Goal: Task Accomplishment & Management: Manage account settings

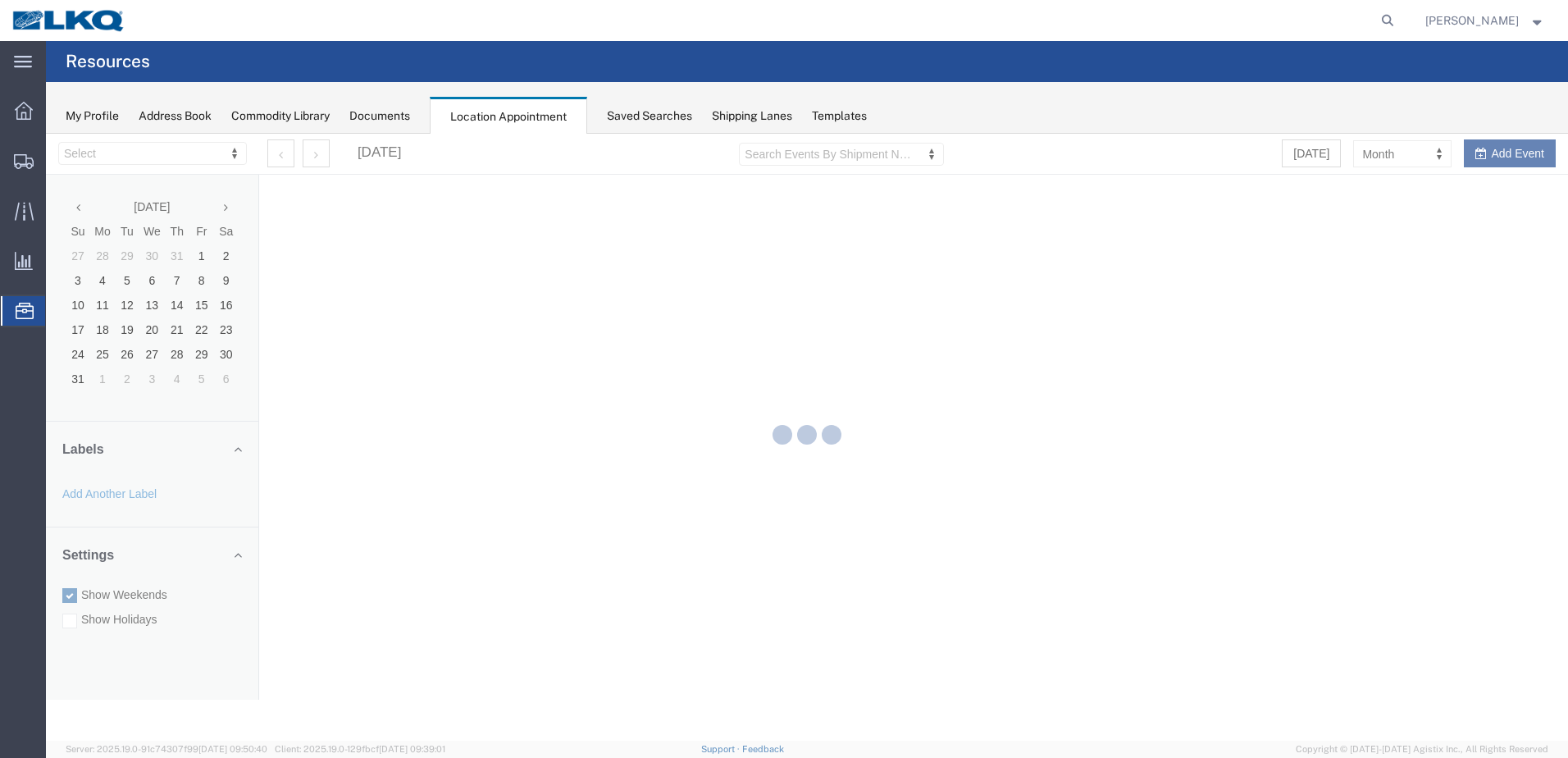
select select "28018"
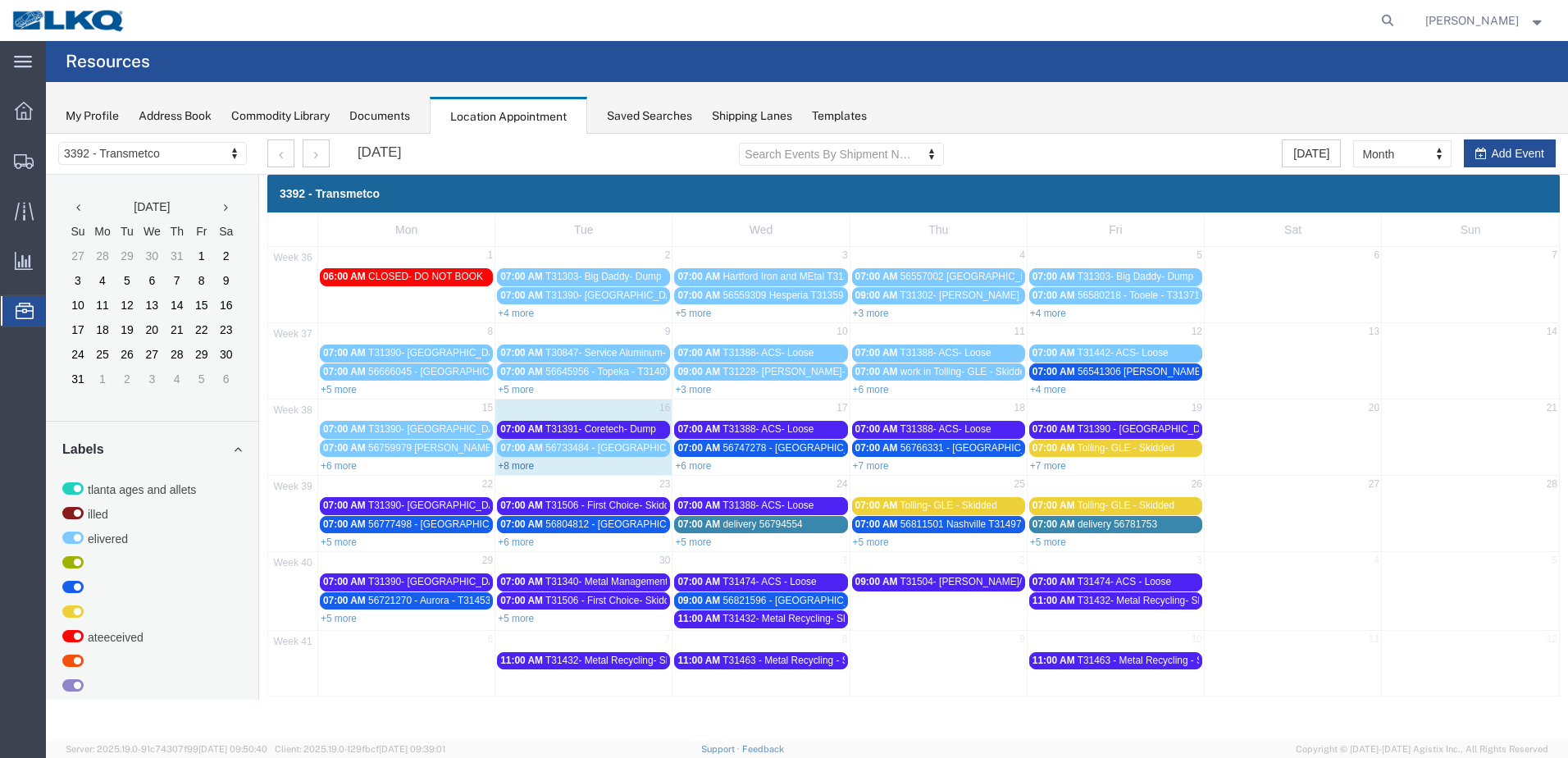
click at [525, 468] on link "+8 more" at bounding box center [516, 465] width 36 height 12
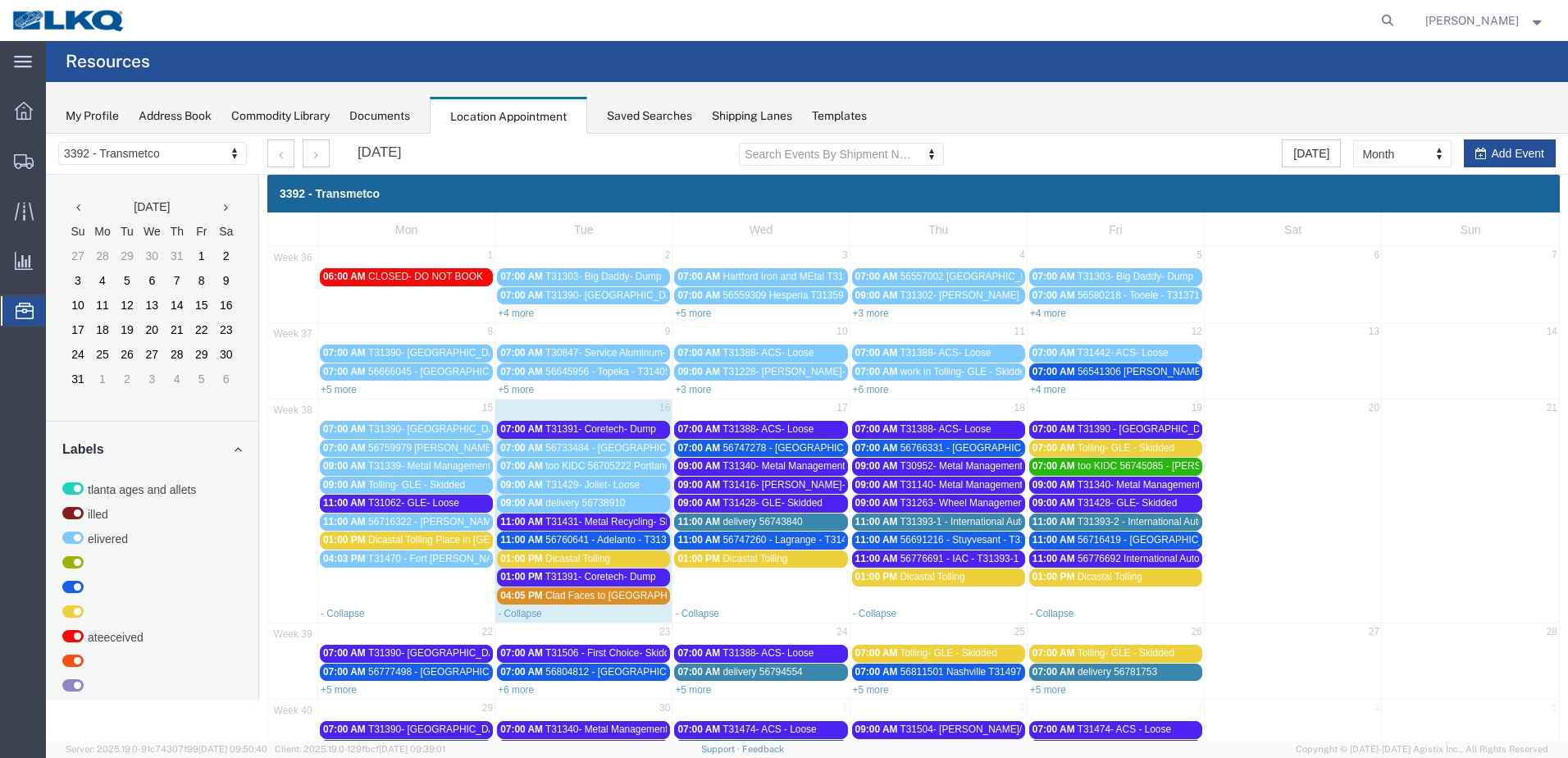
click at [626, 543] on span "56760641 - Adelanto - T31369 - Palletized" at bounding box center [637, 539] width 182 height 12
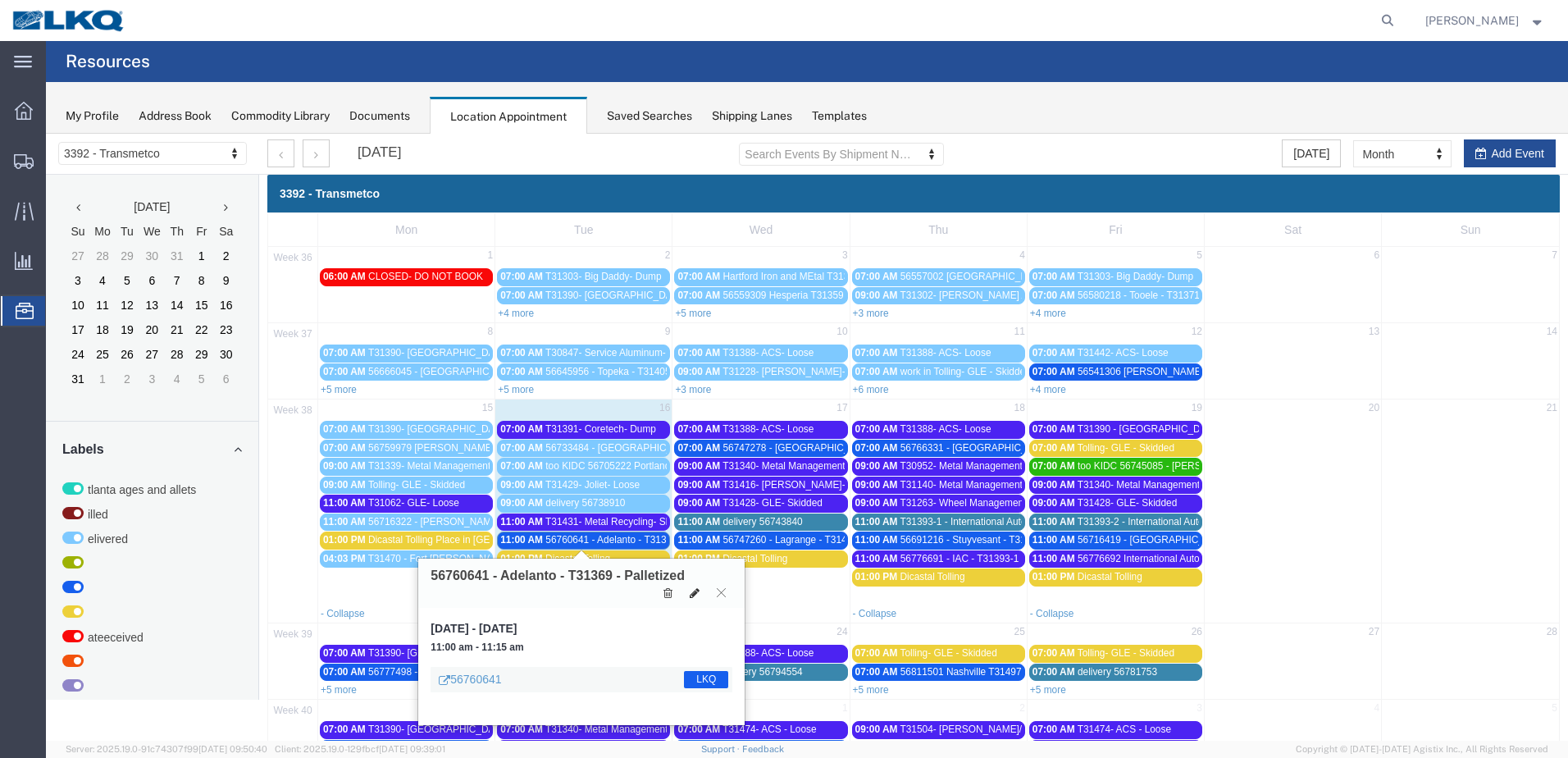
click at [694, 598] on icon at bounding box center [694, 593] width 10 height 12
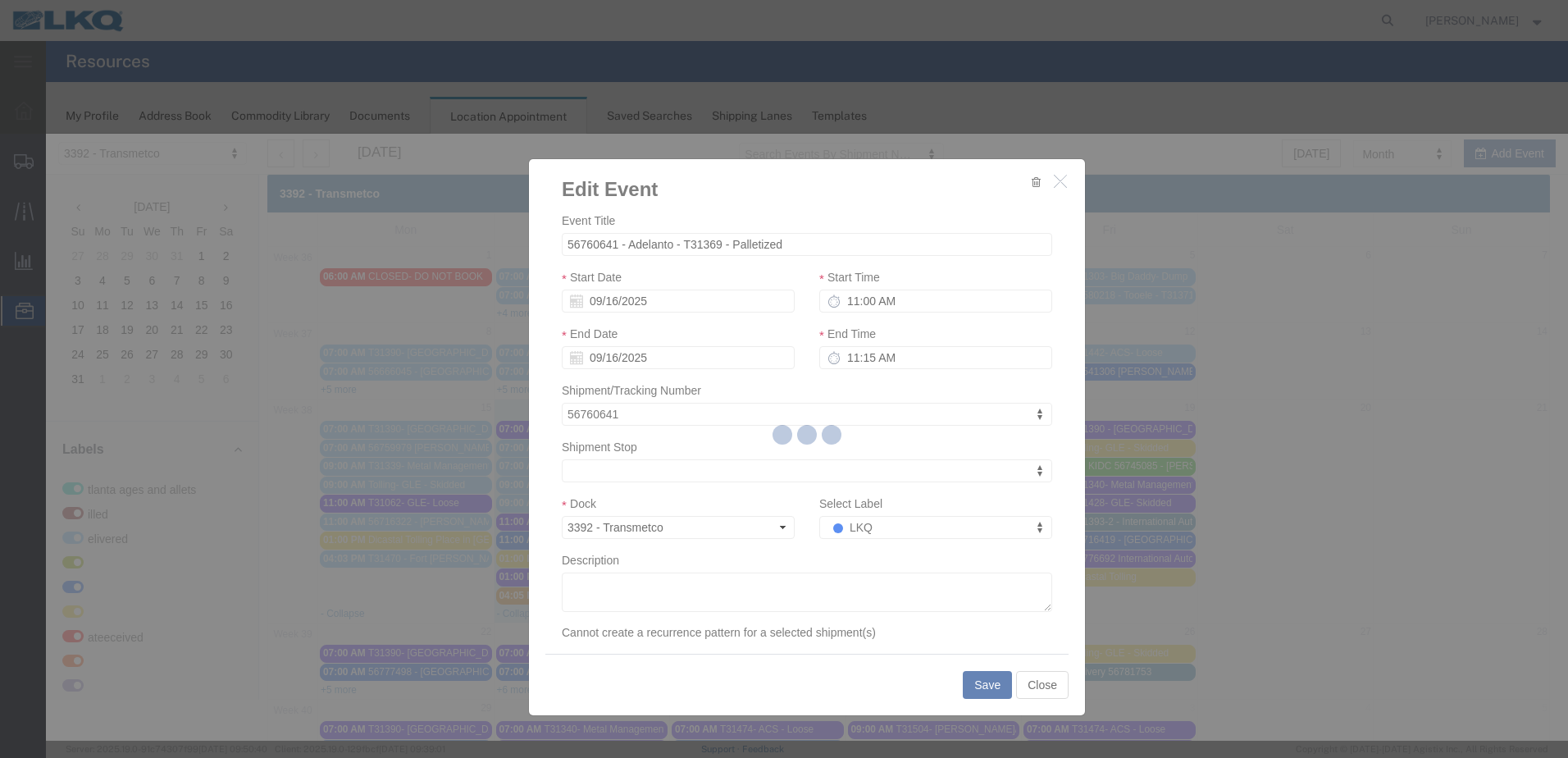
select select
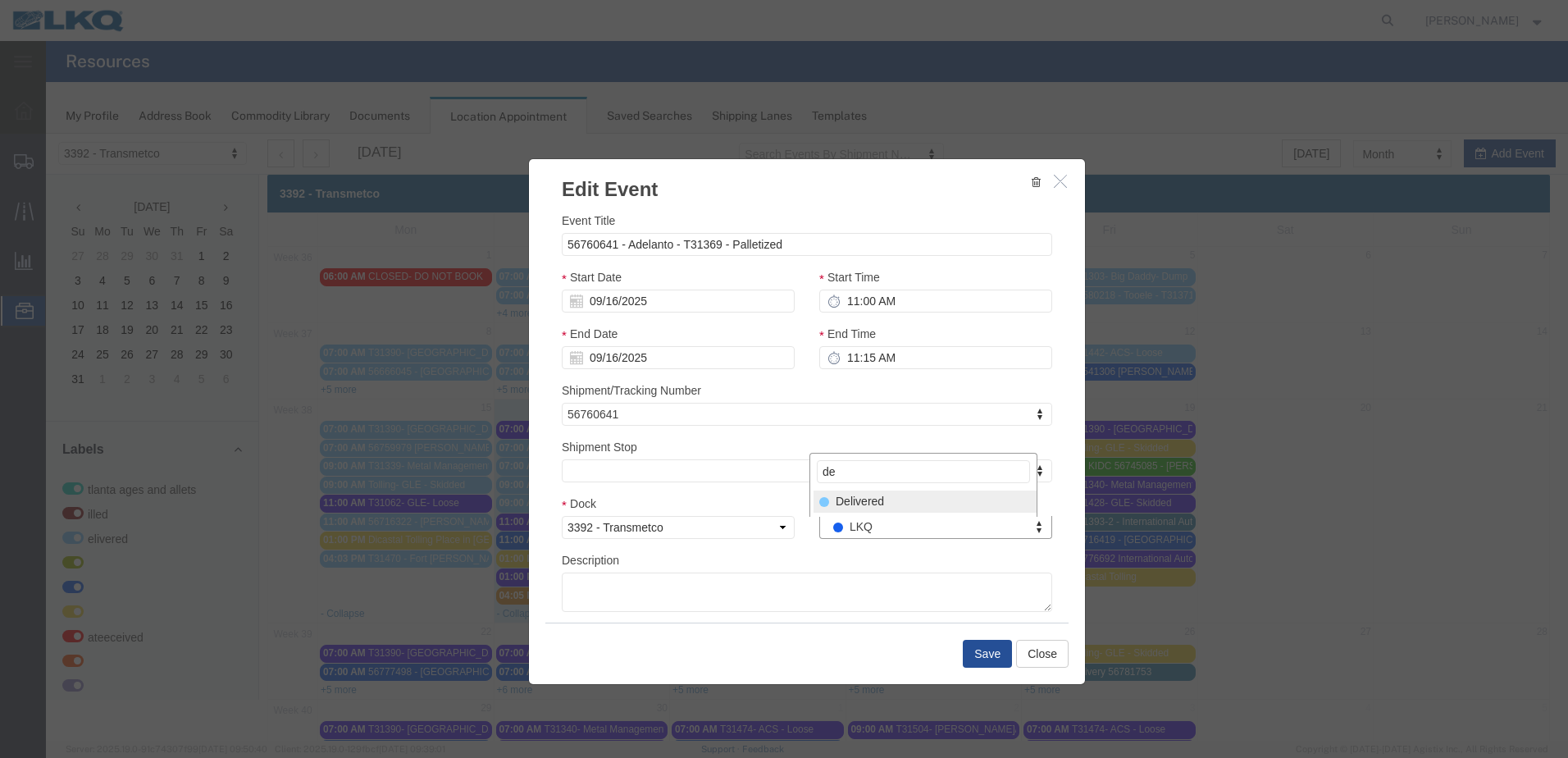
type input "de"
select select "40"
click at [966, 655] on button "Save" at bounding box center [987, 653] width 49 height 28
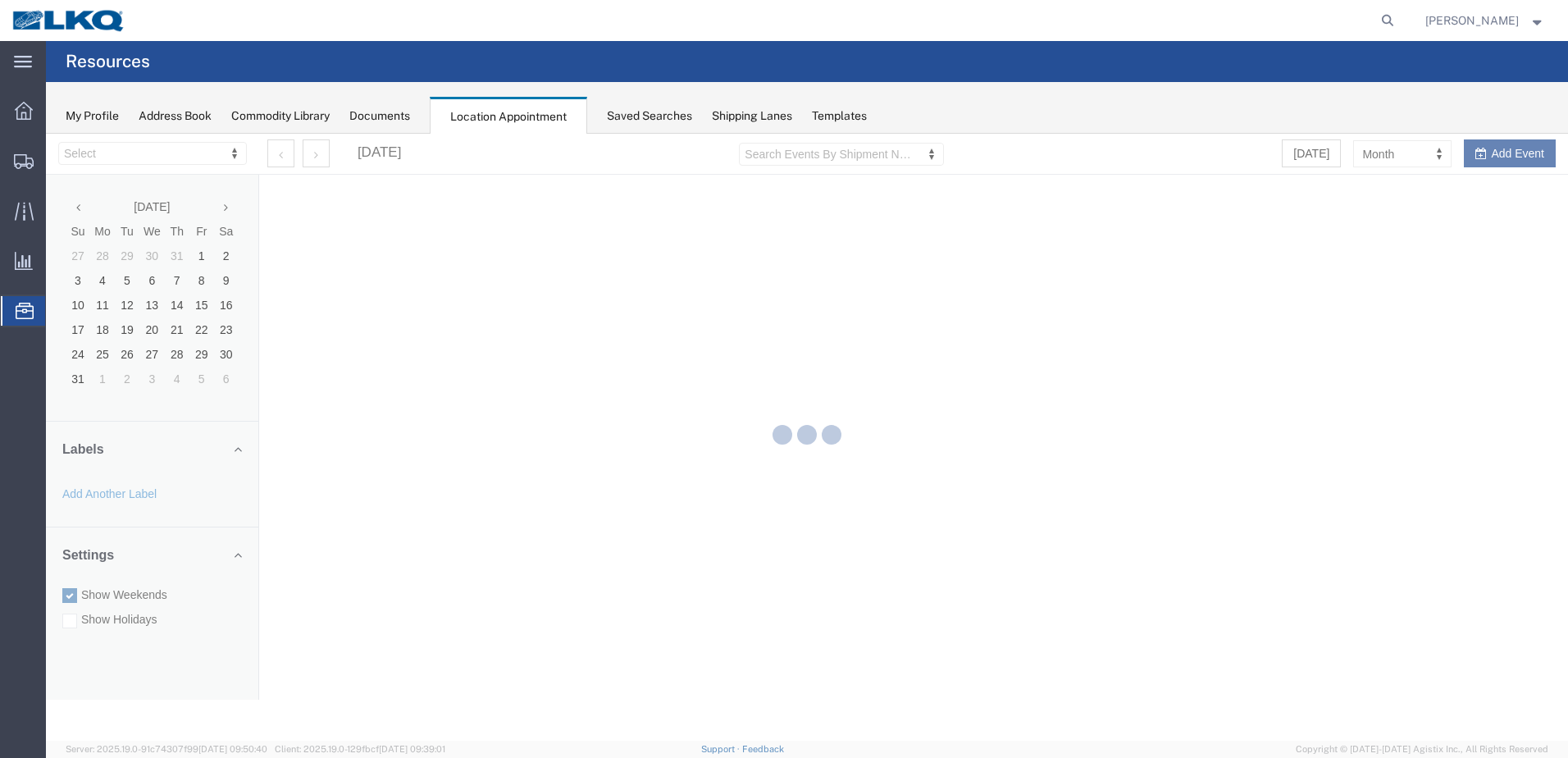
select select "28018"
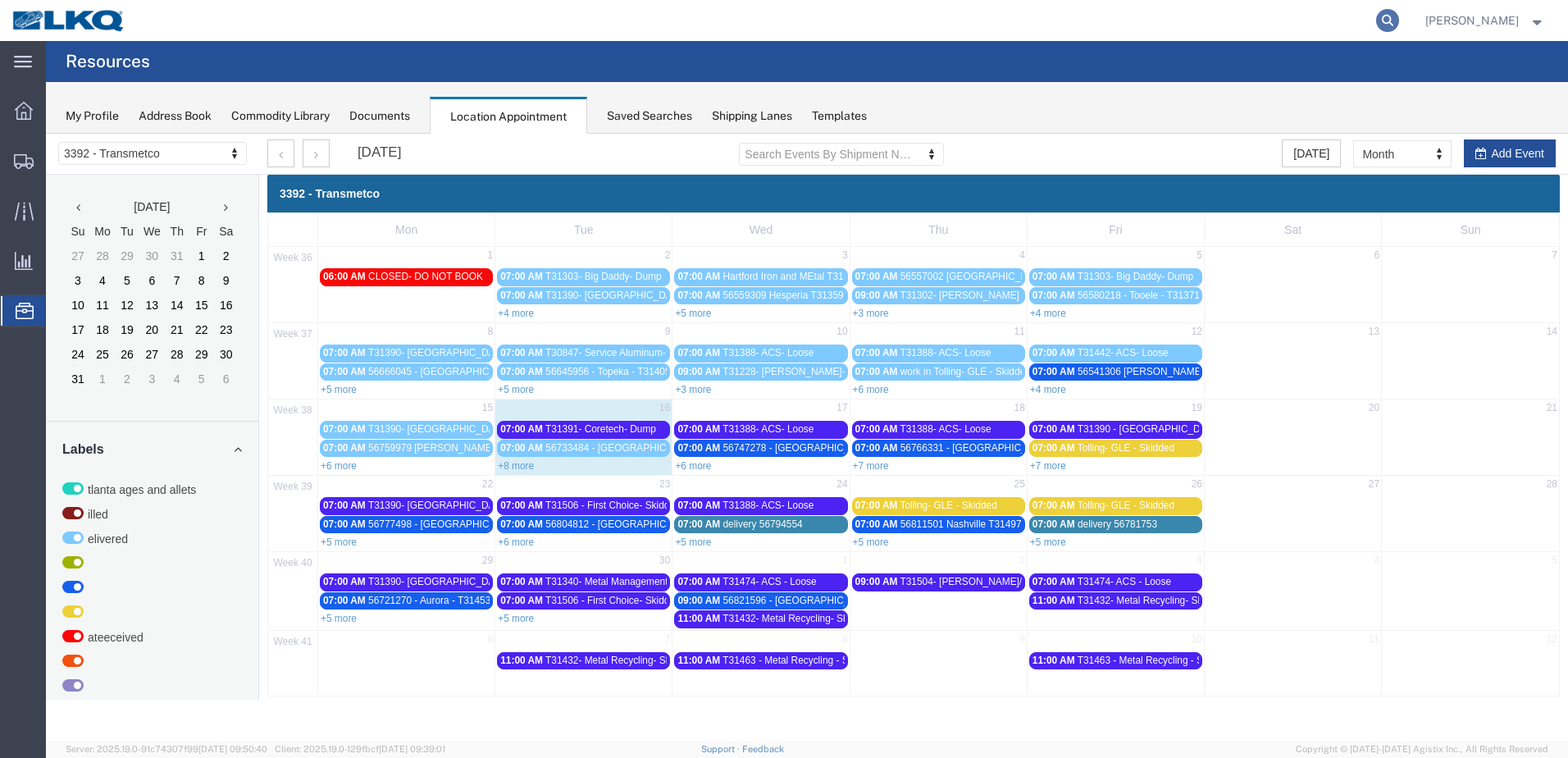
click at [1396, 25] on icon at bounding box center [1386, 20] width 23 height 23
click at [1240, 15] on input "search" at bounding box center [1127, 20] width 499 height 39
click at [532, 463] on link "+8 more" at bounding box center [516, 465] width 36 height 12
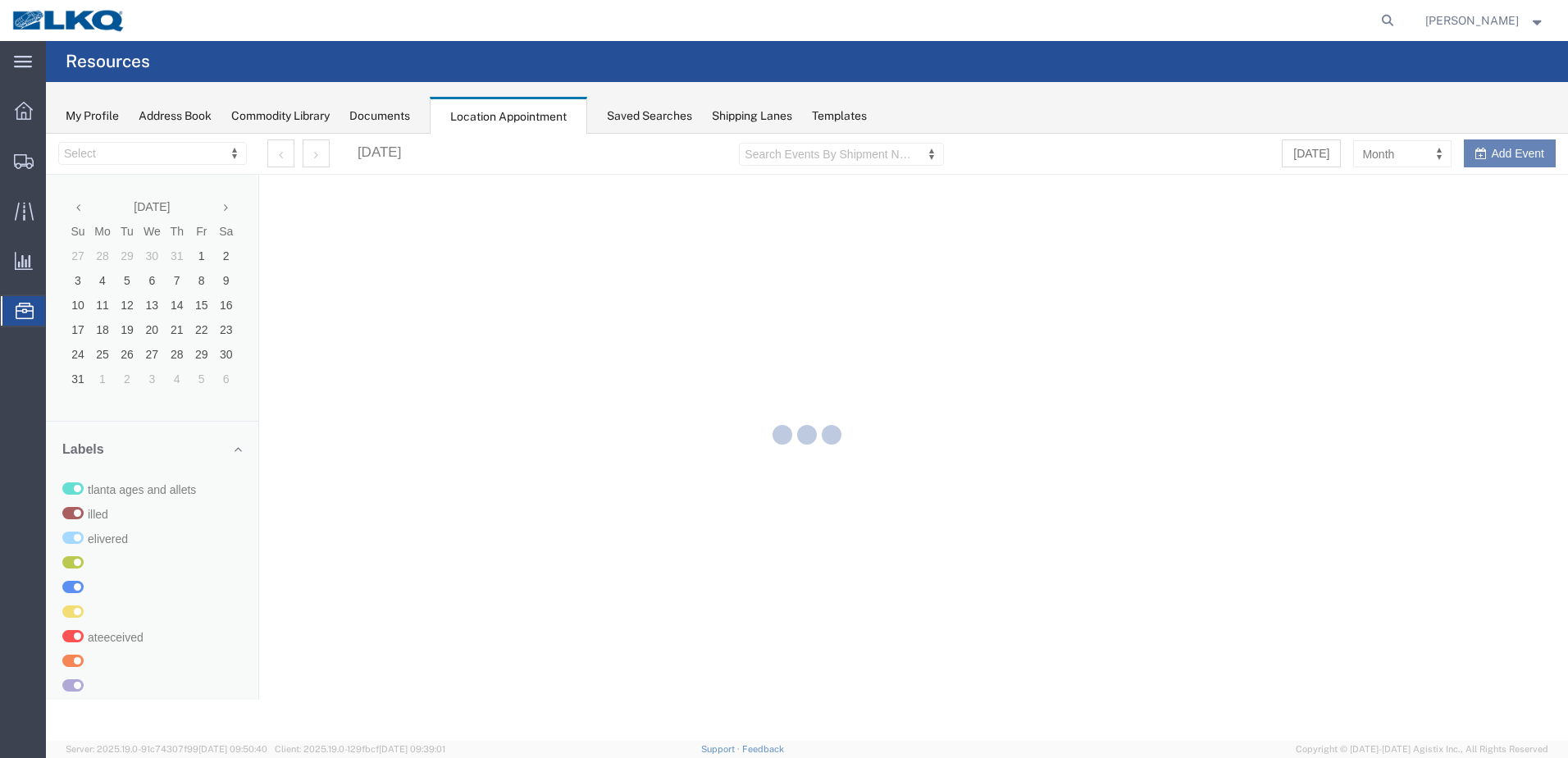
select select "28018"
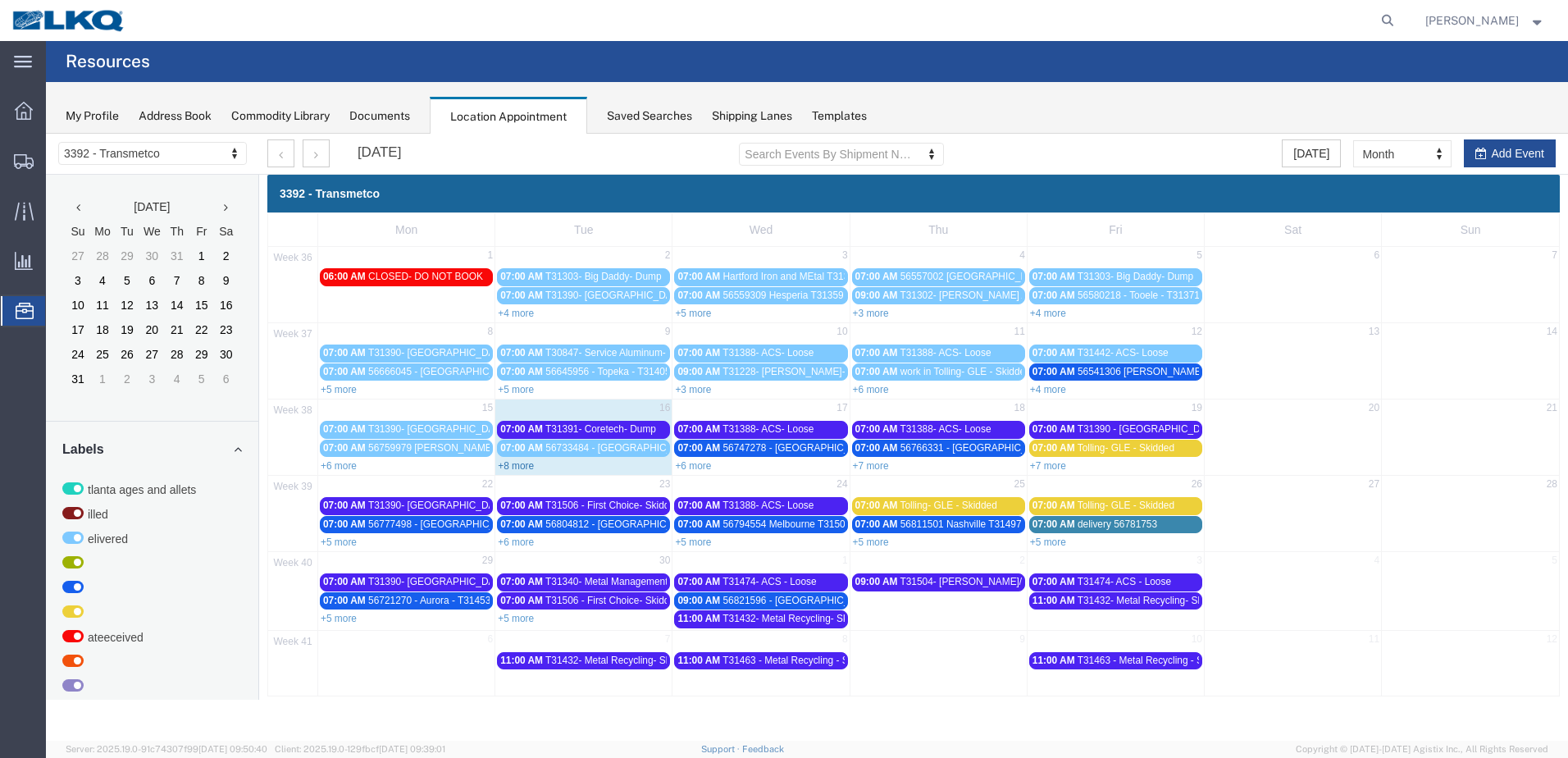
click at [514, 465] on link "+8 more" at bounding box center [516, 465] width 36 height 12
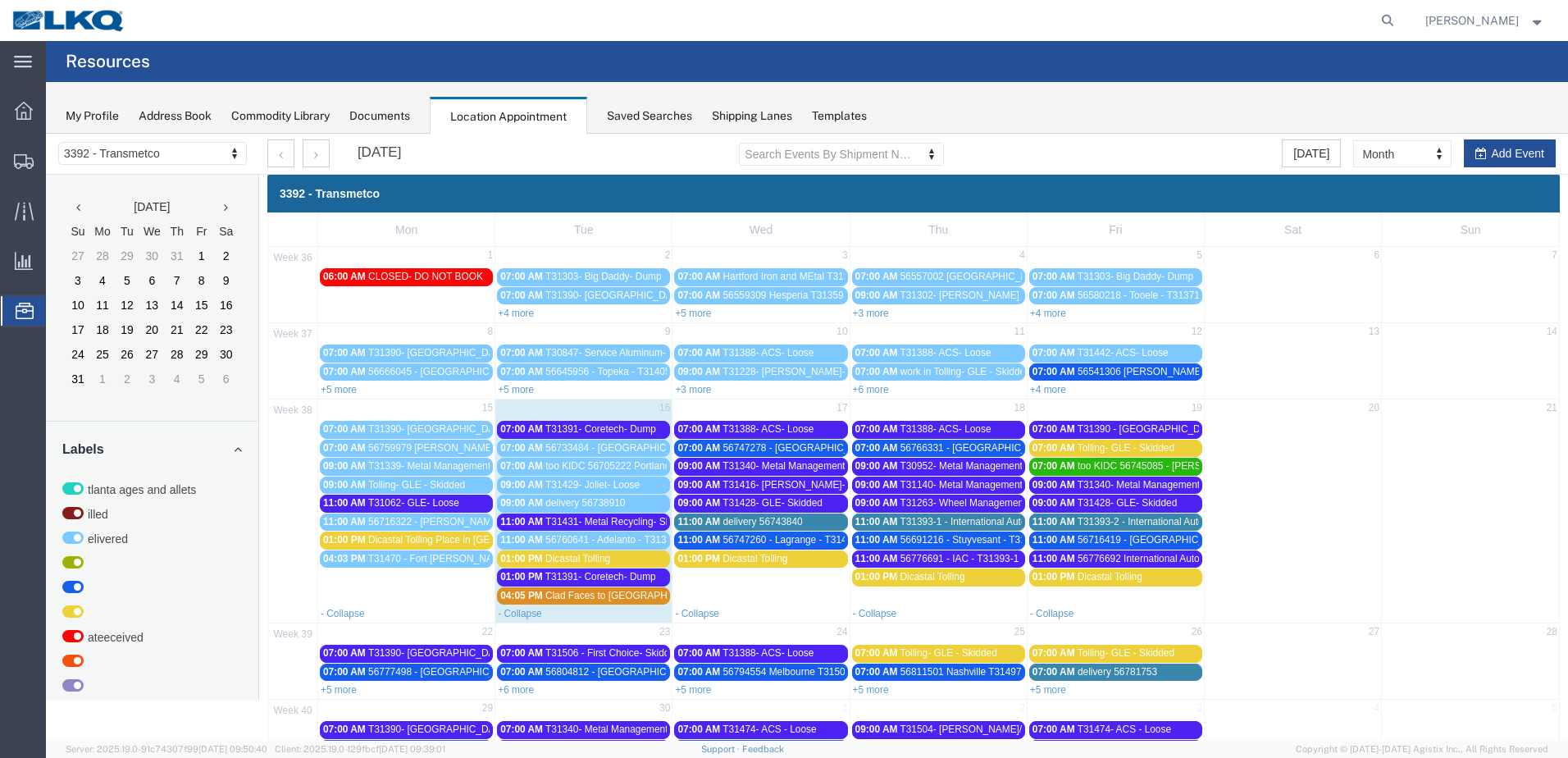
click at [605, 522] on span "T31431- Metal Recycling- Skidded" at bounding box center [620, 521] width 150 height 12
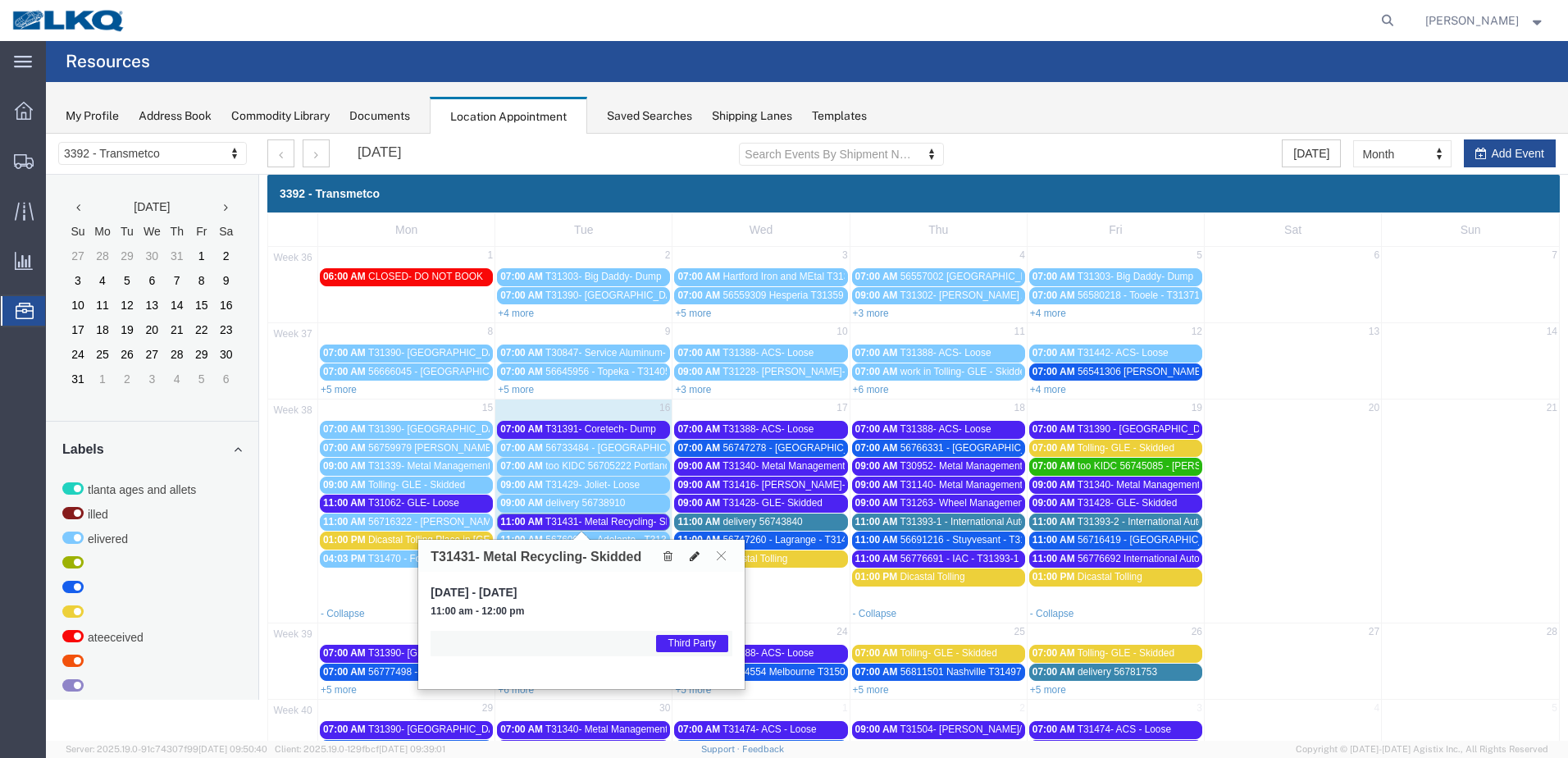
click at [695, 557] on icon at bounding box center [694, 556] width 10 height 12
select select "1"
select select "23"
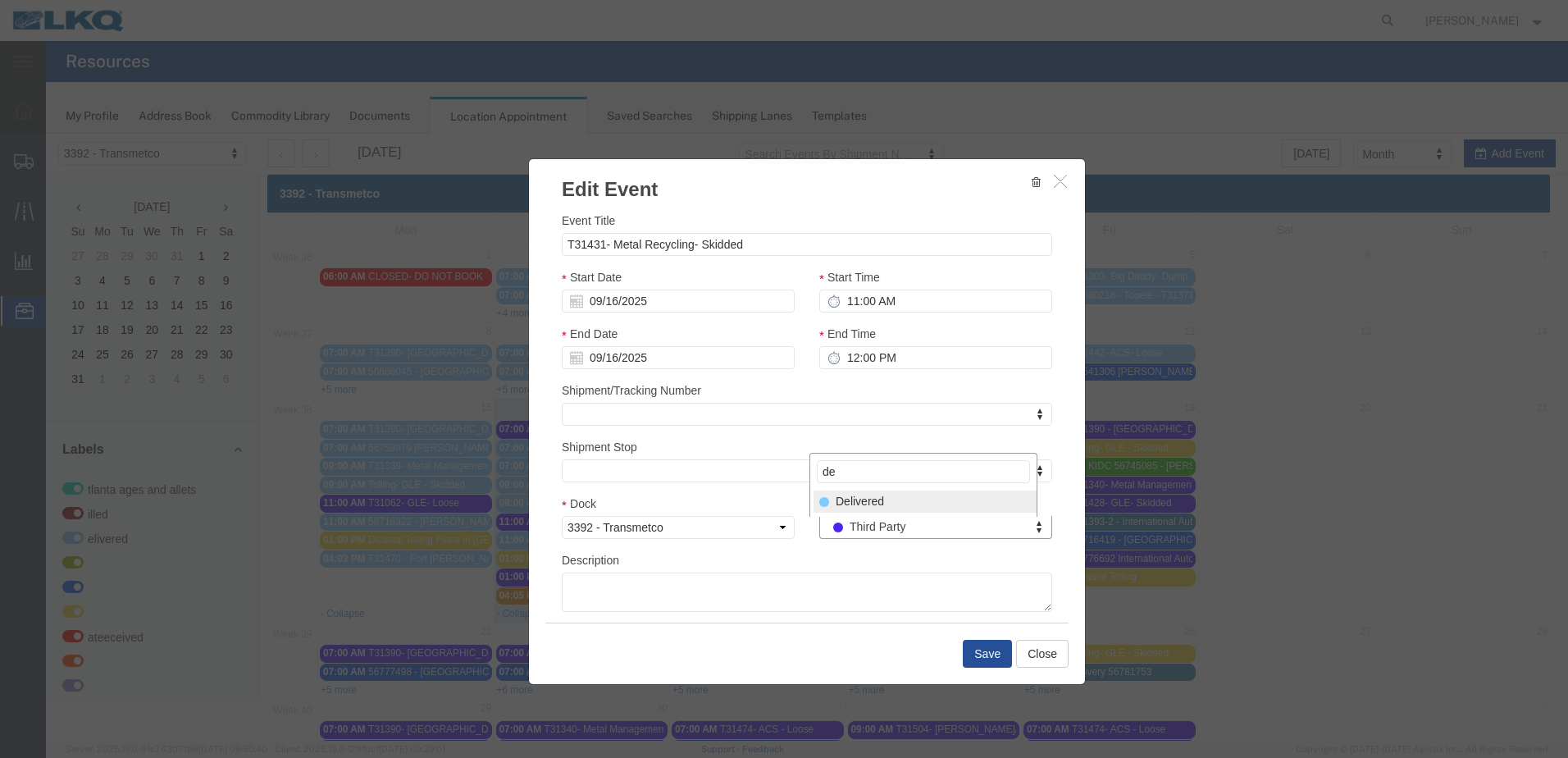
type input "de"
select select "40"
click at [966, 649] on button "Save" at bounding box center [987, 653] width 49 height 28
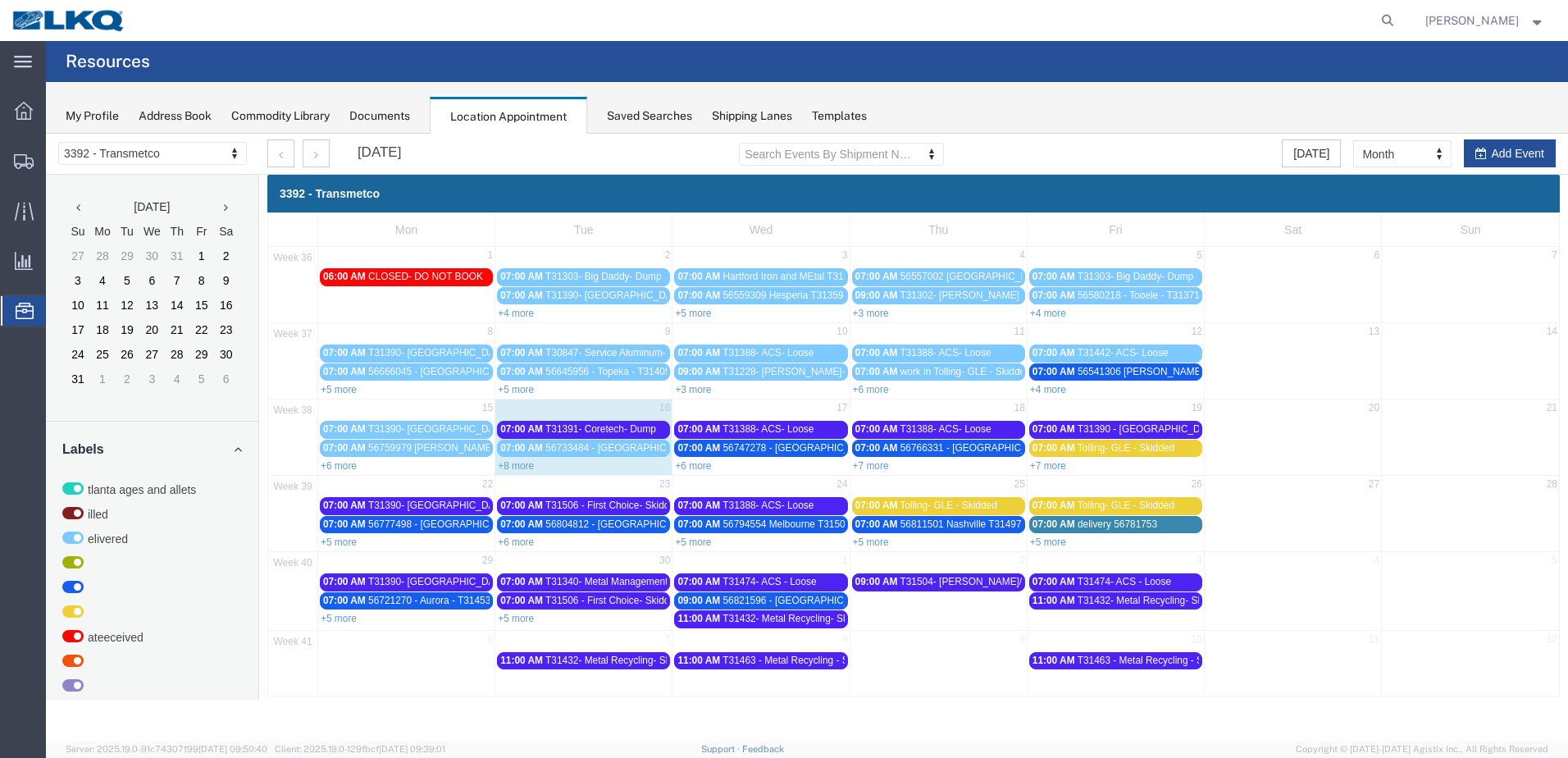
click at [397, 701] on div "Location Scheduling 3392 - Transmetco 3392 - Transmetco August 2025 Su Mo Tu We…" at bounding box center [806, 437] width 1521 height 607
click at [528, 467] on link "+8 more" at bounding box center [516, 465] width 36 height 12
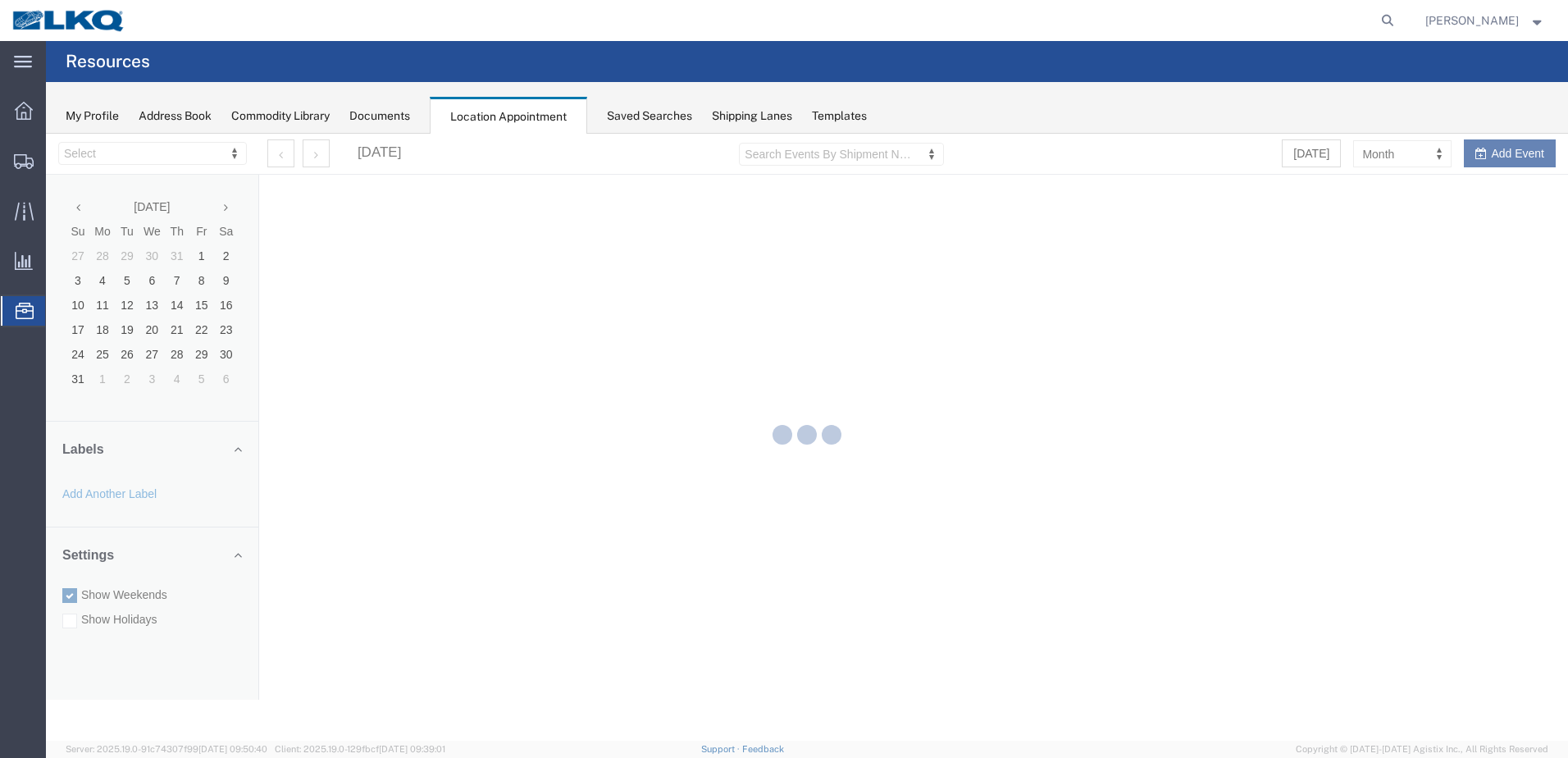
select select "28018"
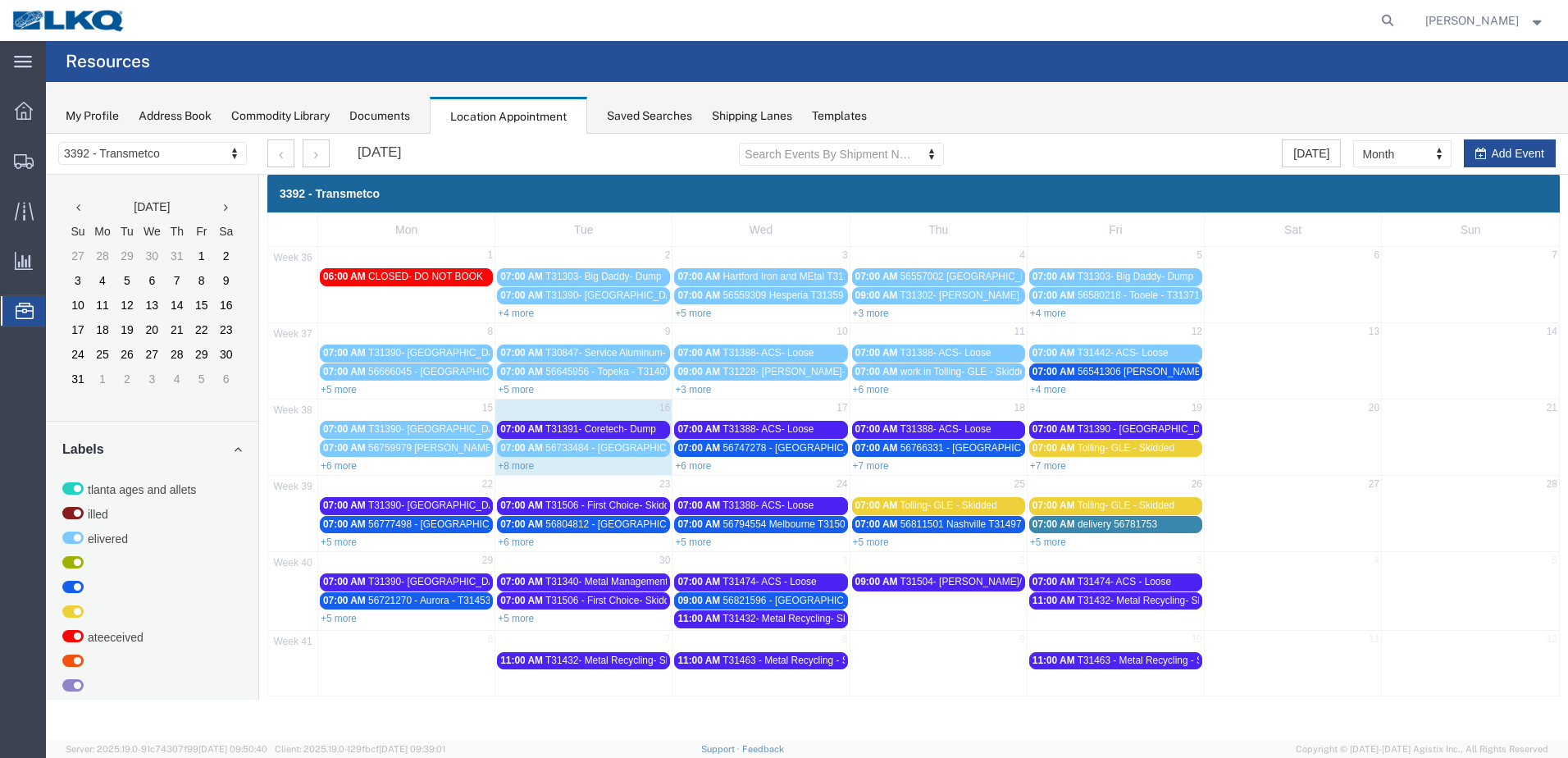
click at [527, 465] on link "+8 more" at bounding box center [516, 465] width 36 height 12
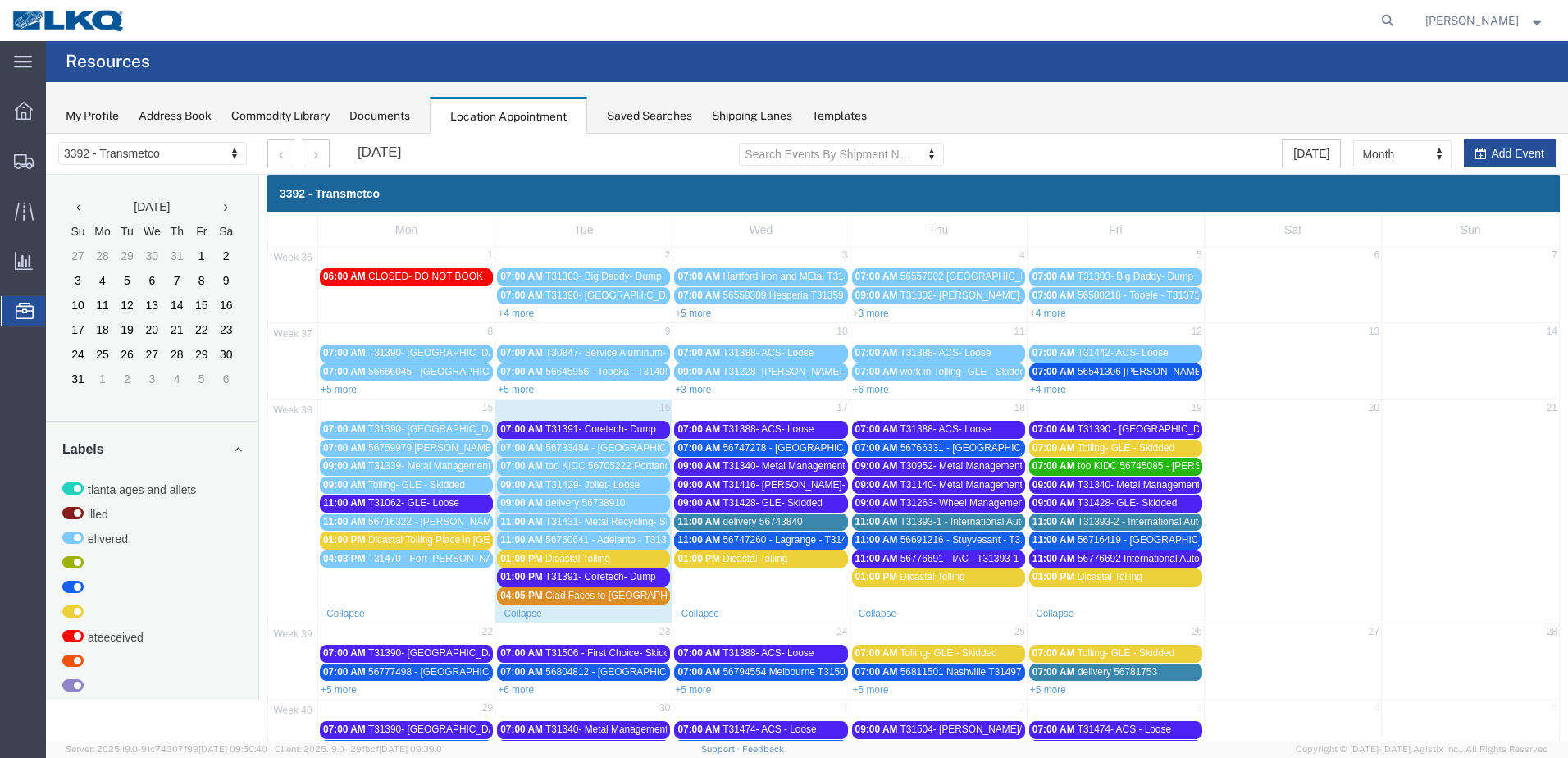
click at [631, 489] on span "T31429- Joliet- Loose" at bounding box center [592, 484] width 94 height 12
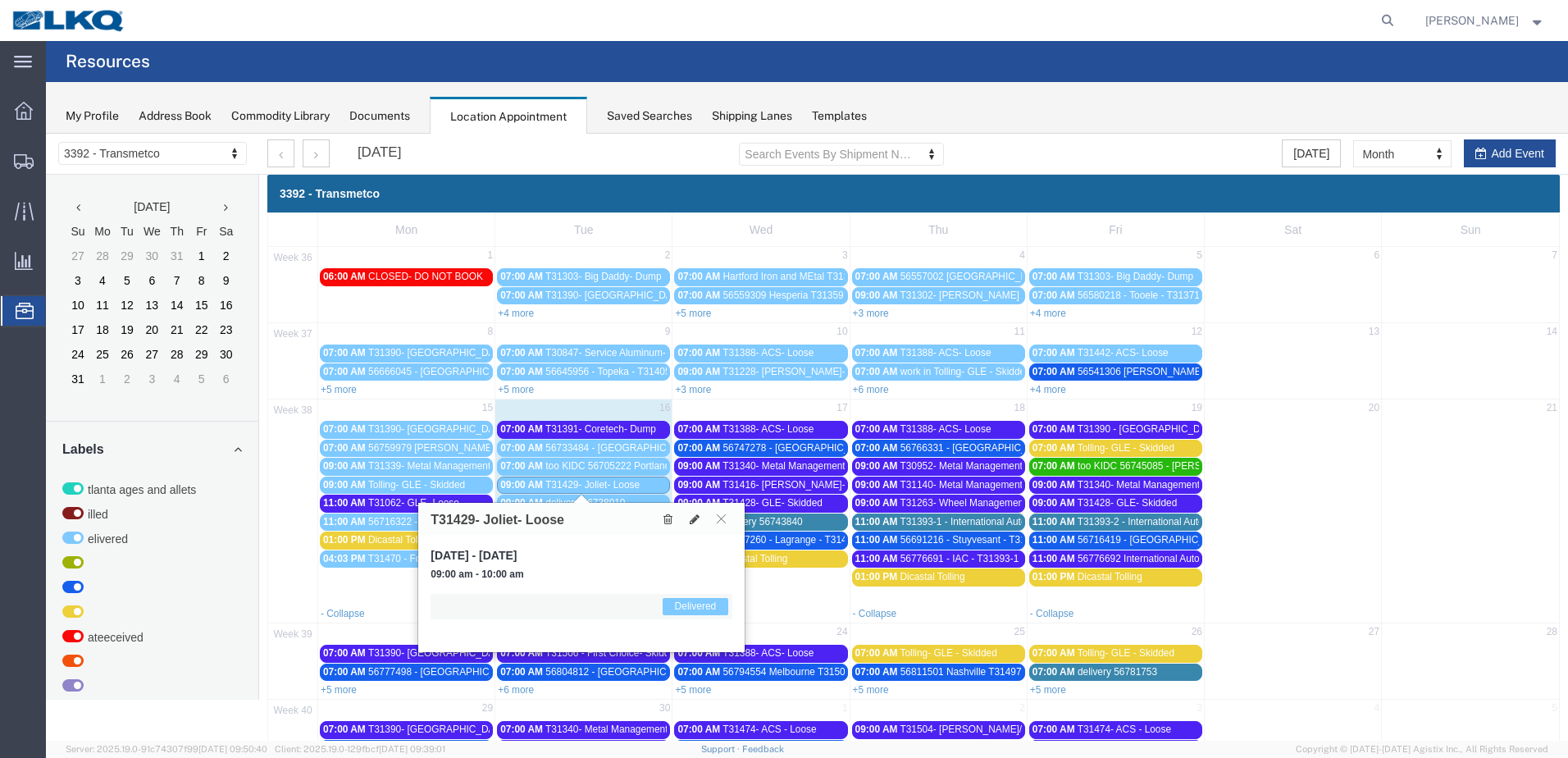
click at [631, 489] on span "T31429- Joliet- Loose" at bounding box center [592, 484] width 94 height 12
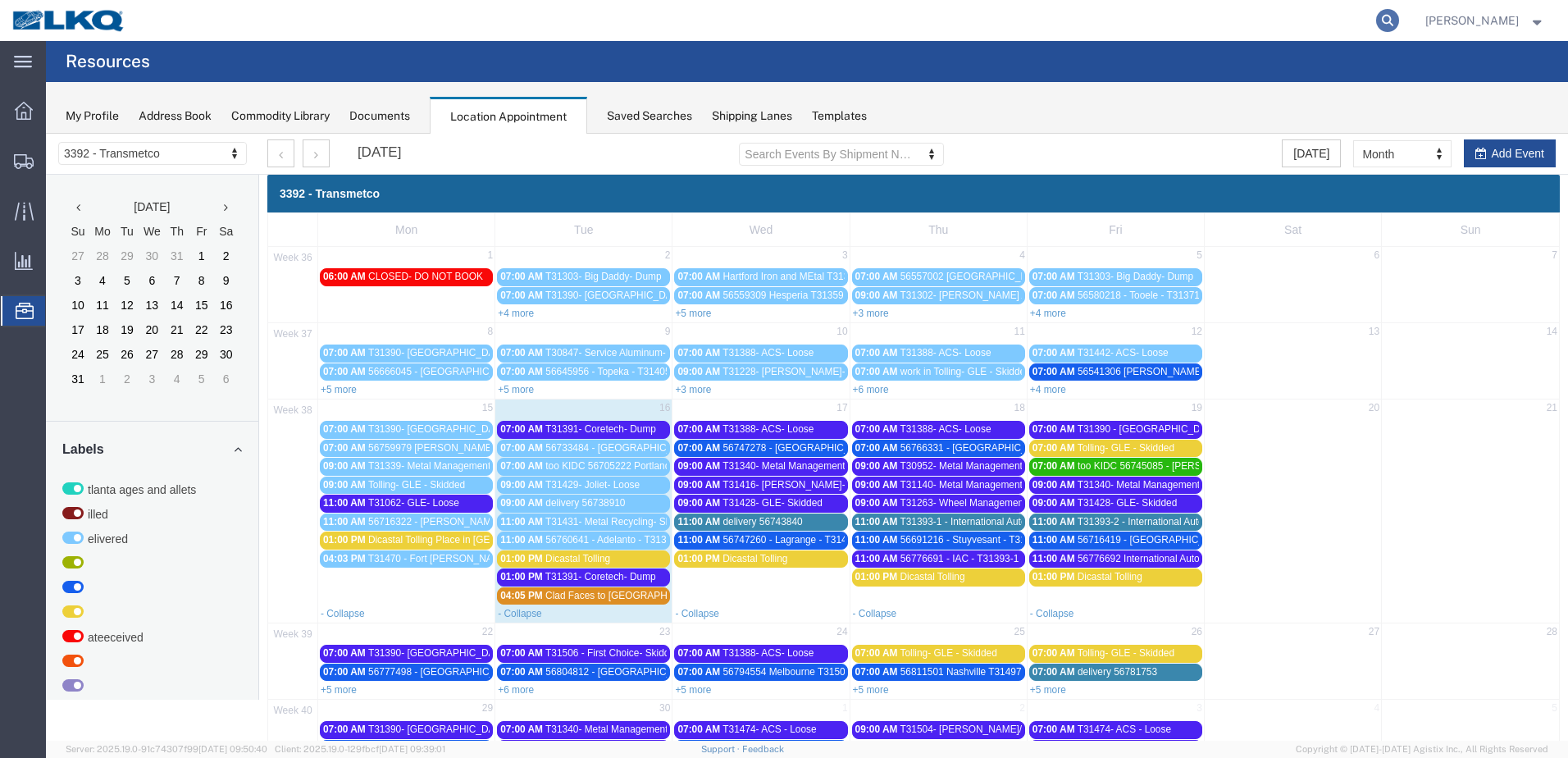
click at [1386, 26] on icon at bounding box center [1386, 20] width 23 height 23
click at [1135, 12] on input "search" at bounding box center [1127, 20] width 499 height 39
type input "56738910"
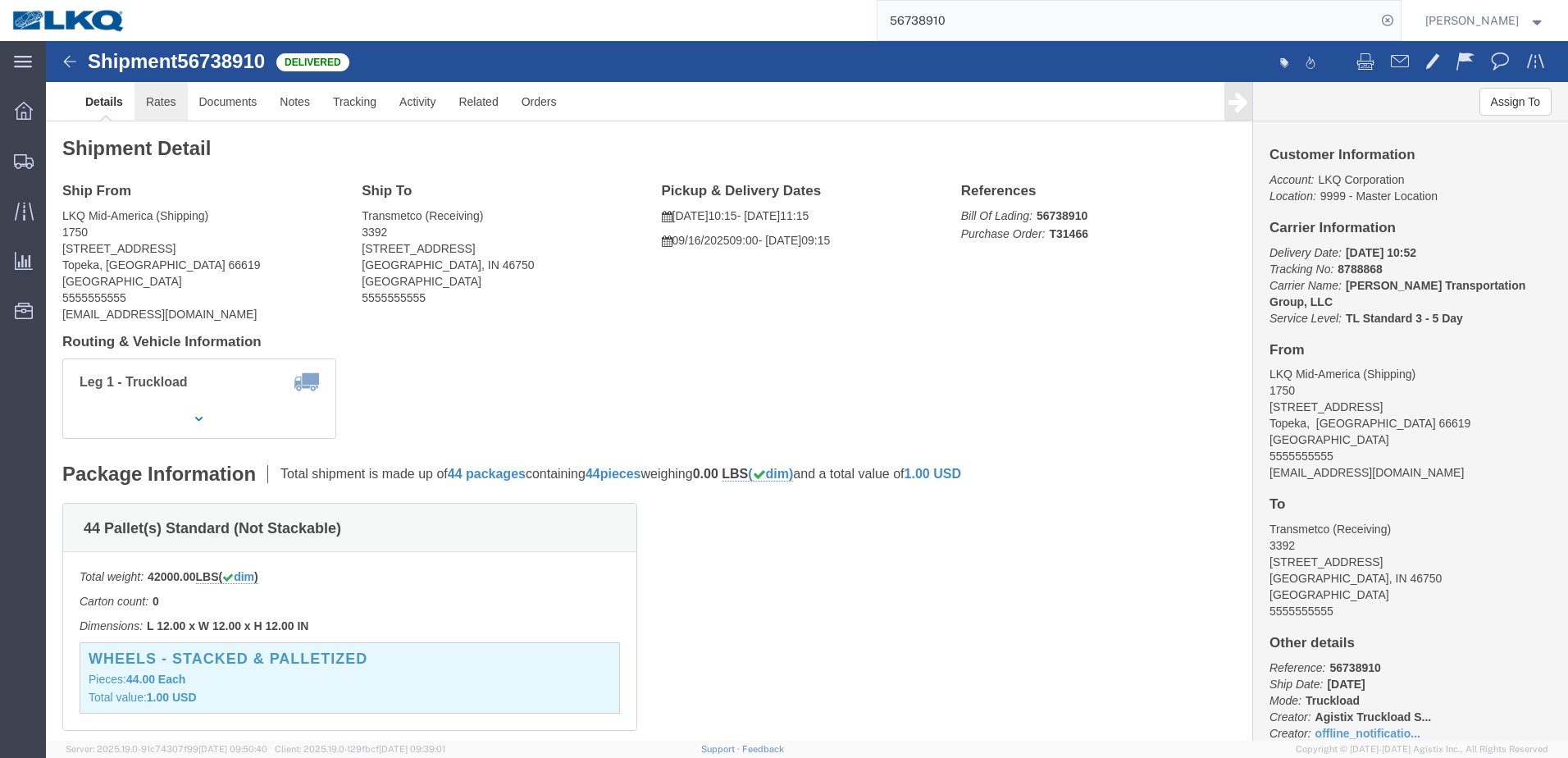
click link "Rates"
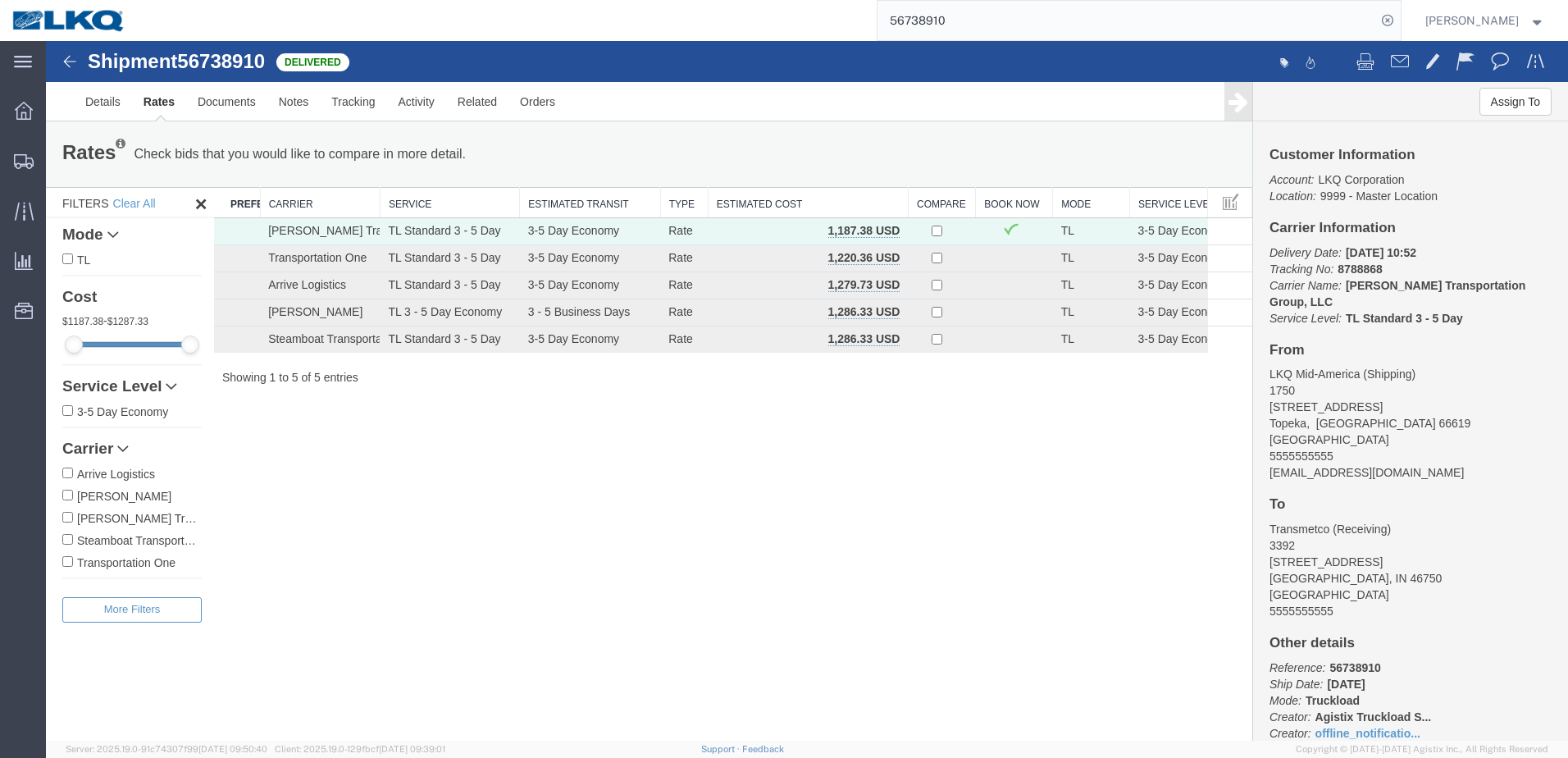
click at [77, 62] on img at bounding box center [70, 62] width 20 height 20
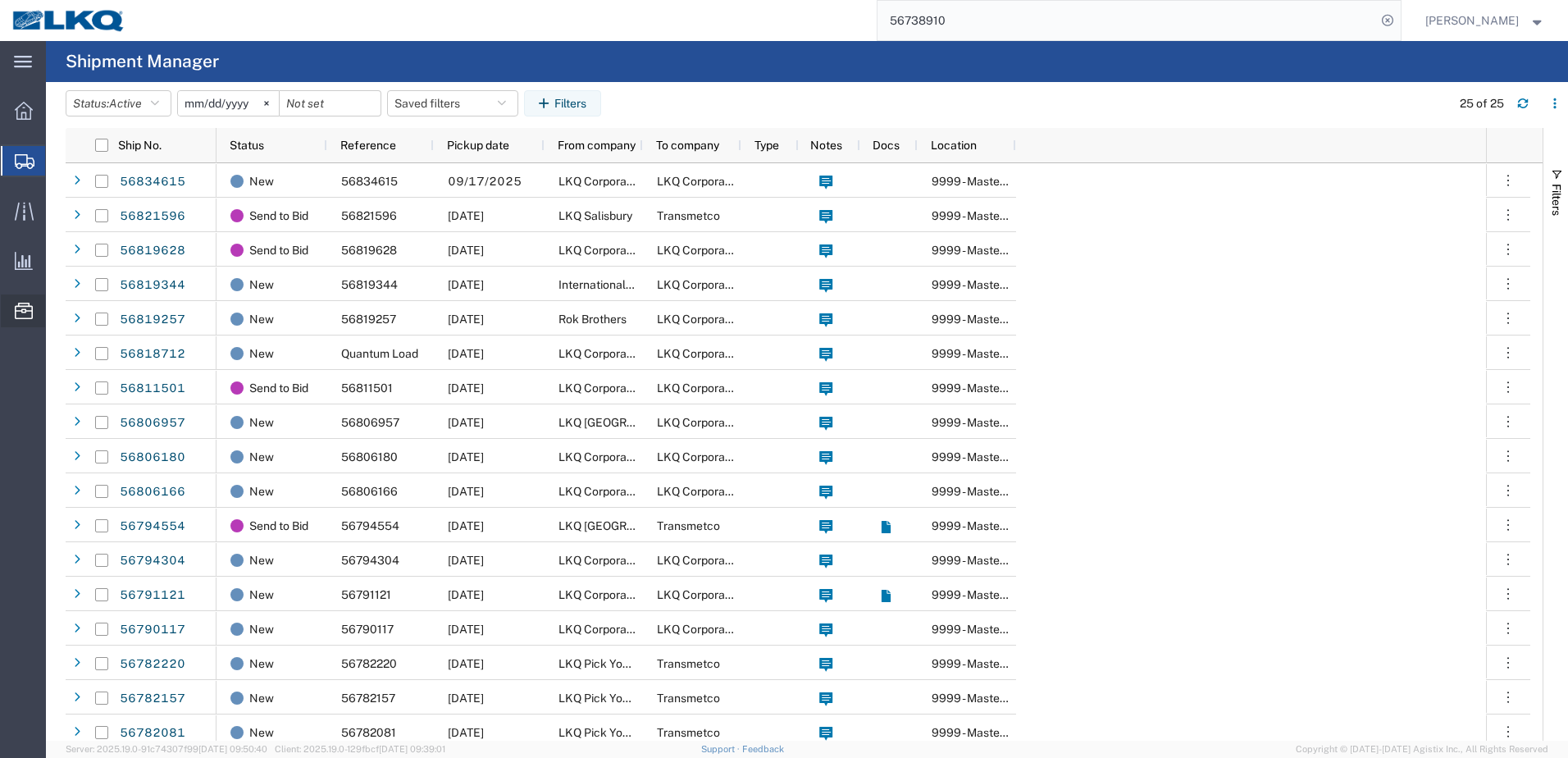
click at [25, 296] on div at bounding box center [24, 311] width 46 height 33
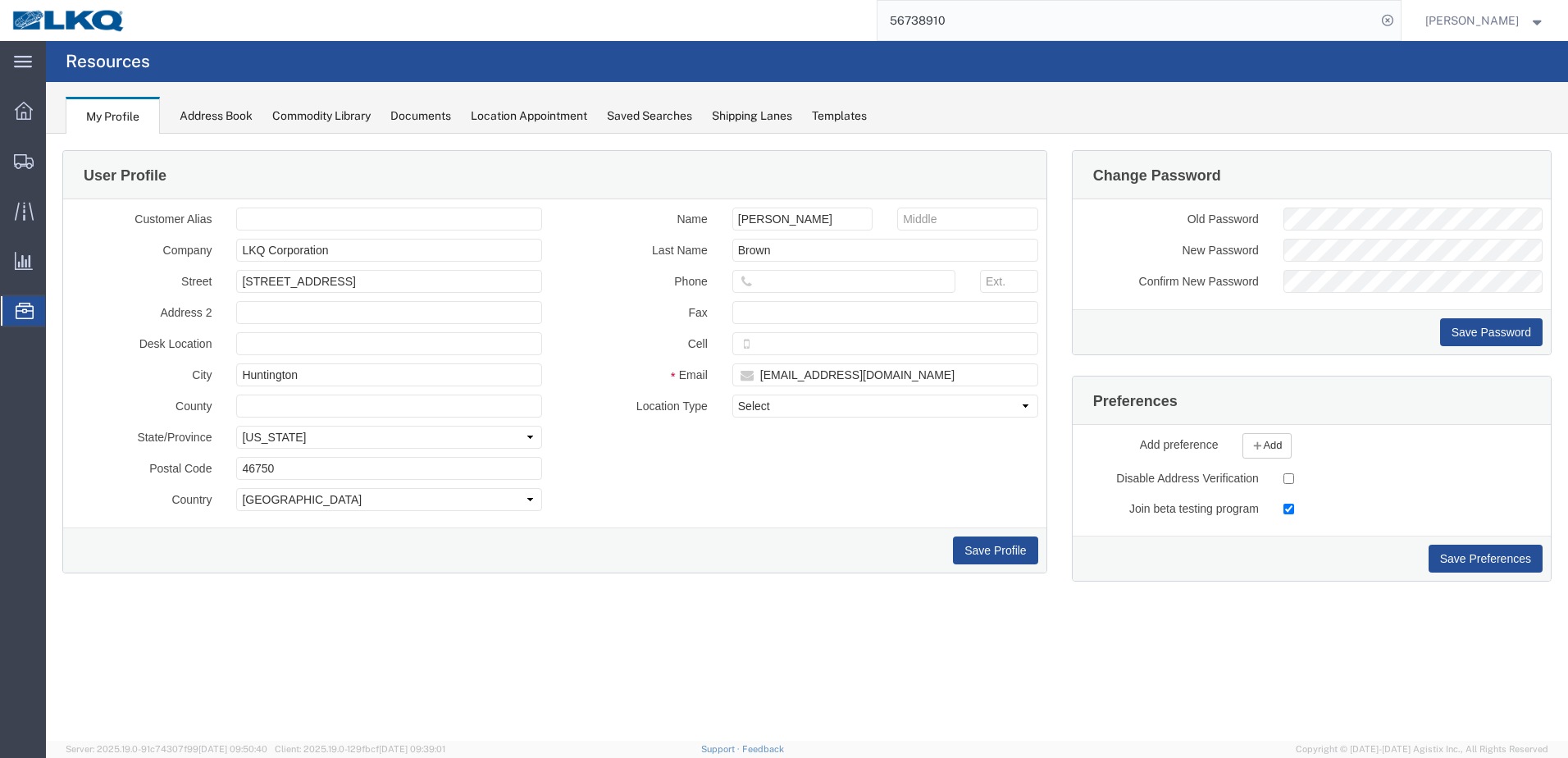
click at [495, 114] on div "Location Appointment" at bounding box center [529, 116] width 117 height 17
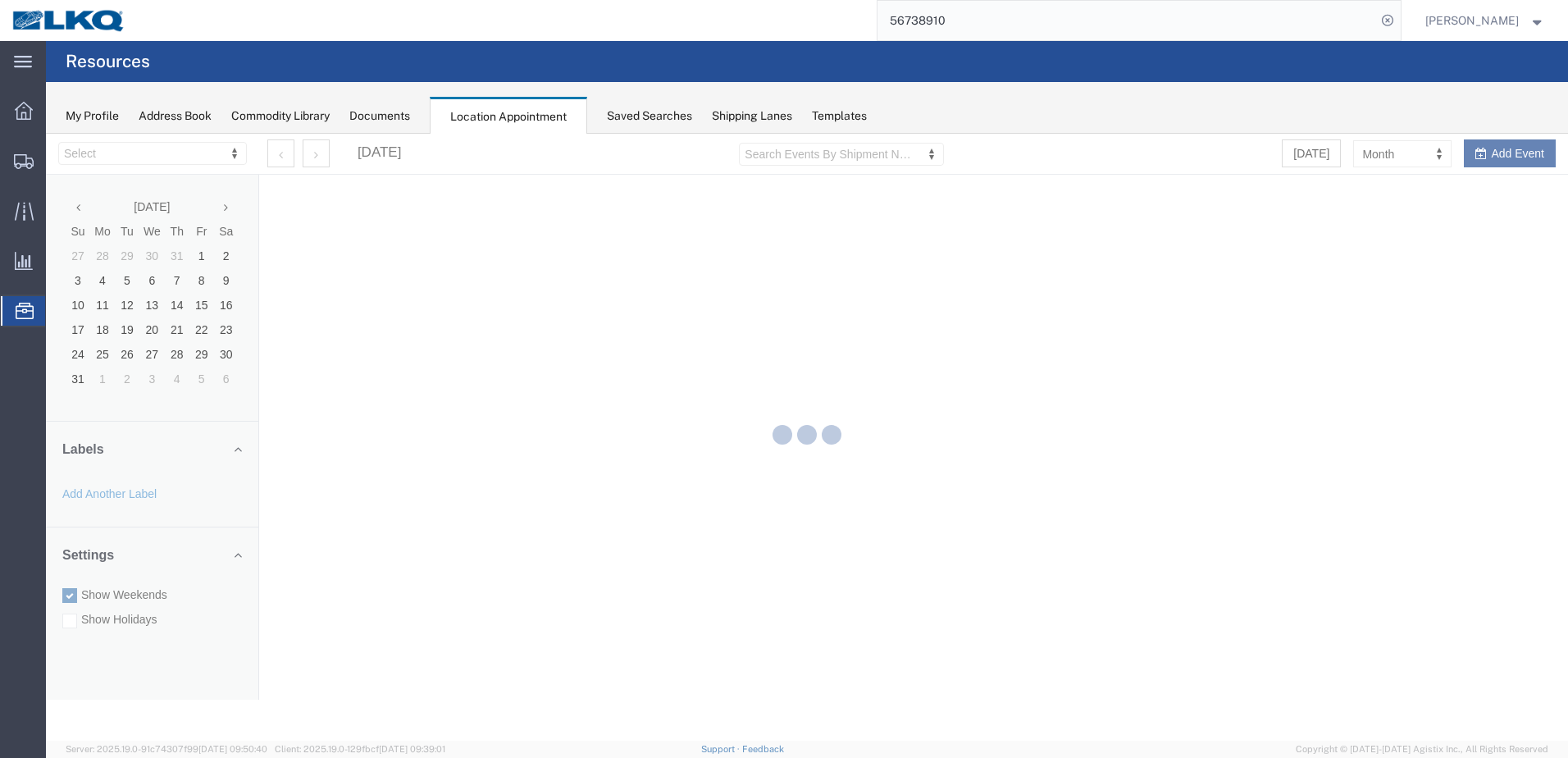
select select "28018"
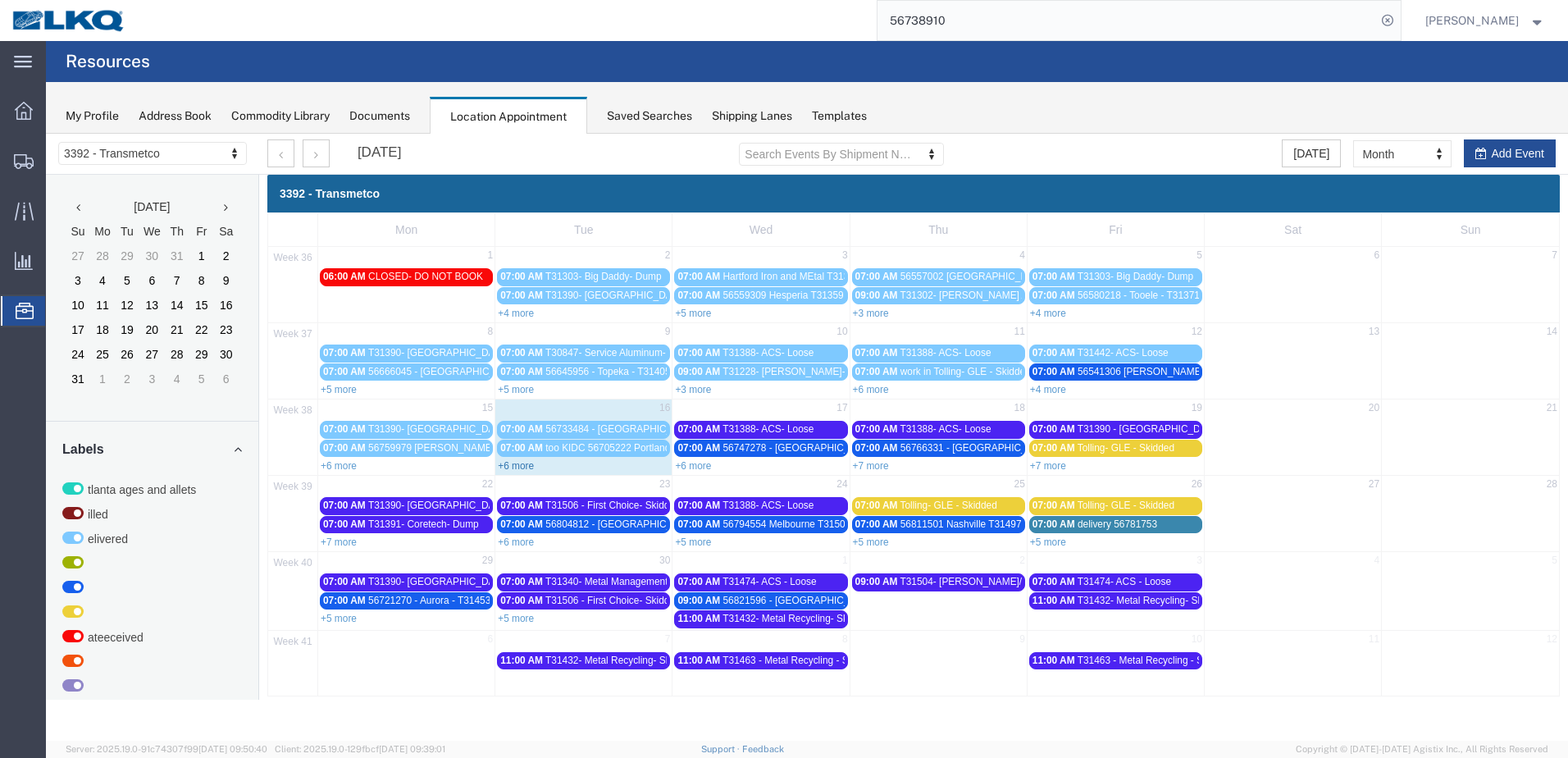
click at [523, 467] on link "+6 more" at bounding box center [516, 465] width 36 height 12
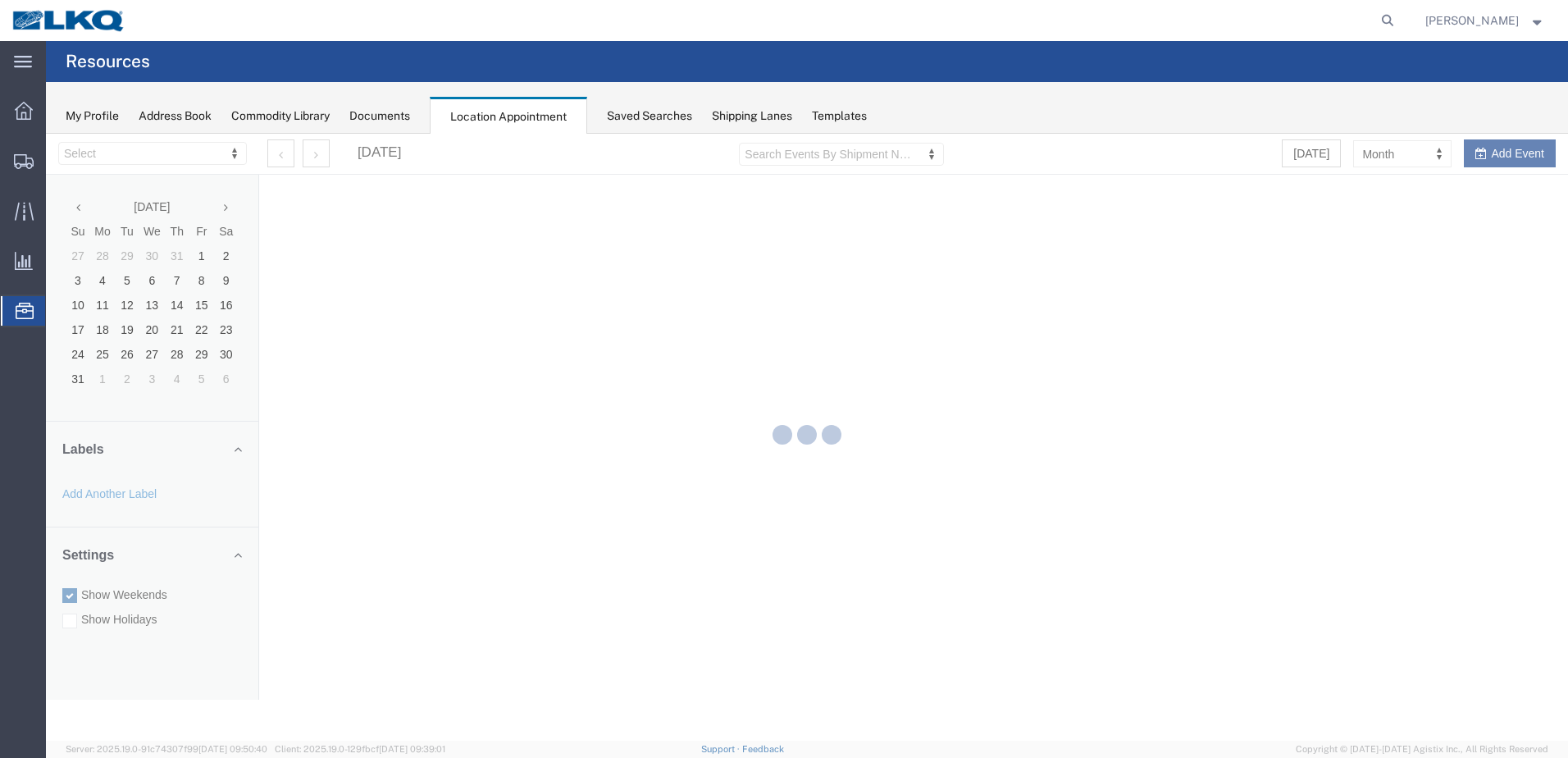
select select "28018"
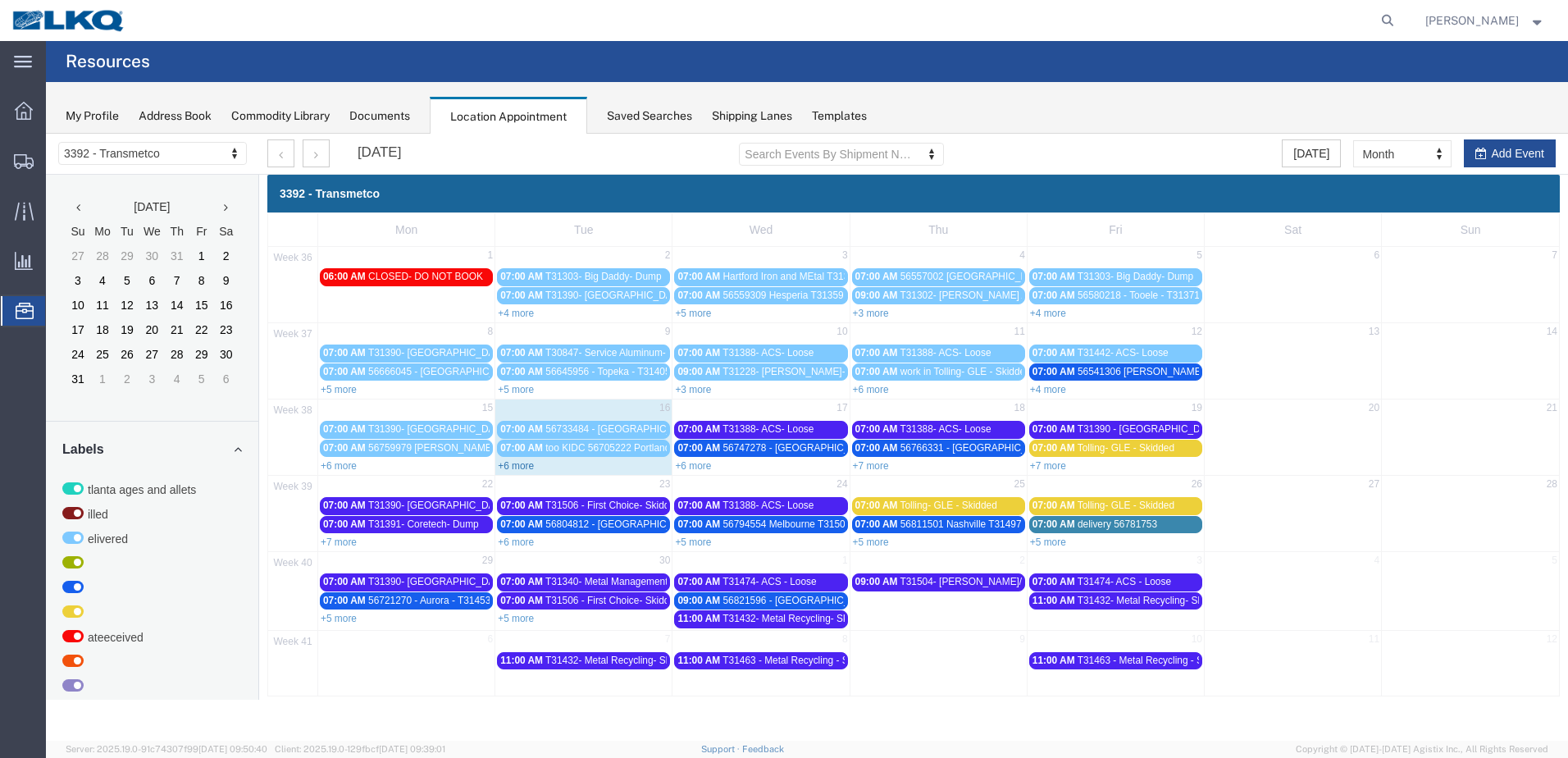
click at [510, 466] on link "+6 more" at bounding box center [516, 465] width 36 height 12
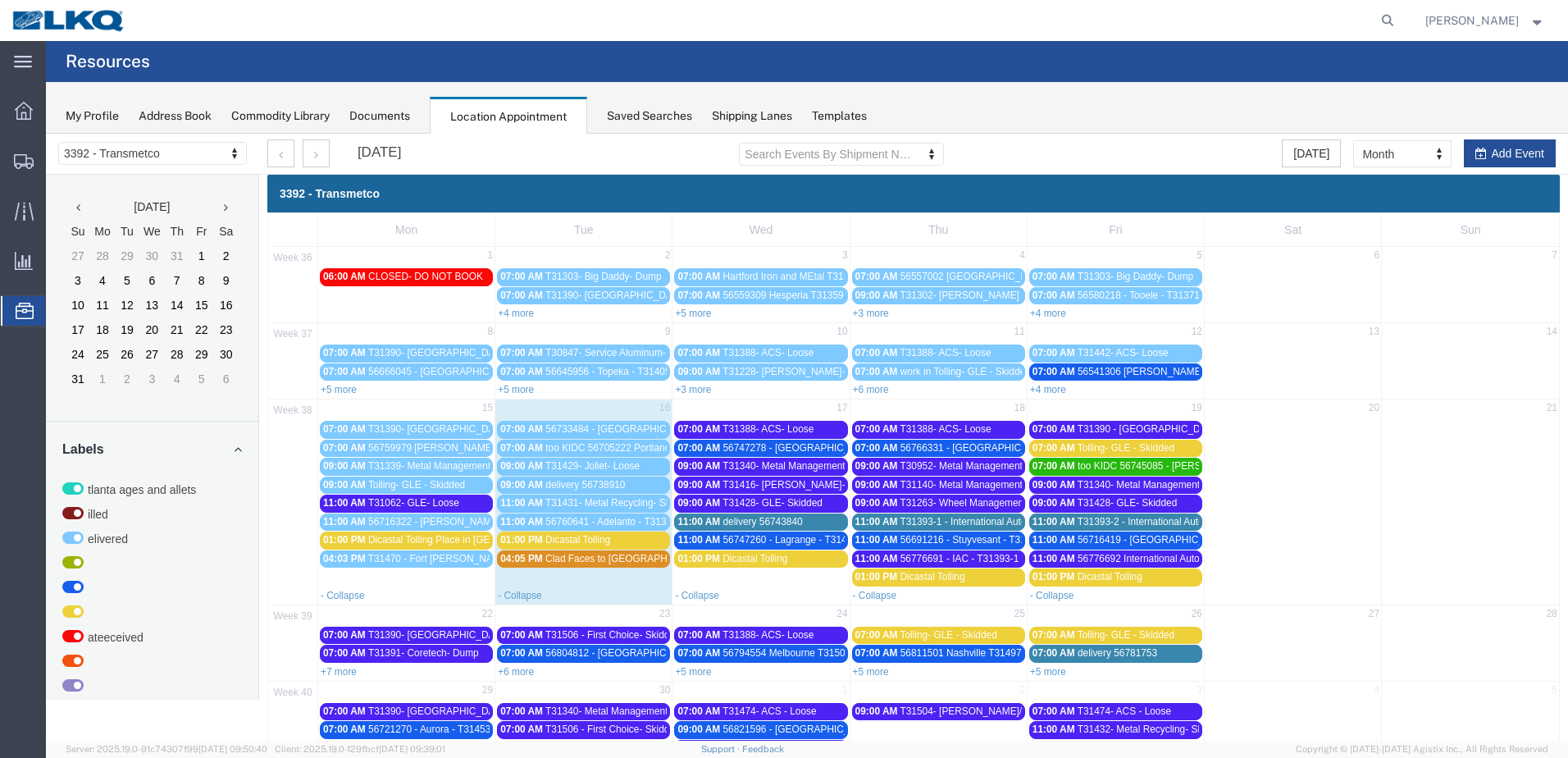
click at [580, 531] on link "01:00 PM Dicastal Tolling" at bounding box center [584, 539] width 173 height 17
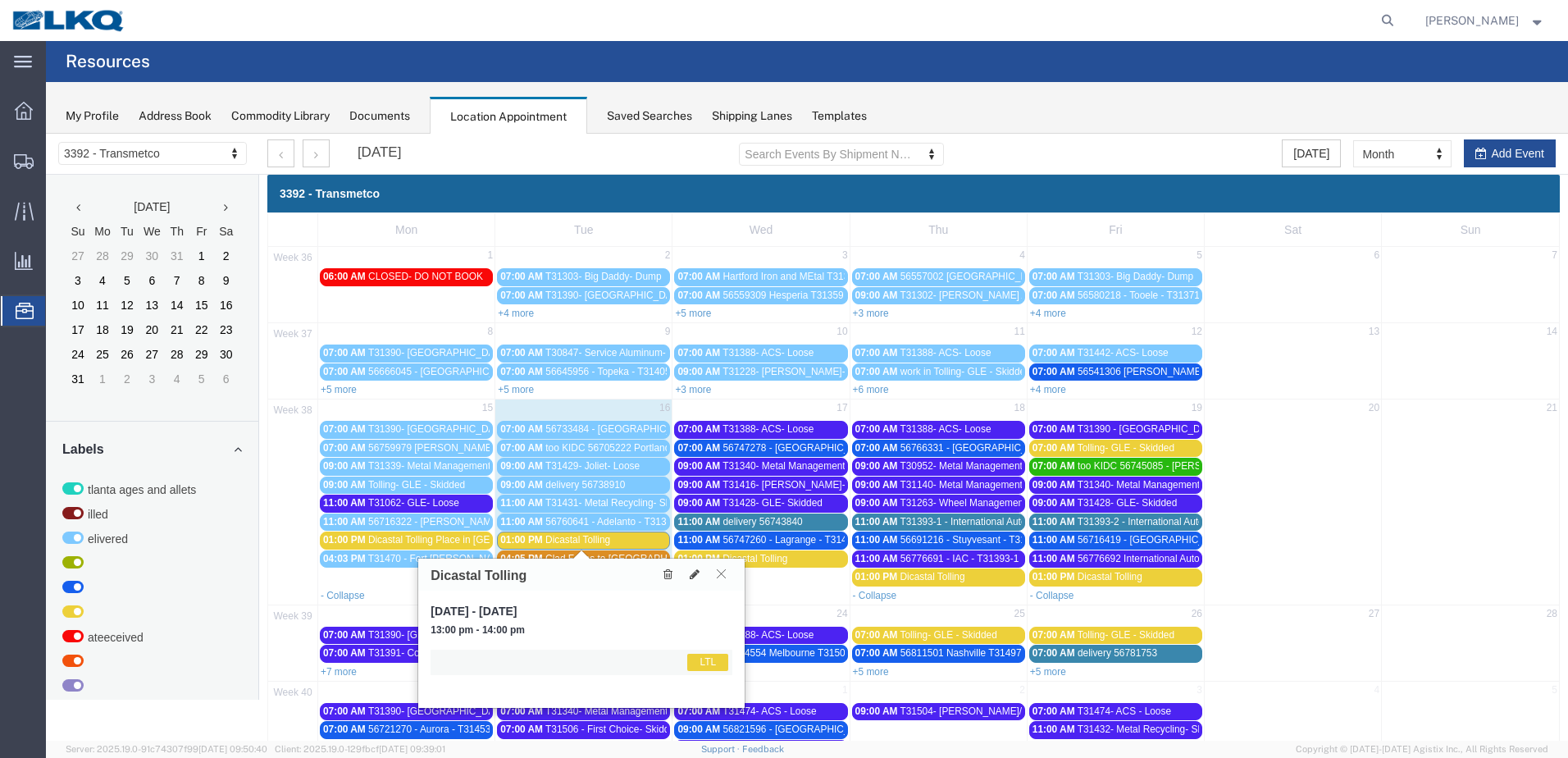
click at [720, 573] on icon at bounding box center [722, 573] width 9 height 10
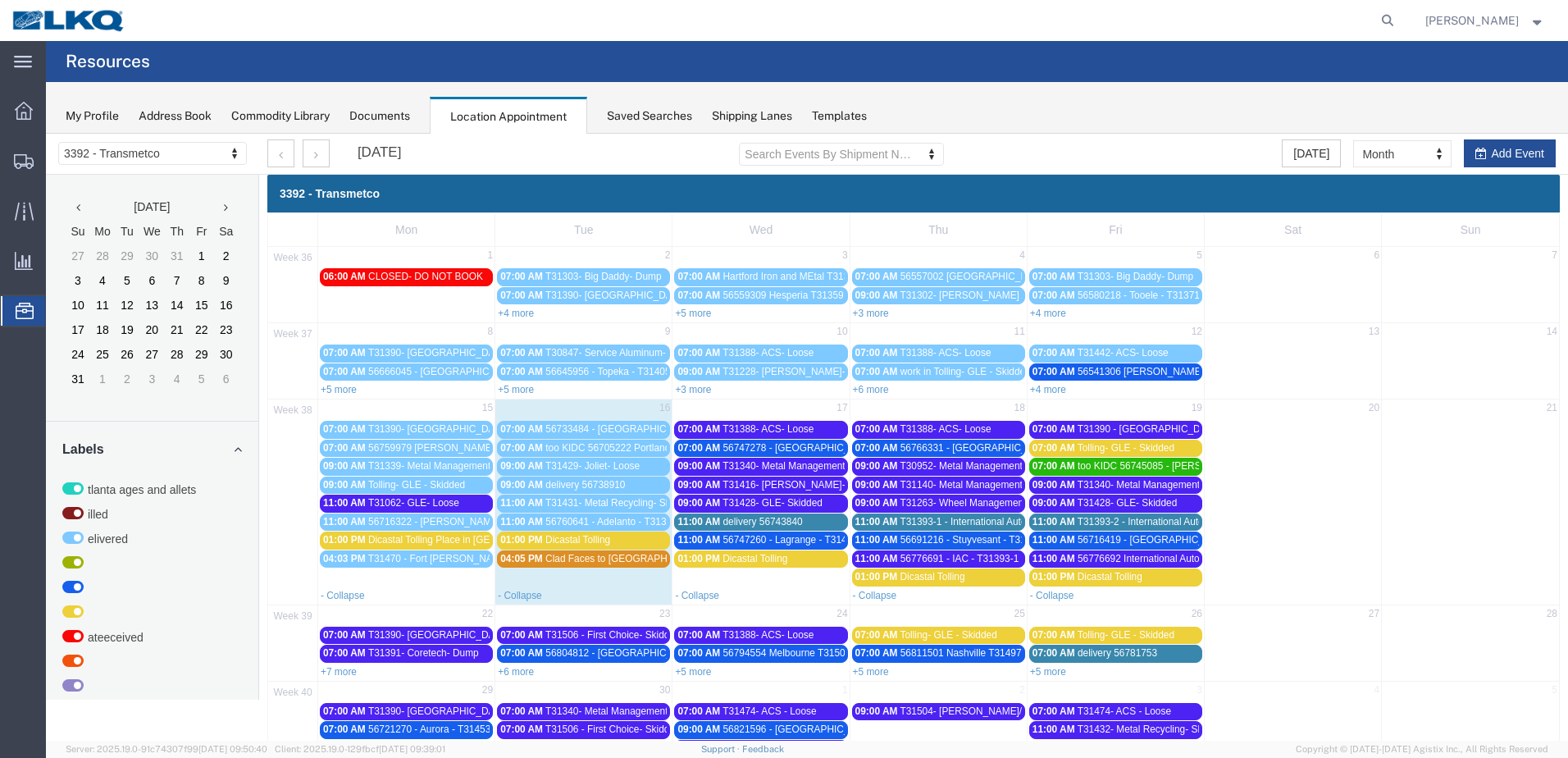
click at [595, 539] on span "Dicastal Tolling" at bounding box center [577, 539] width 65 height 12
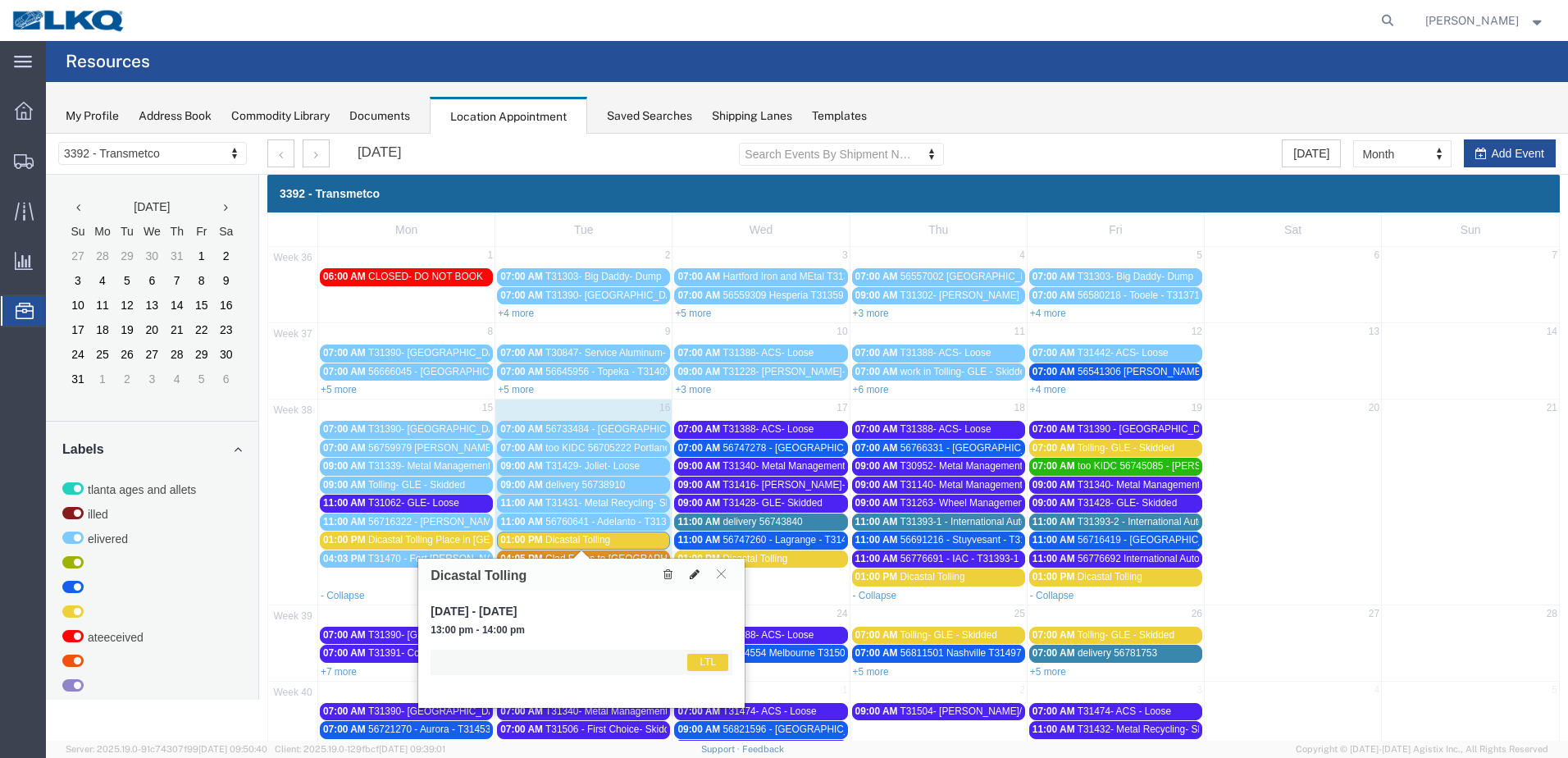
click at [690, 572] on icon at bounding box center [694, 574] width 10 height 12
select select "1"
select select "25"
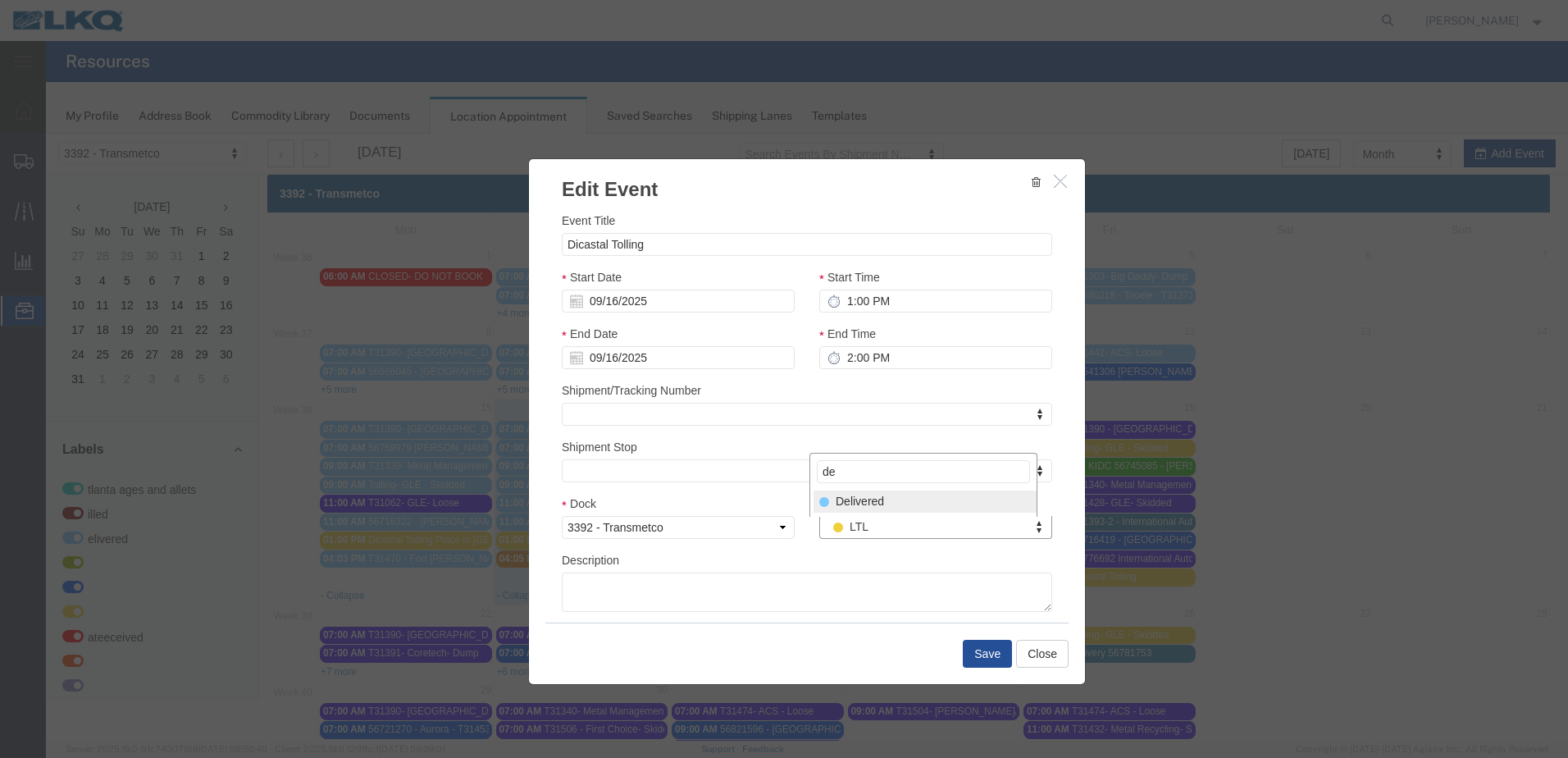
type input "de"
select select "40"
click at [971, 648] on button "Save" at bounding box center [987, 653] width 49 height 28
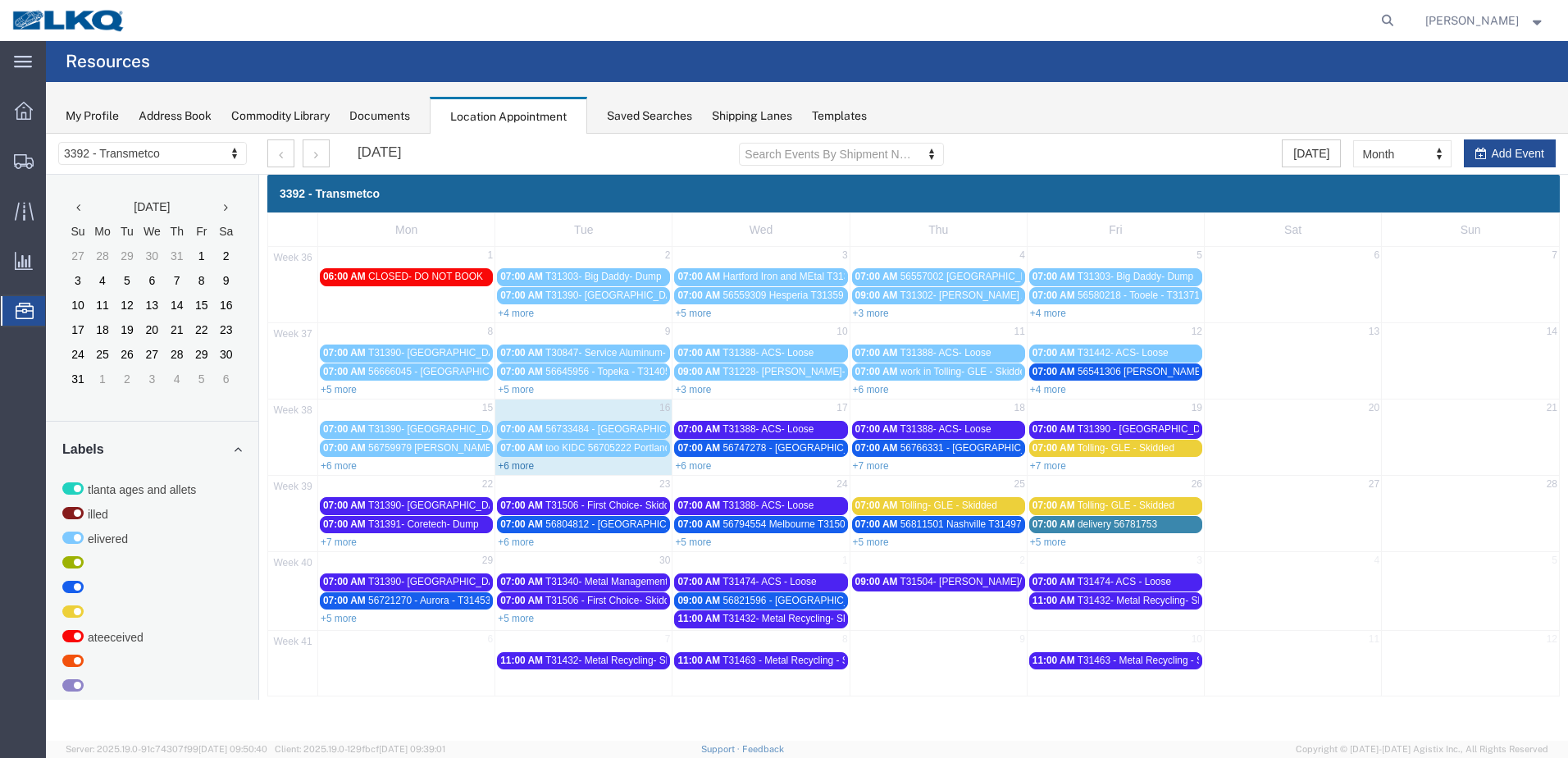
click at [531, 467] on link "+6 more" at bounding box center [516, 465] width 36 height 12
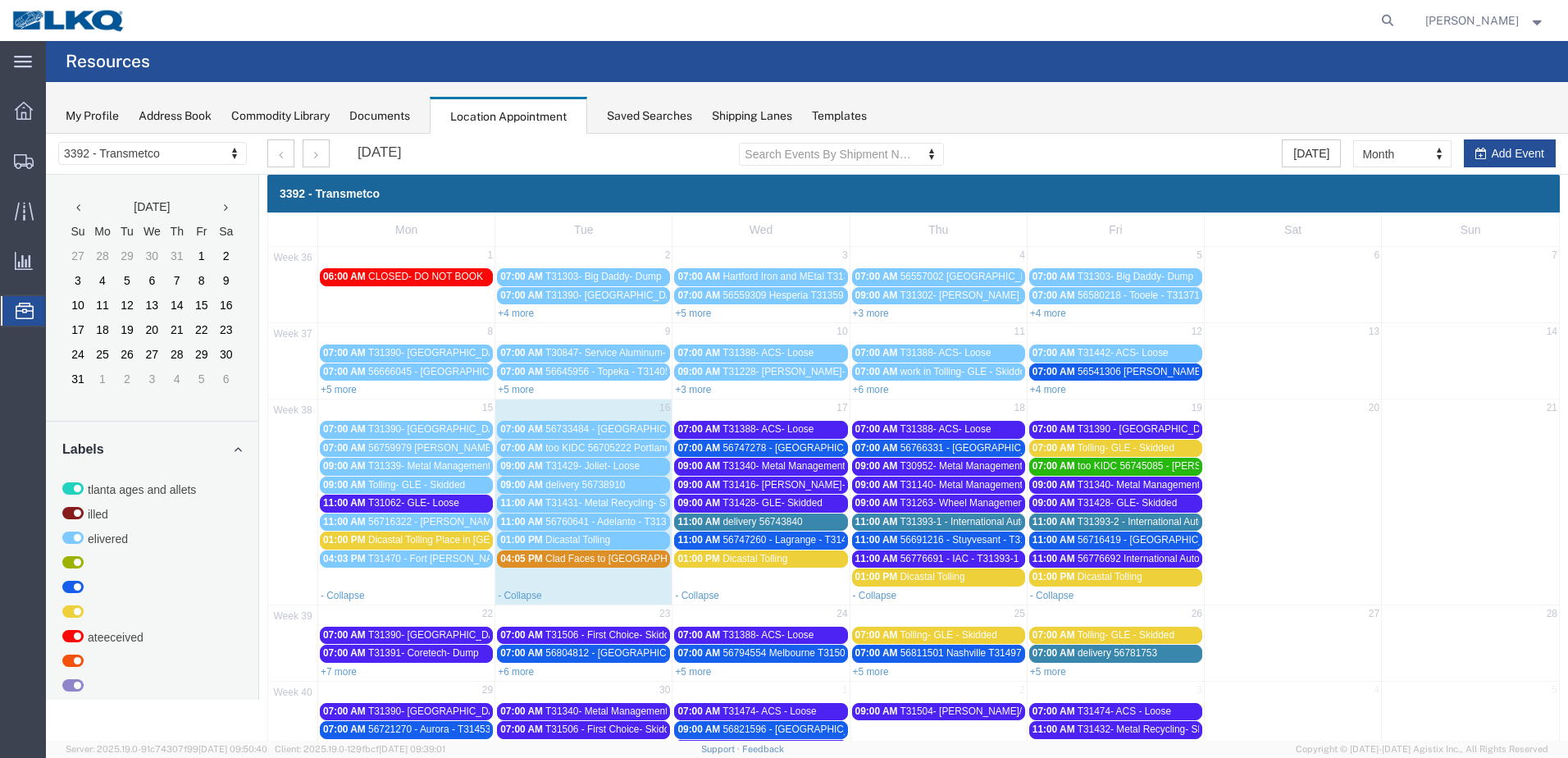
drag, startPoint x: 527, startPoint y: 556, endPoint x: 543, endPoint y: 596, distance: 43.1
click at [539, 616] on td "23" at bounding box center [584, 614] width 177 height 20
select select "1"
select select
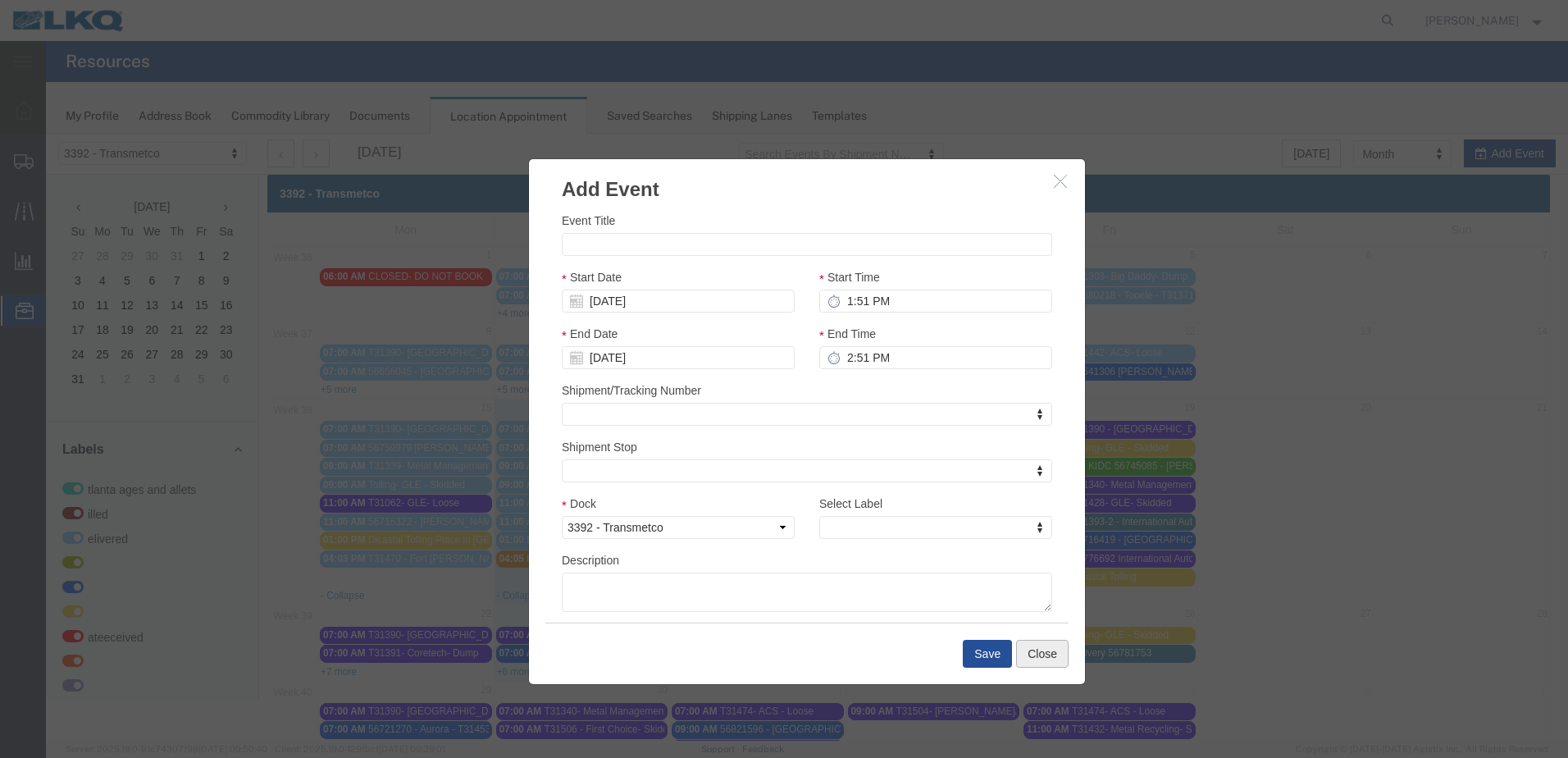
click at [1042, 661] on button "Close" at bounding box center [1043, 653] width 53 height 28
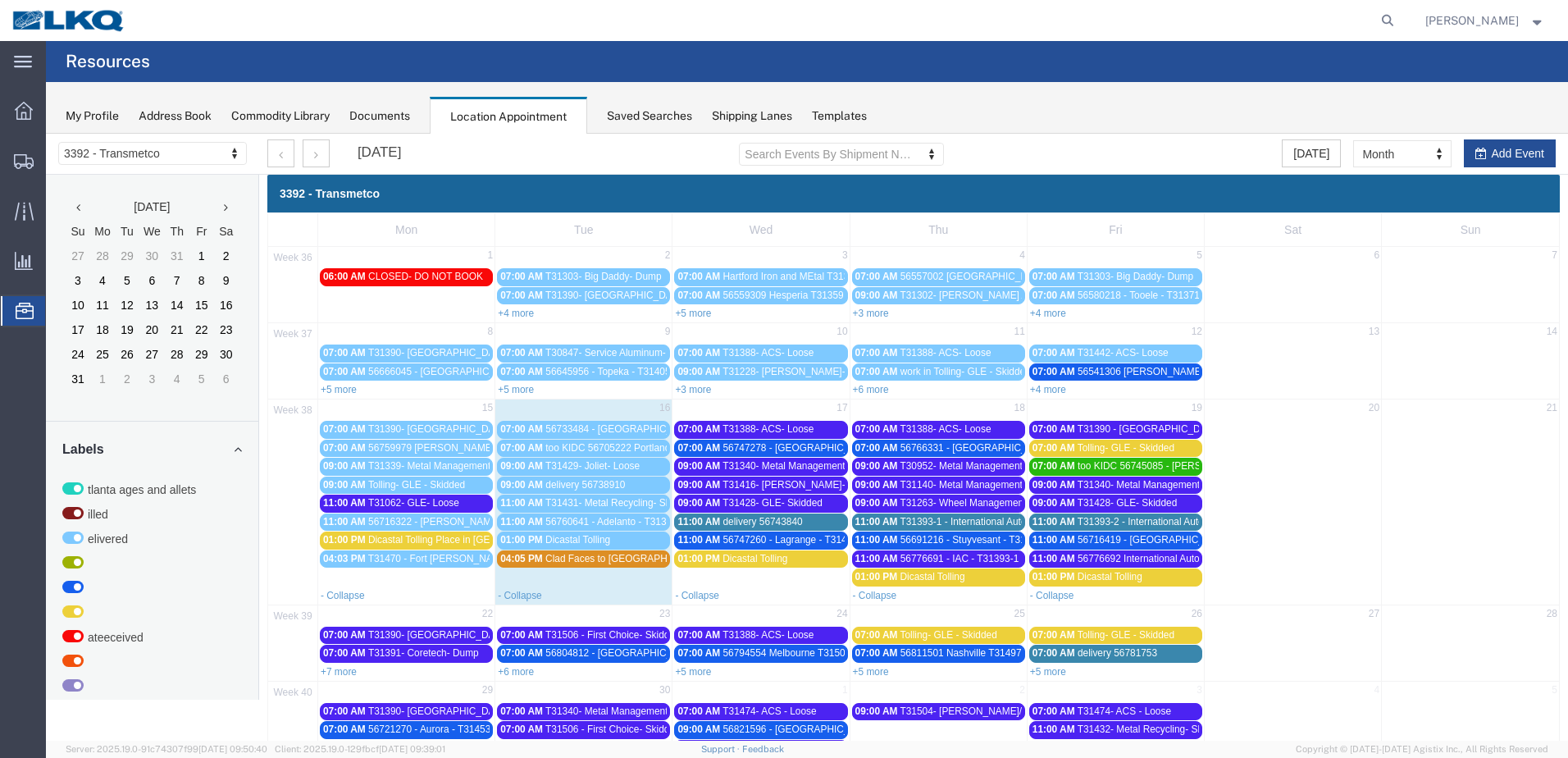
click at [586, 557] on span "Clad Faces to [GEOGRAPHIC_DATA][PERSON_NAME] - QRP 1899964" at bounding box center [702, 558] width 315 height 12
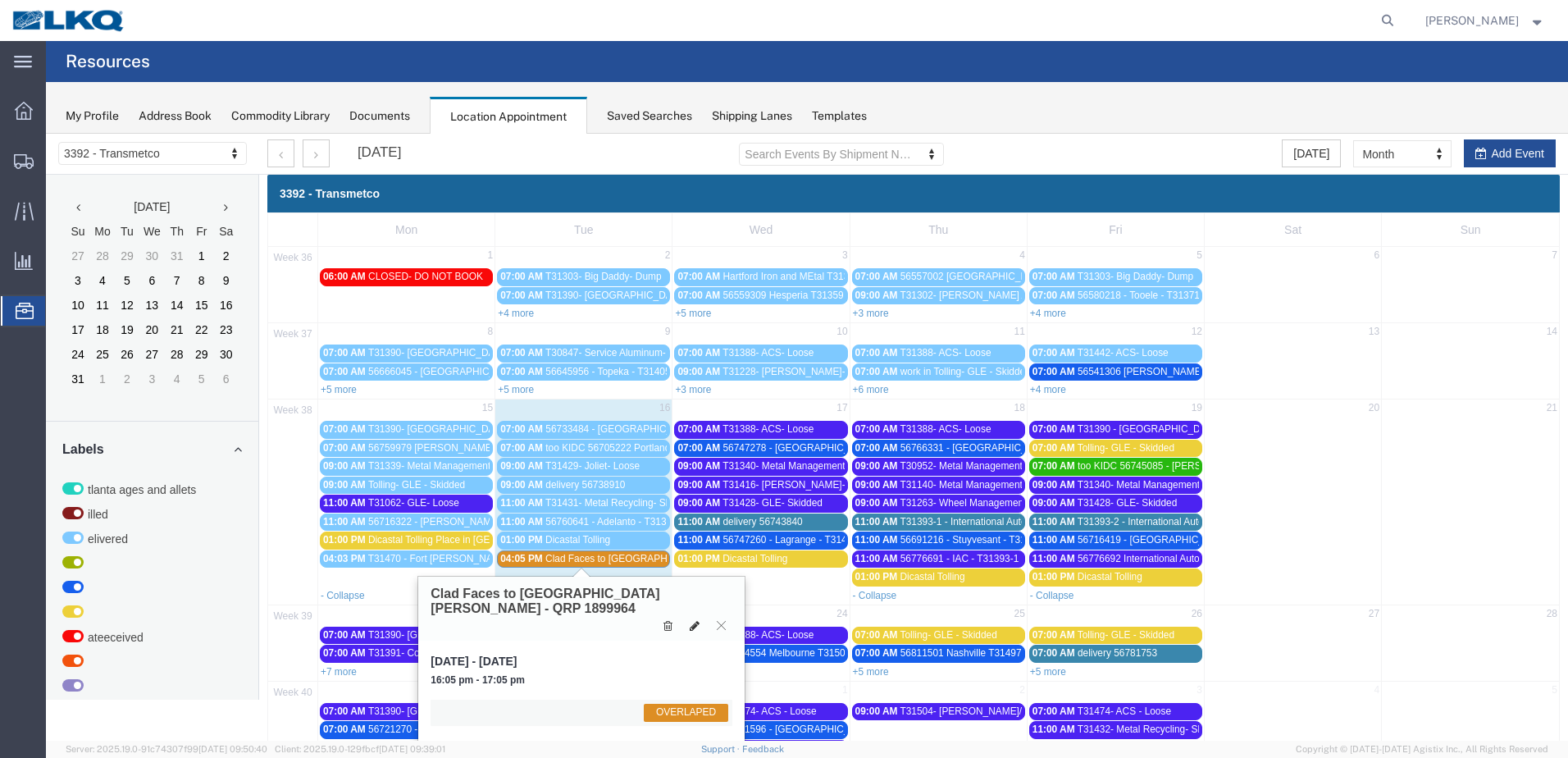
click at [696, 620] on icon at bounding box center [694, 626] width 10 height 12
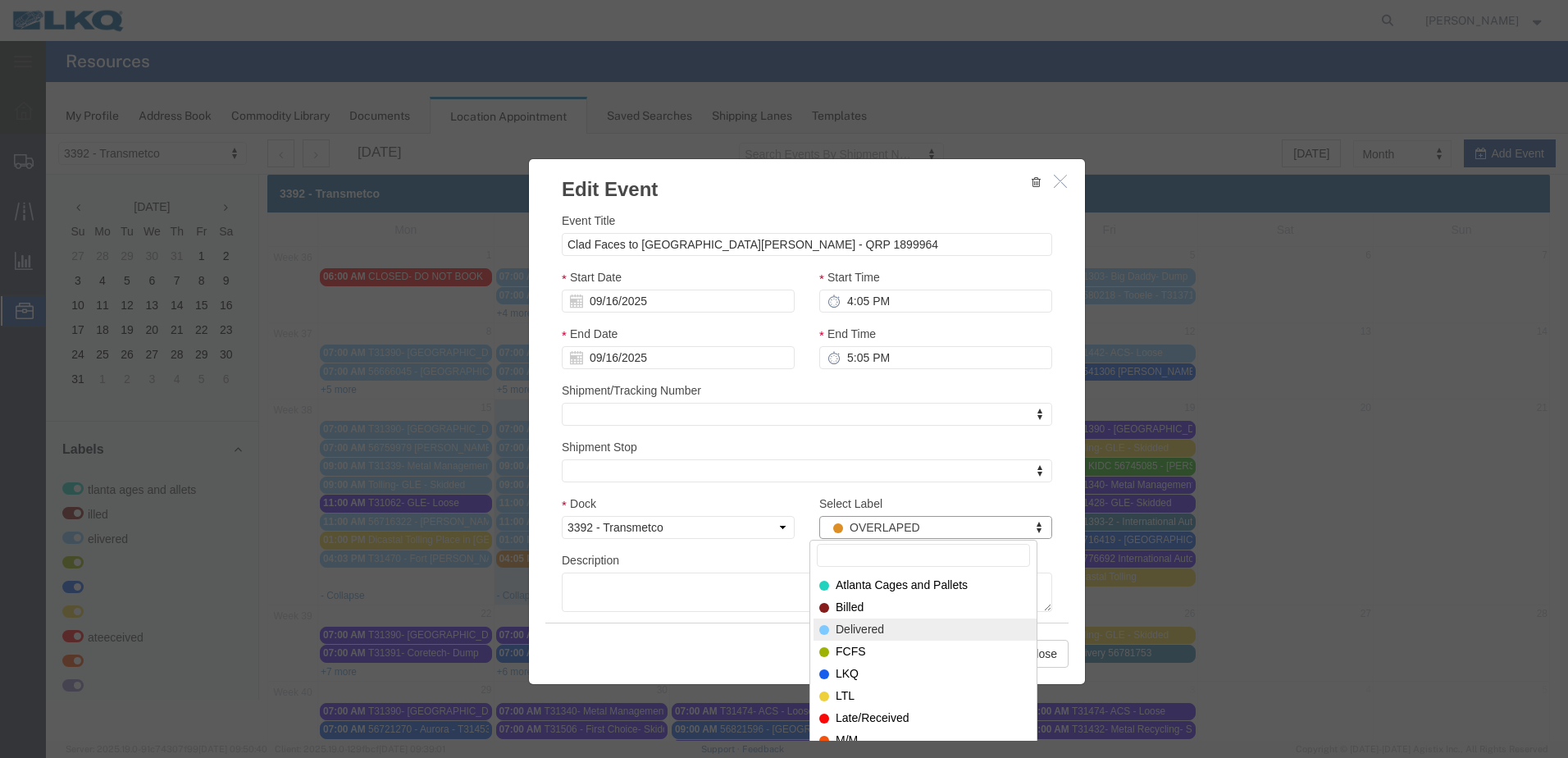
select select "40"
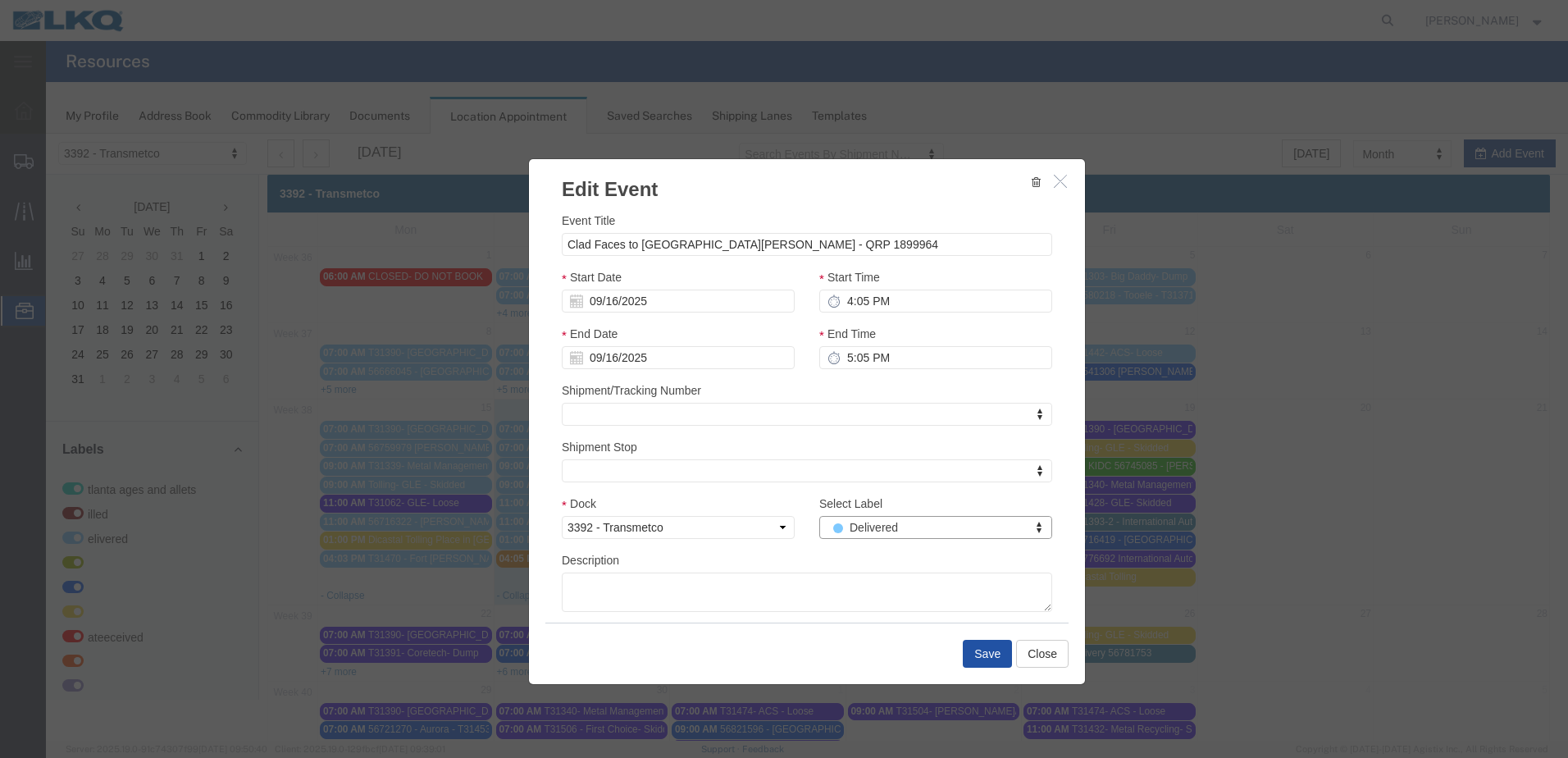
click at [985, 648] on button "Save" at bounding box center [987, 653] width 49 height 28
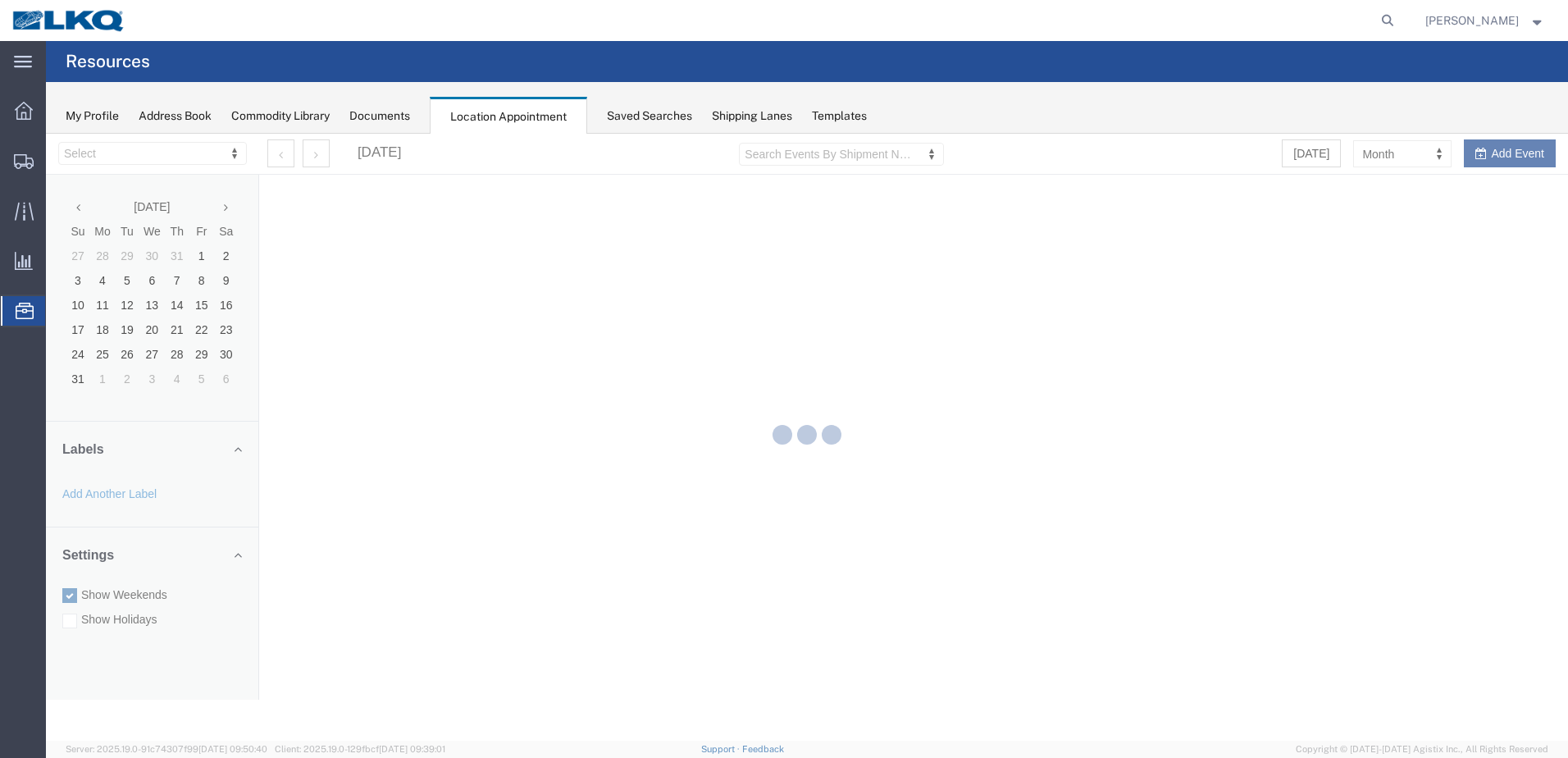
select select "28018"
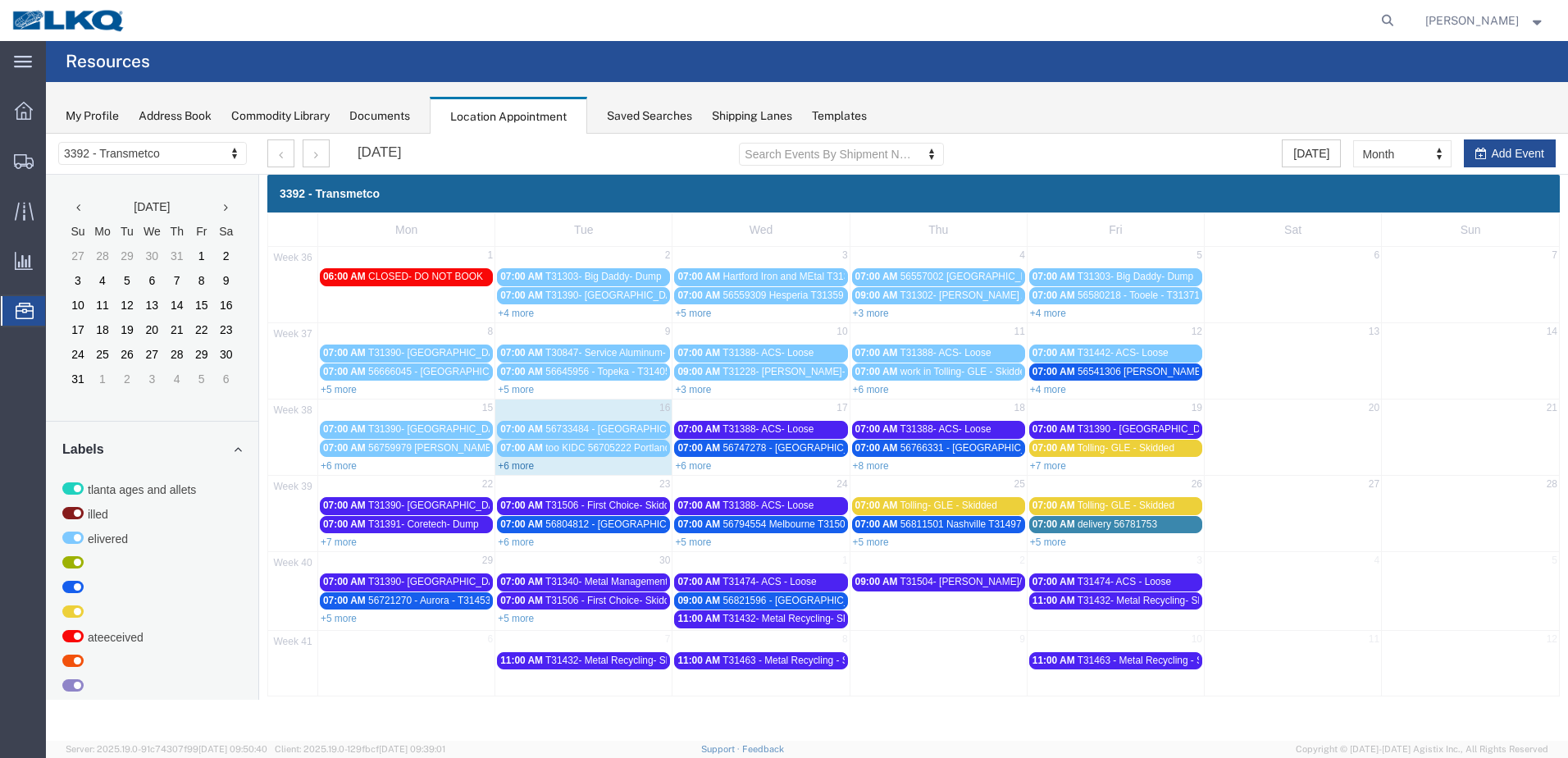
click at [532, 471] on link "+6 more" at bounding box center [516, 465] width 36 height 12
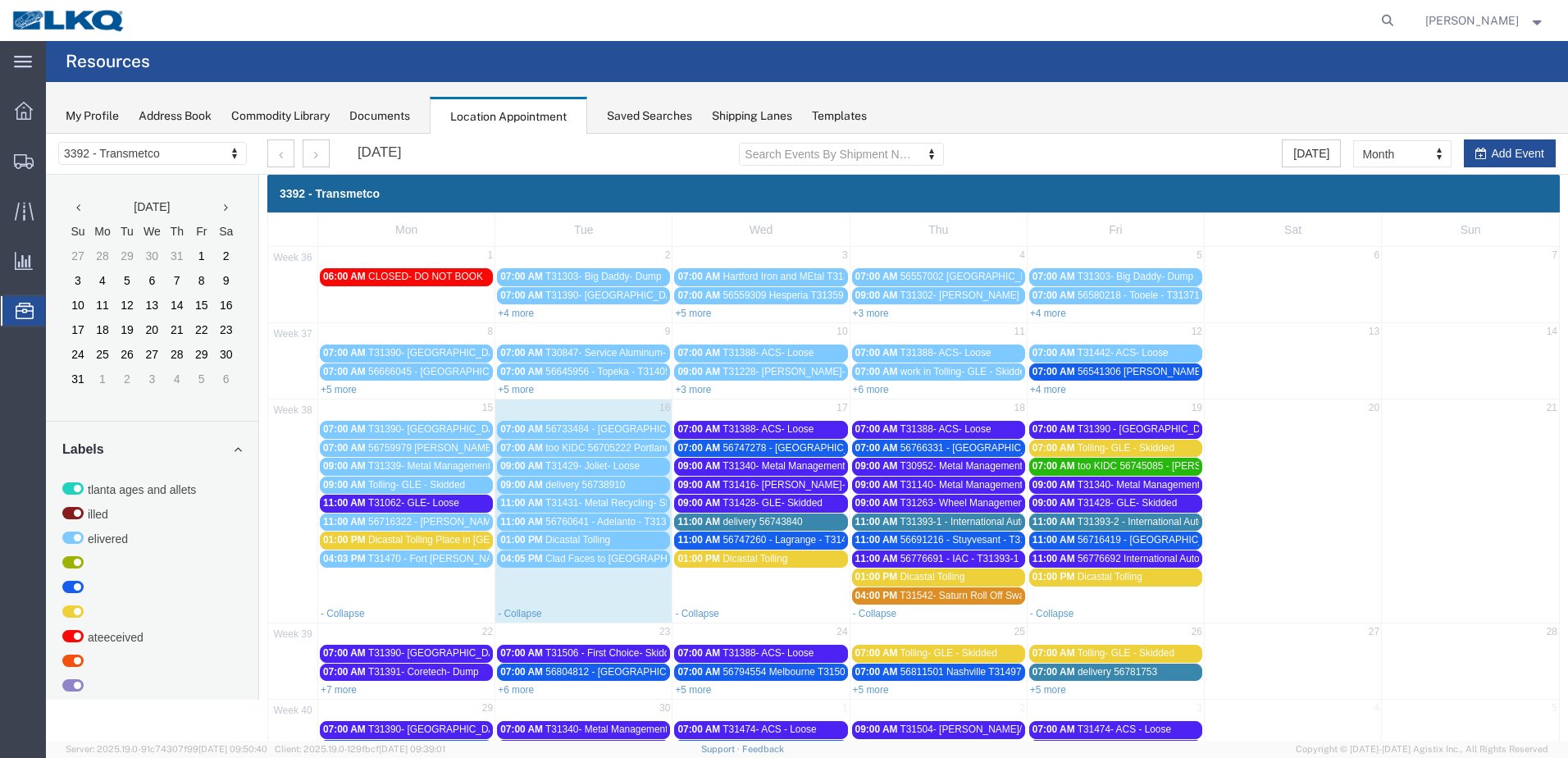
click at [625, 470] on span "T31429- Joliet- Loose" at bounding box center [592, 465] width 94 height 12
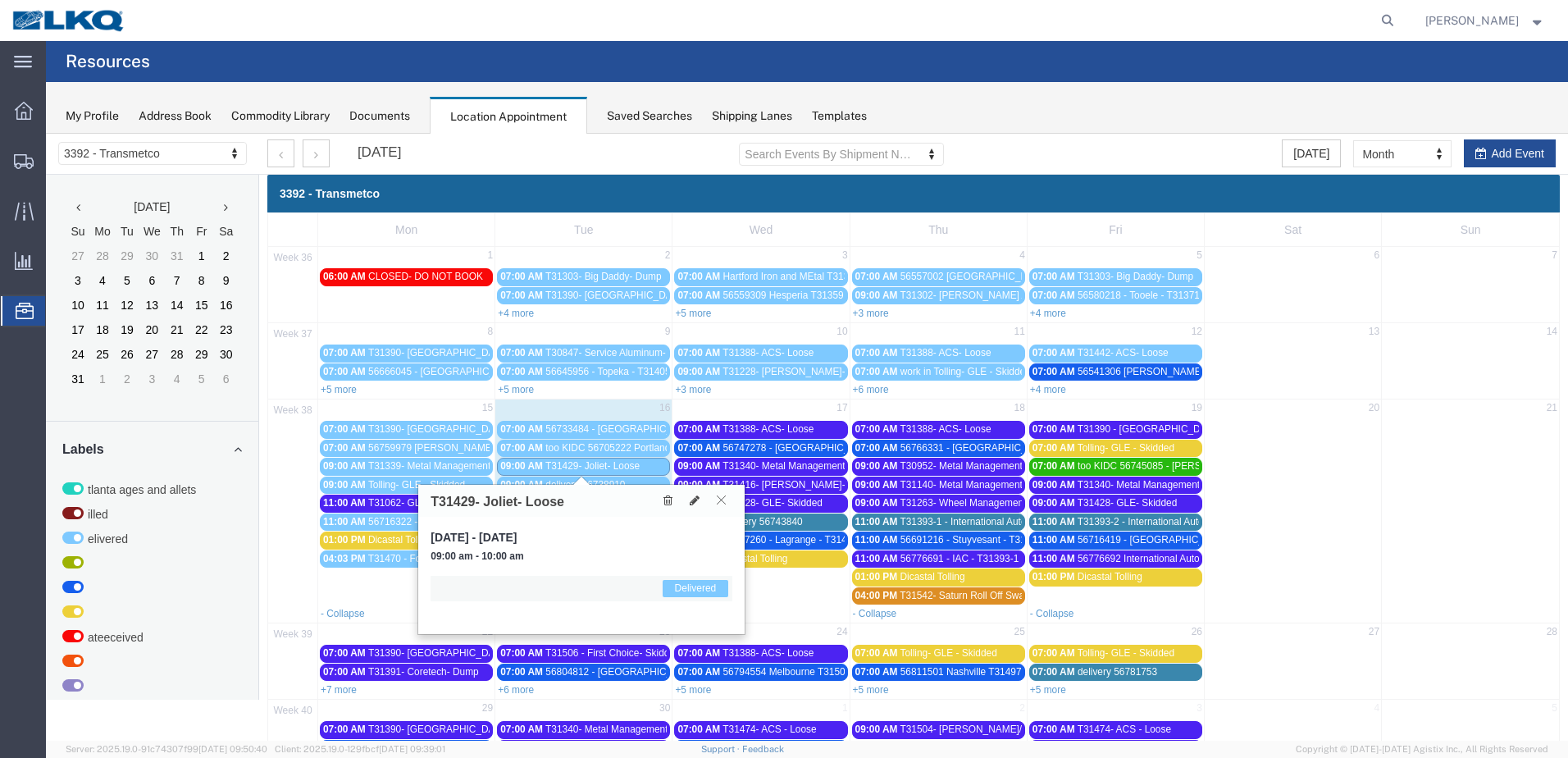
click at [726, 506] on button at bounding box center [721, 499] width 22 height 16
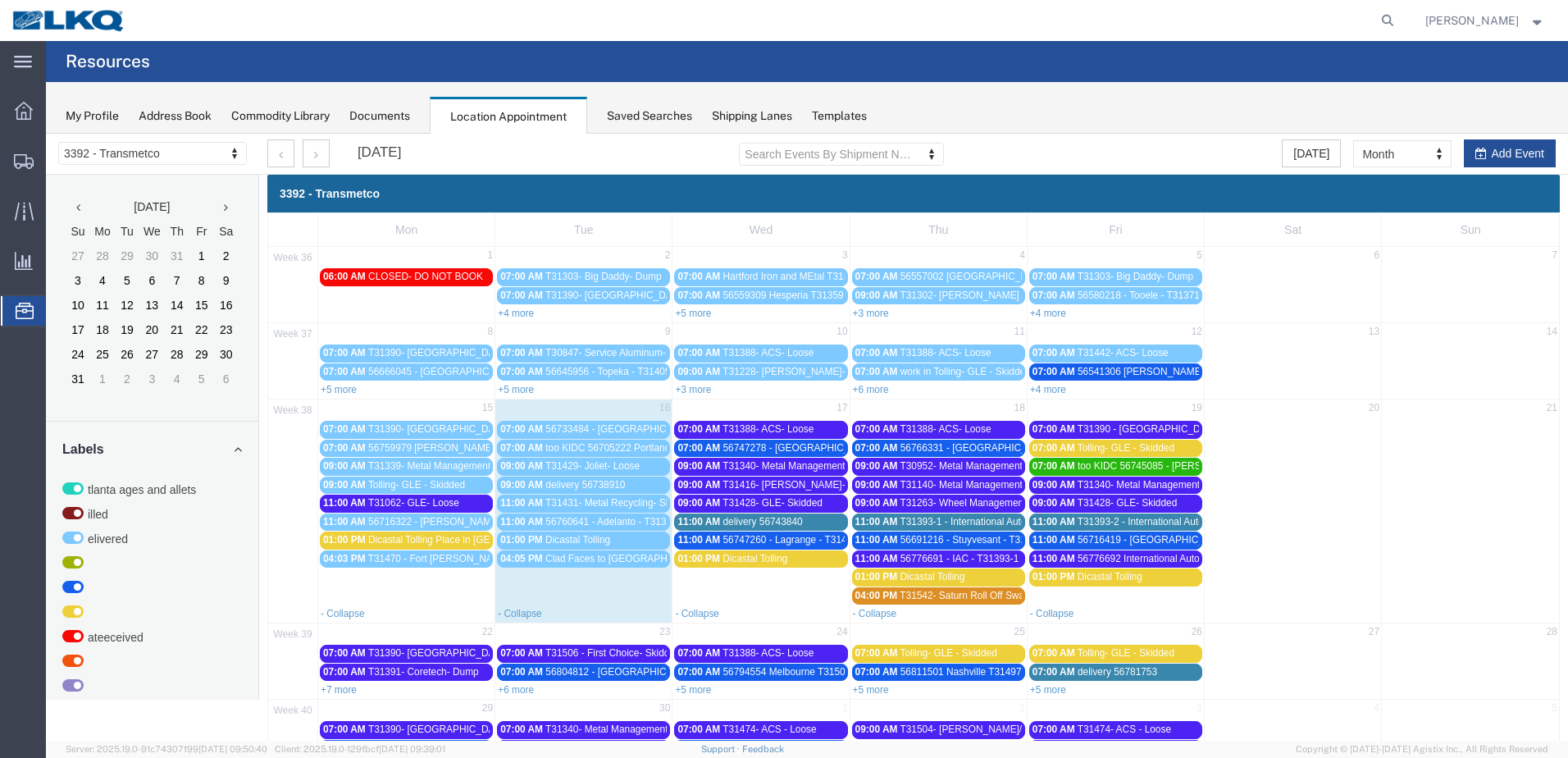
click at [585, 480] on span "delivery 56738910" at bounding box center [585, 484] width 79 height 12
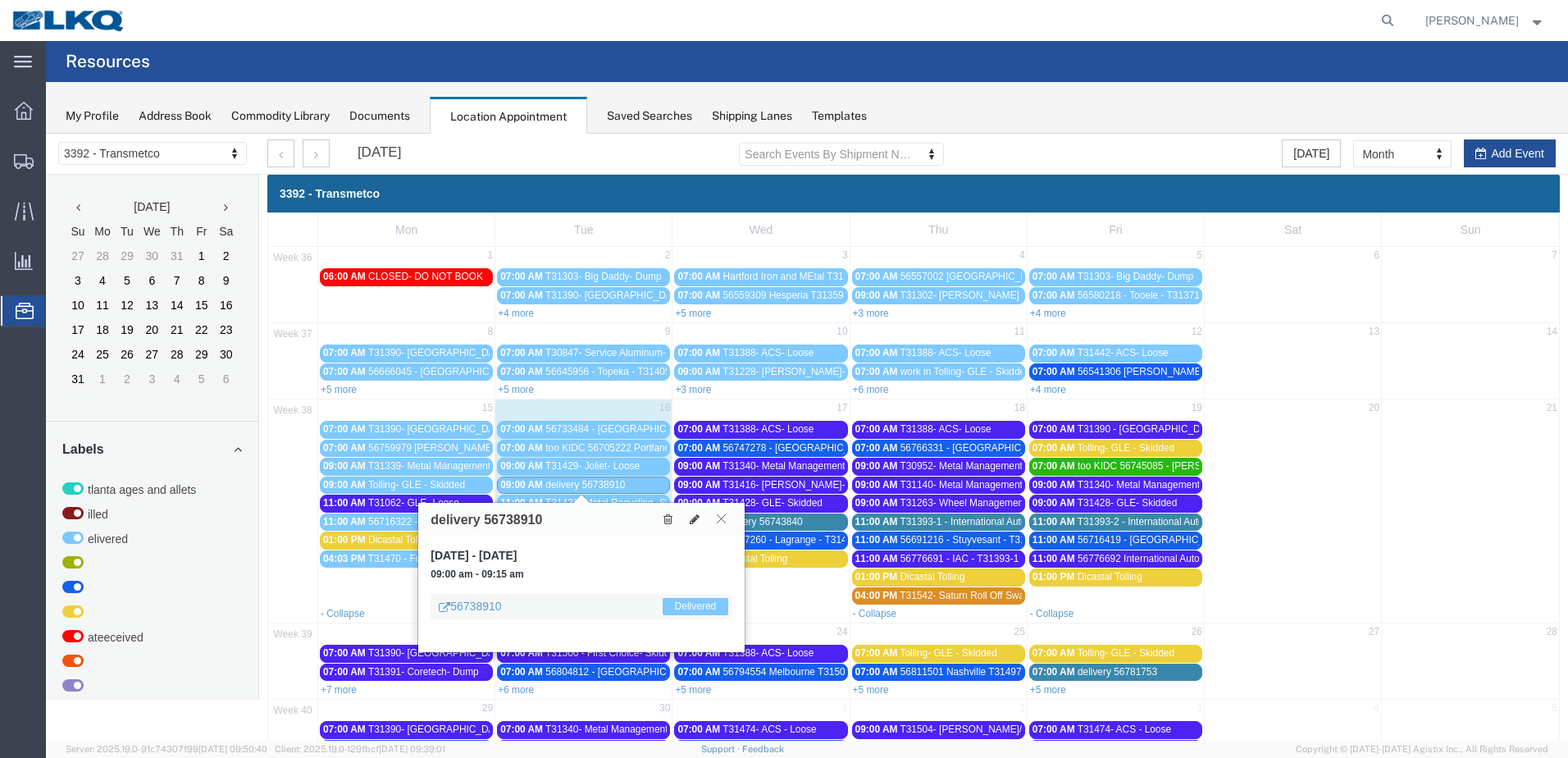
click at [726, 524] on button at bounding box center [721, 518] width 22 height 16
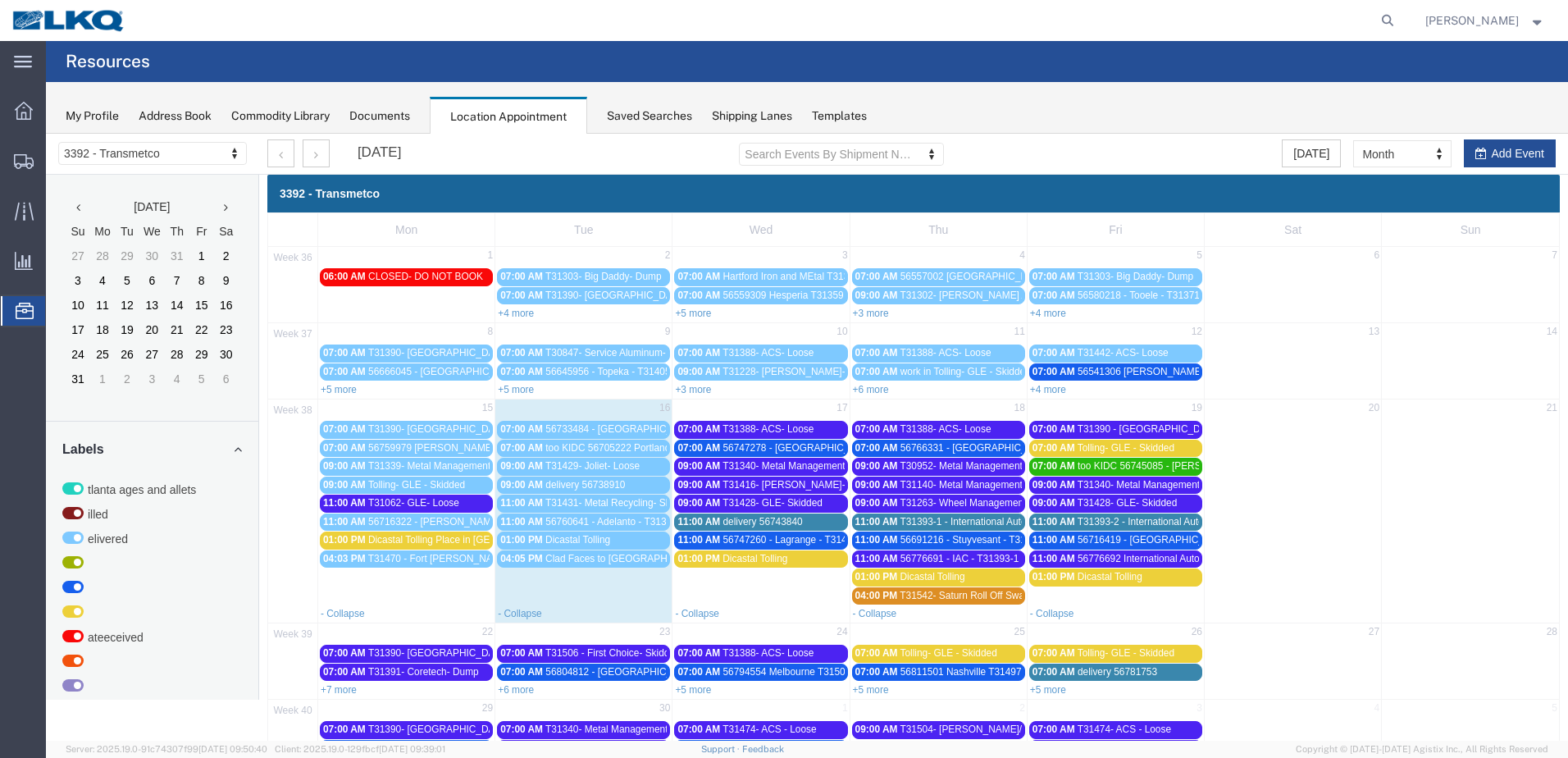
click at [617, 6] on div at bounding box center [769, 20] width 1262 height 41
click at [1398, 24] on icon at bounding box center [1386, 20] width 23 height 23
type input "56760641"
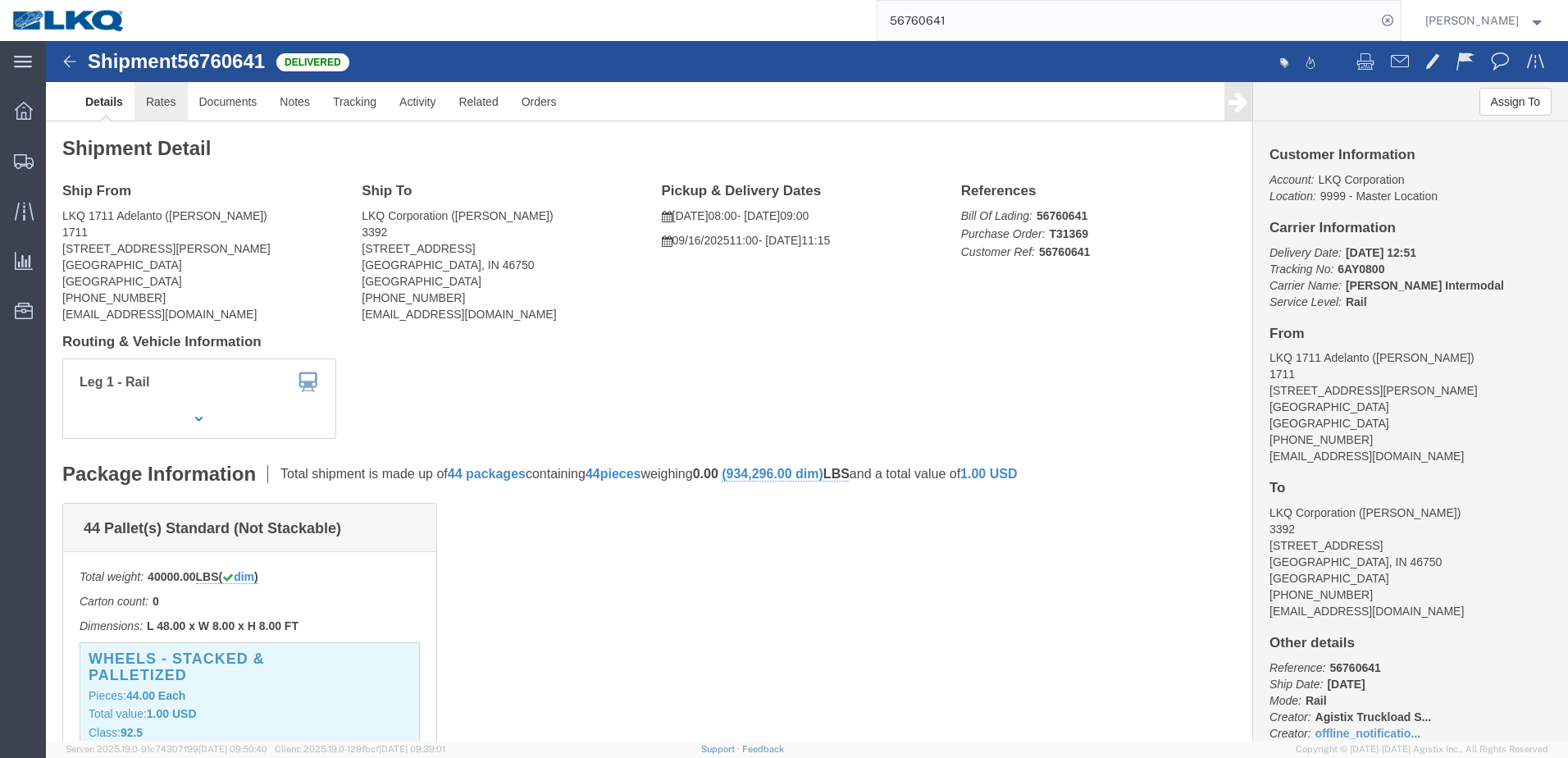
click link "Rates"
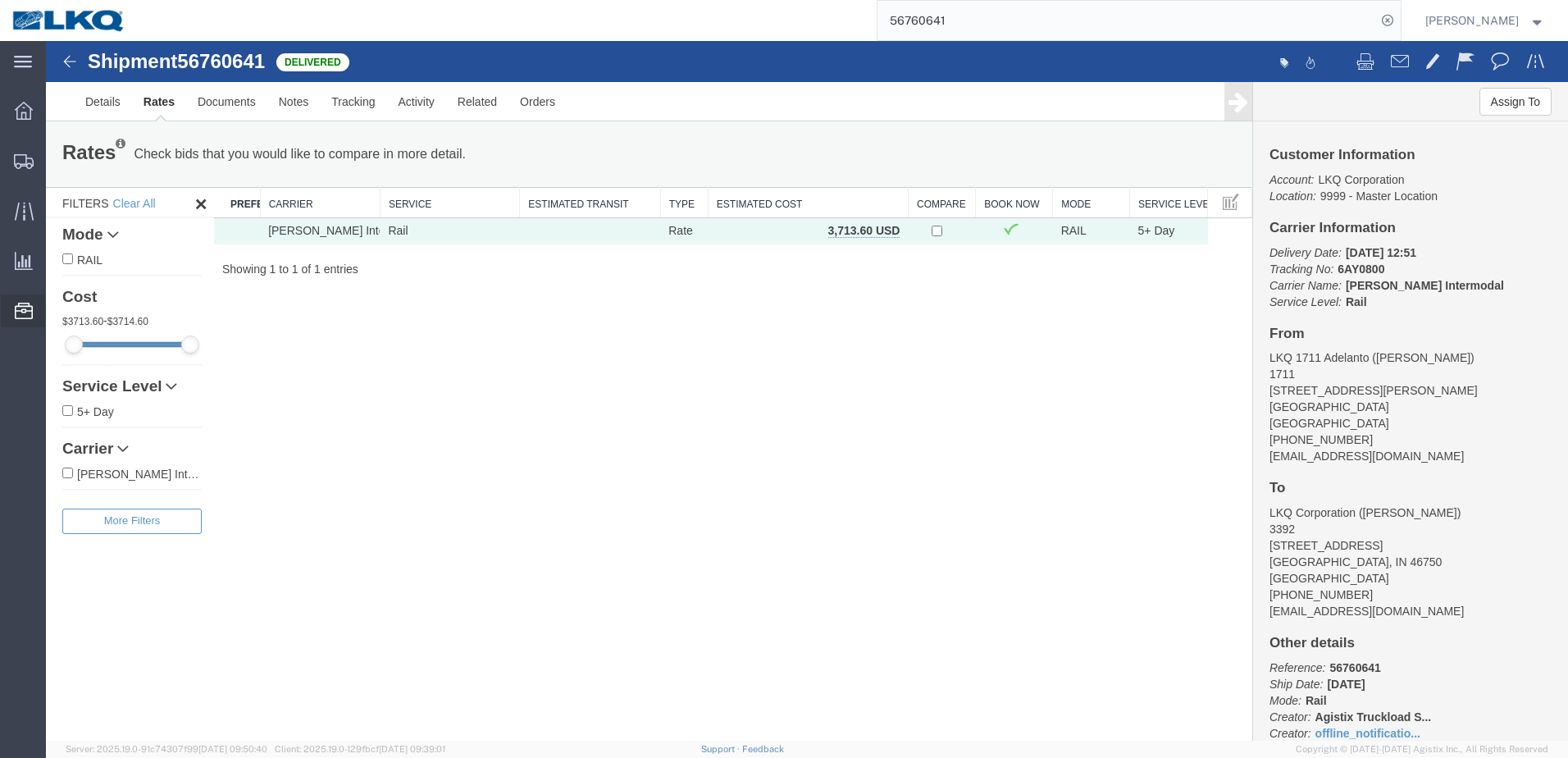
click at [16, 296] on div at bounding box center [24, 311] width 46 height 33
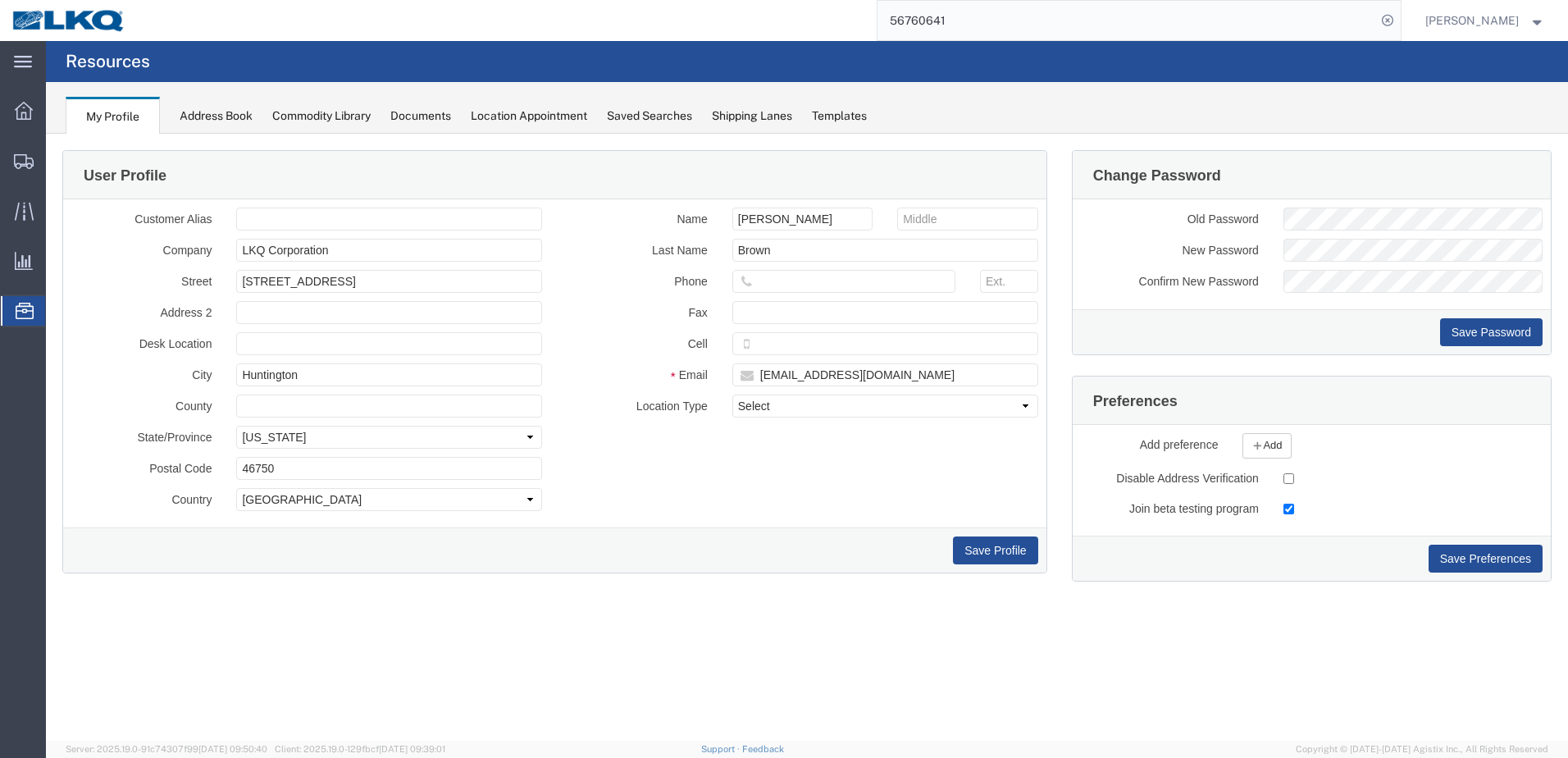
click at [492, 125] on div "My Profile Address Book Commodity Library Documents Location Appointment Saved …" at bounding box center [806, 108] width 1521 height 52
click at [501, 119] on div "Location Appointment" at bounding box center [529, 116] width 117 height 17
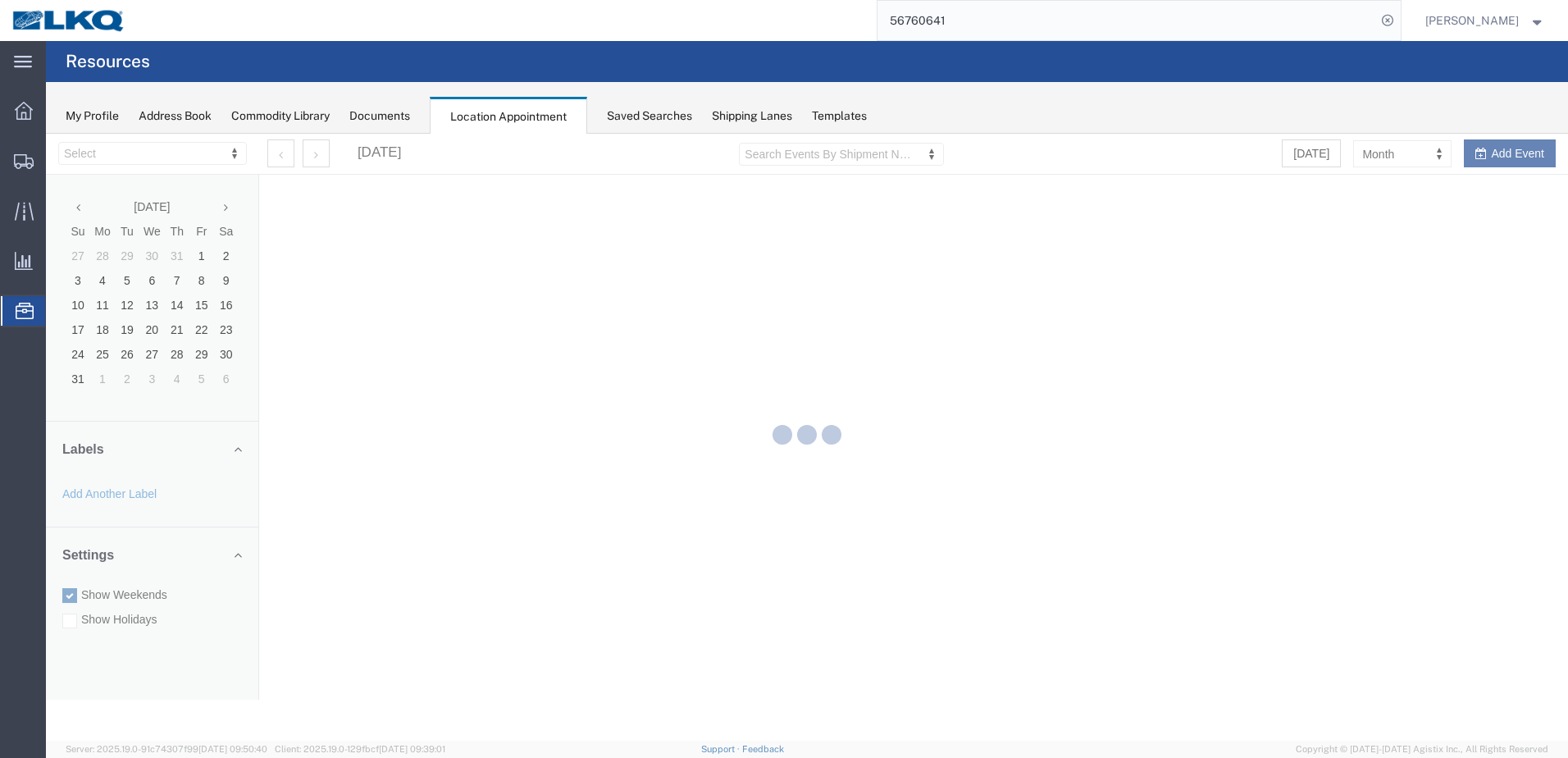
select select "28018"
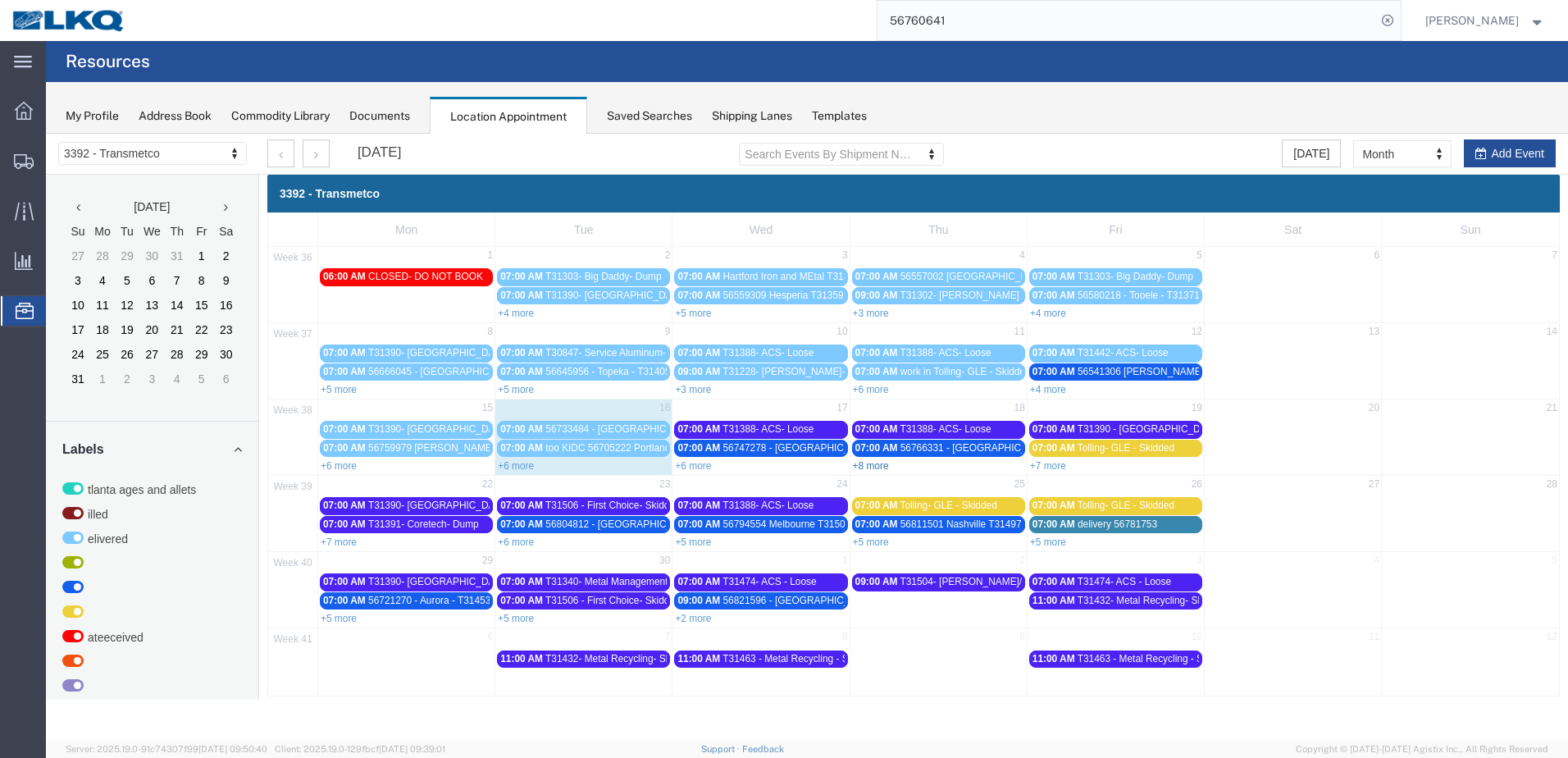
click at [879, 463] on link "+8 more" at bounding box center [871, 465] width 36 height 12
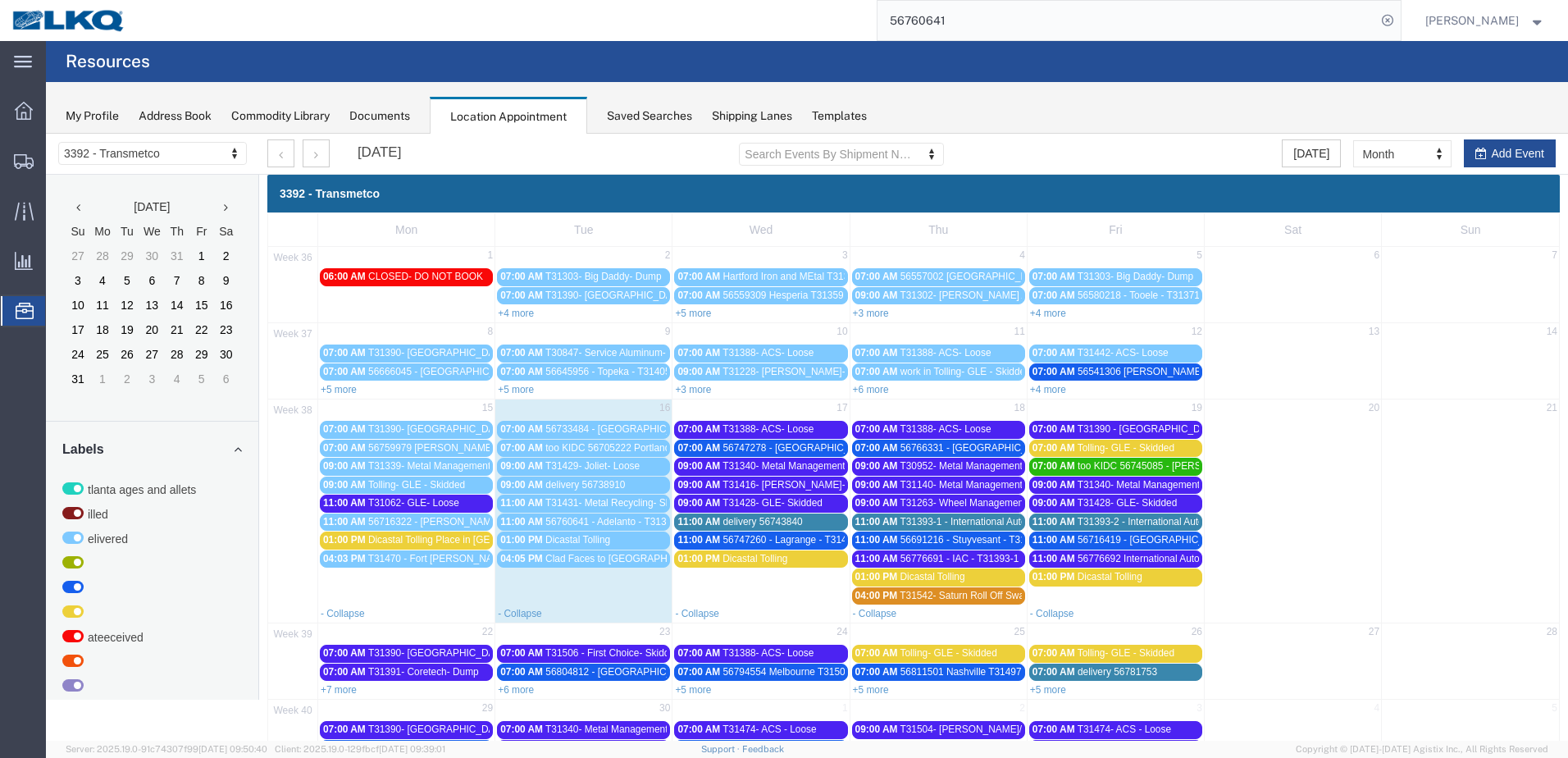
click at [993, 470] on span "T30952- Metal Management- Skidded" at bounding box center [981, 465] width 164 height 12
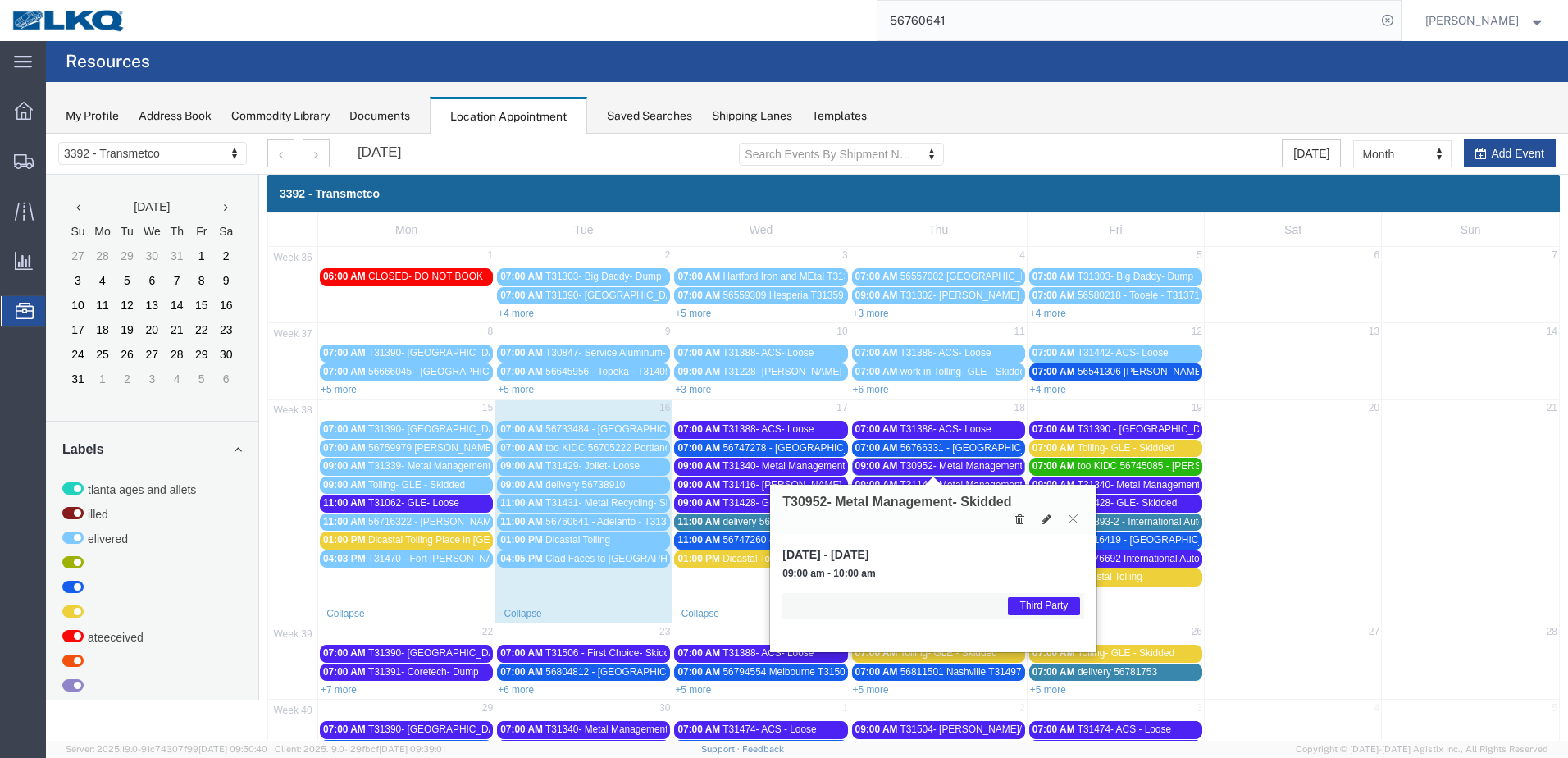
click at [977, 448] on span "56766331 - [GEOGRAPHIC_DATA] - T31478 - Palletized" at bounding box center [1023, 447] width 246 height 12
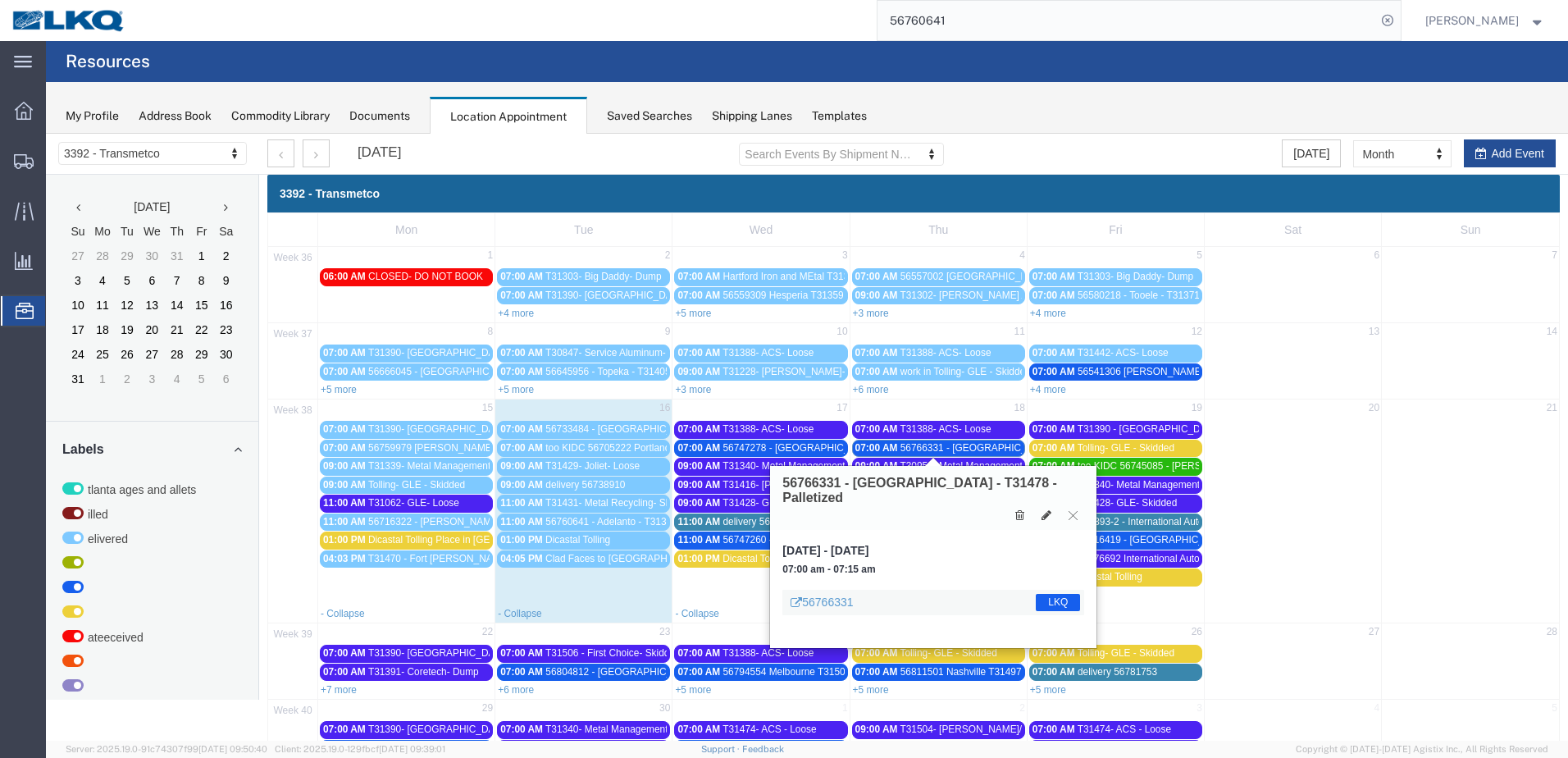
click at [977, 431] on span "T31388- ACS- Loose" at bounding box center [945, 429] width 91 height 12
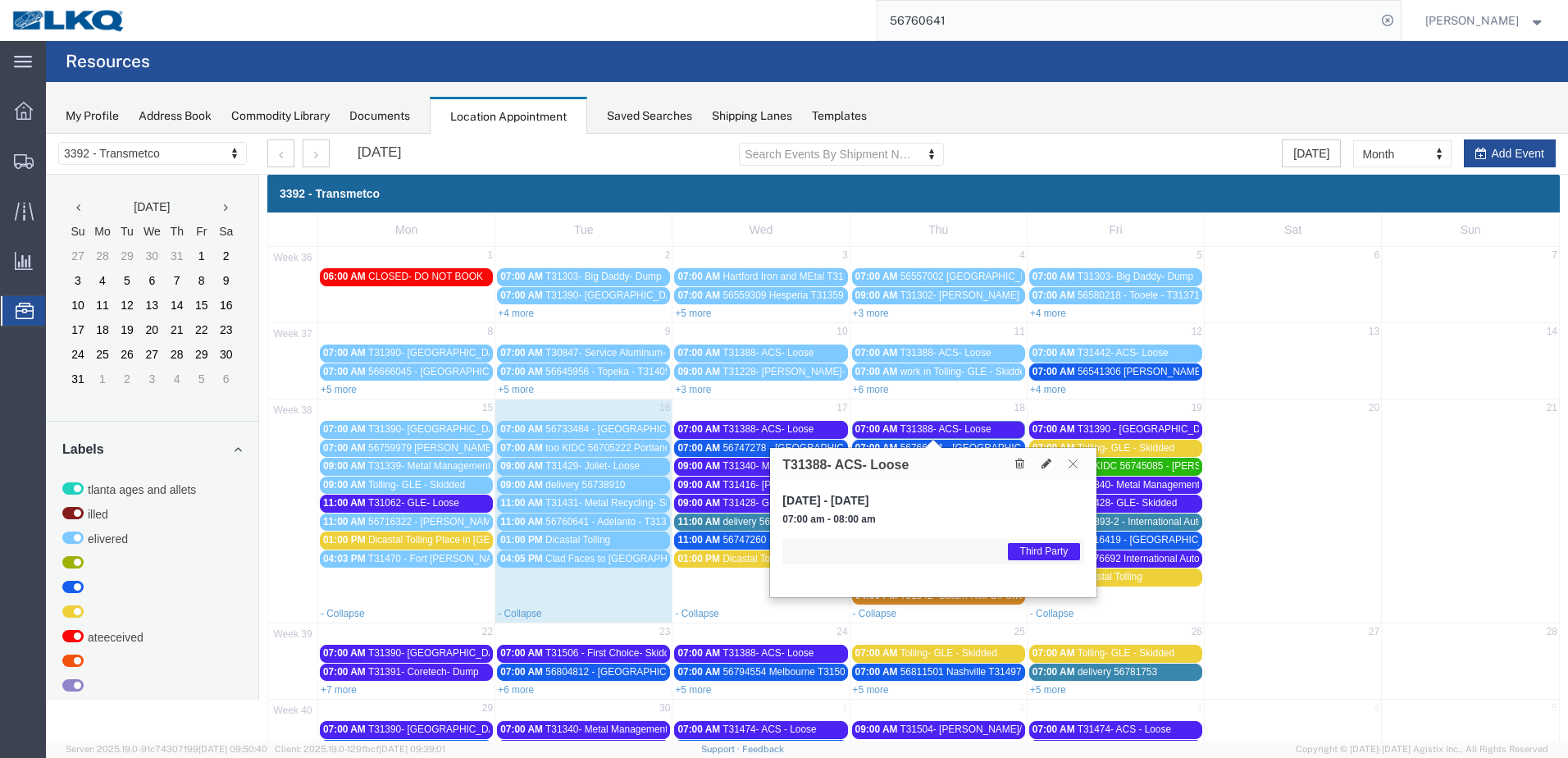
click at [1075, 461] on icon at bounding box center [1073, 462] width 9 height 10
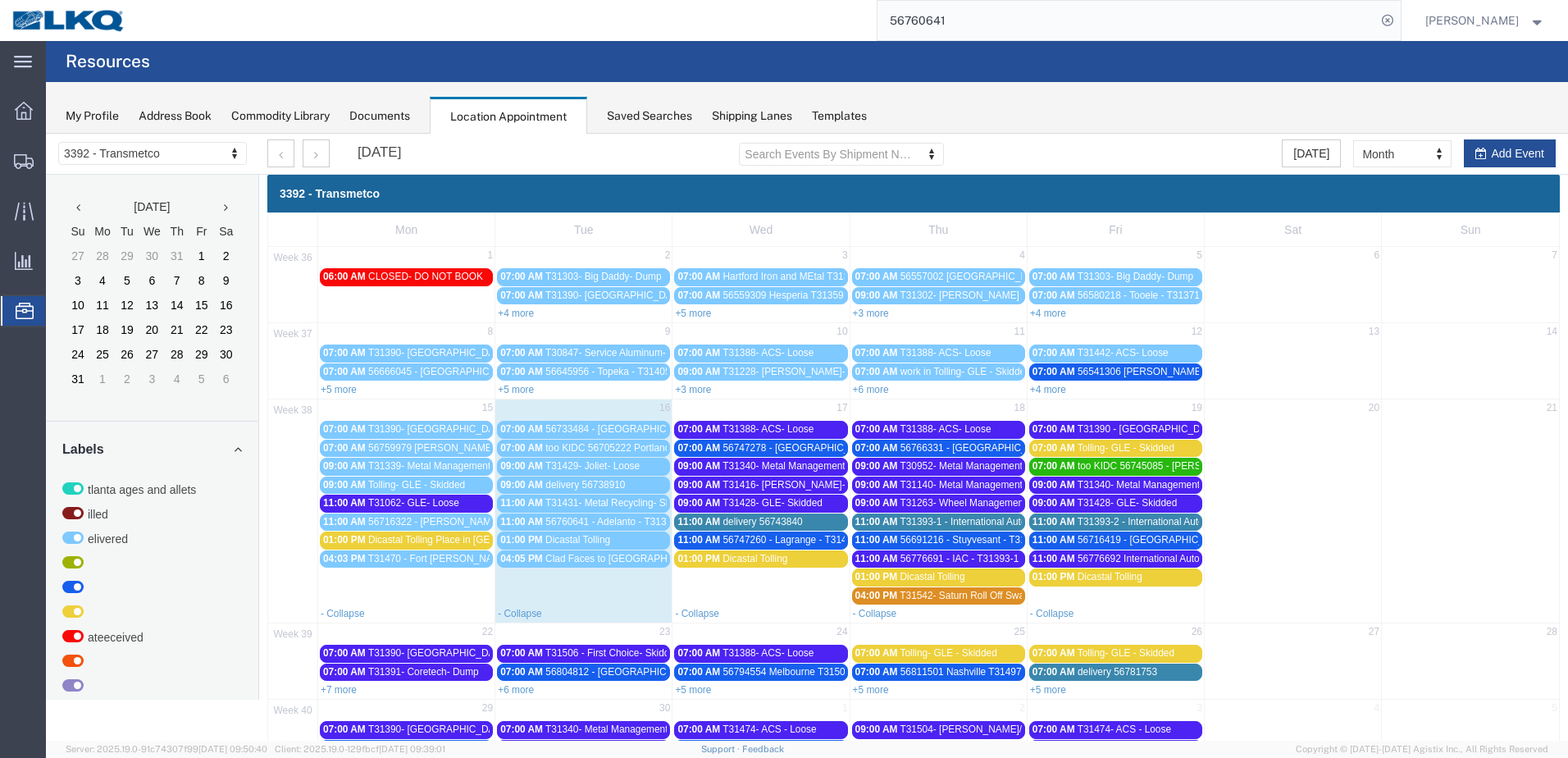
click at [982, 486] on span "T31140- Metal Management- Skidded" at bounding box center [981, 484] width 164 height 12
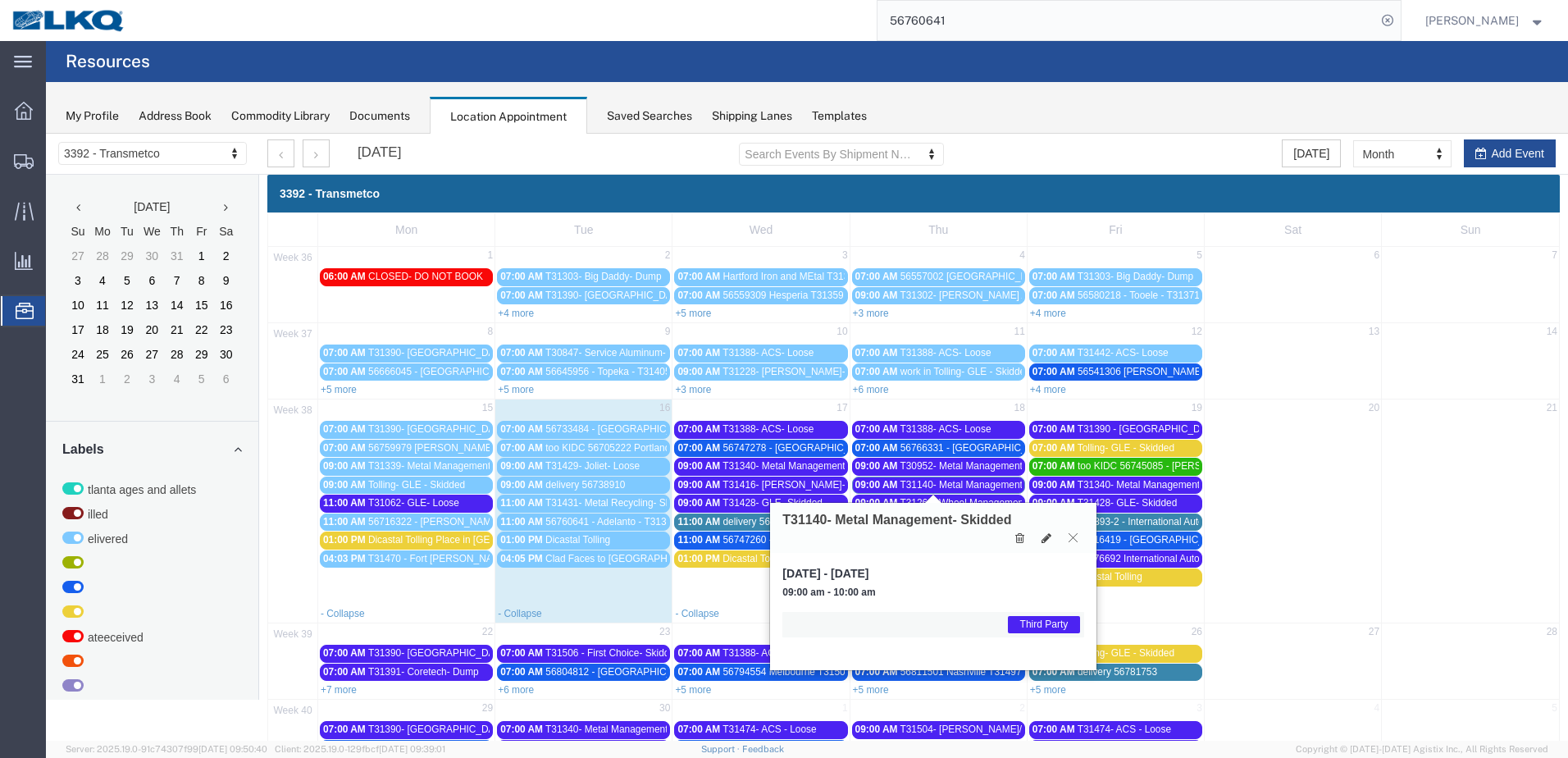
click at [1075, 531] on button at bounding box center [1073, 537] width 22 height 16
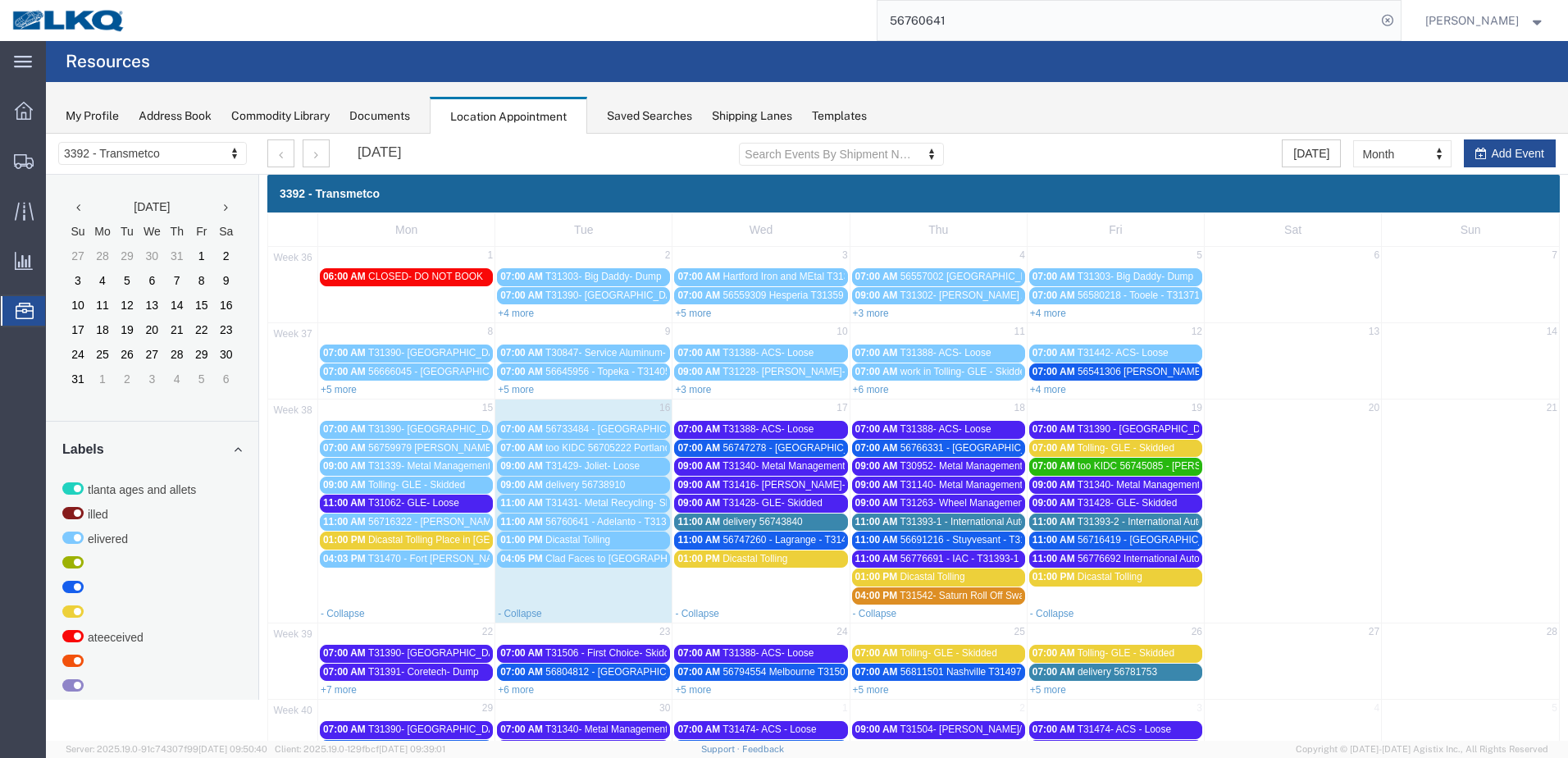
click at [943, 500] on span "T31263- Wheel Management- Skidded" at bounding box center [982, 503] width 167 height 12
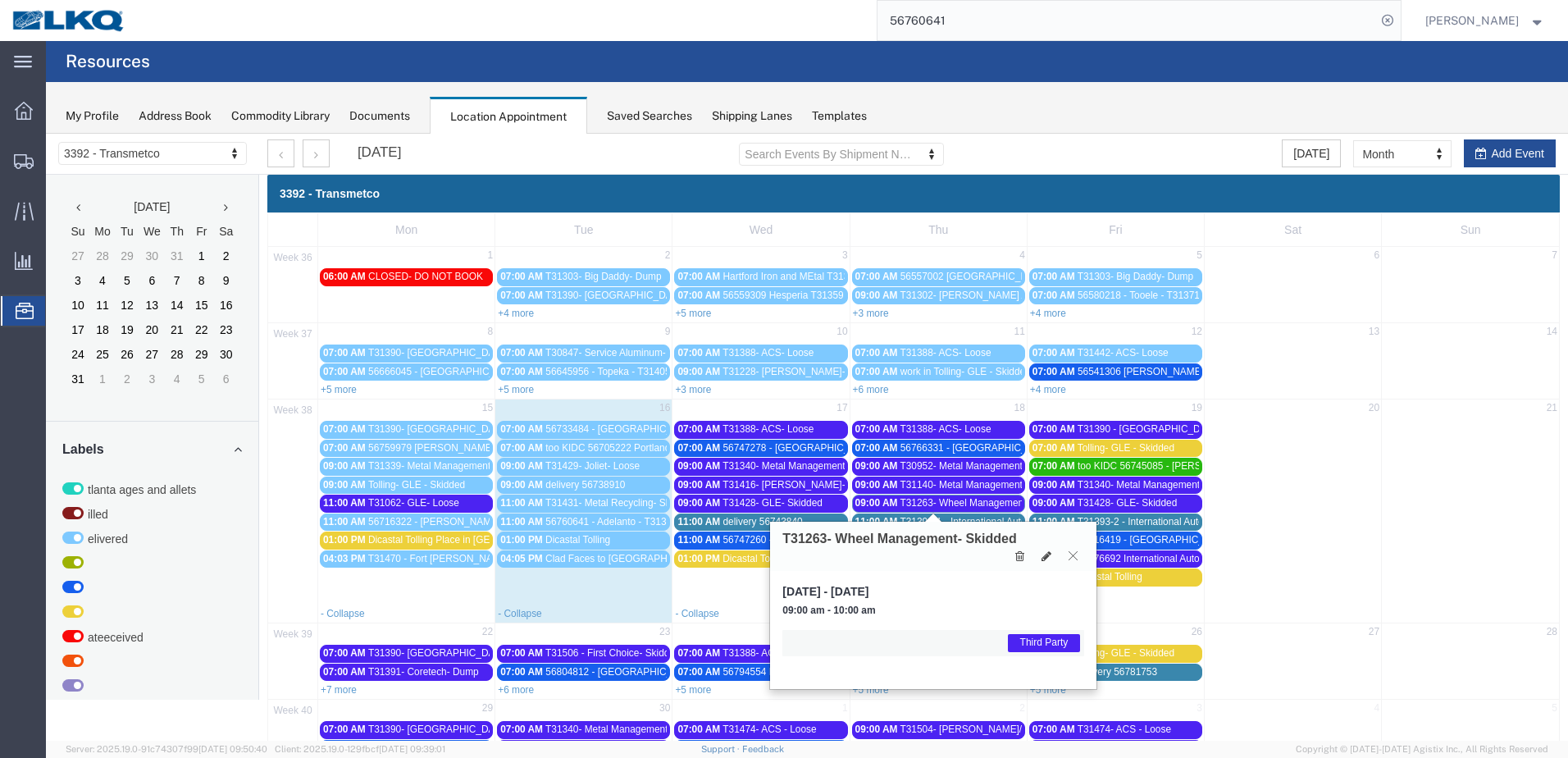
click at [1083, 560] on button at bounding box center [1073, 555] width 22 height 16
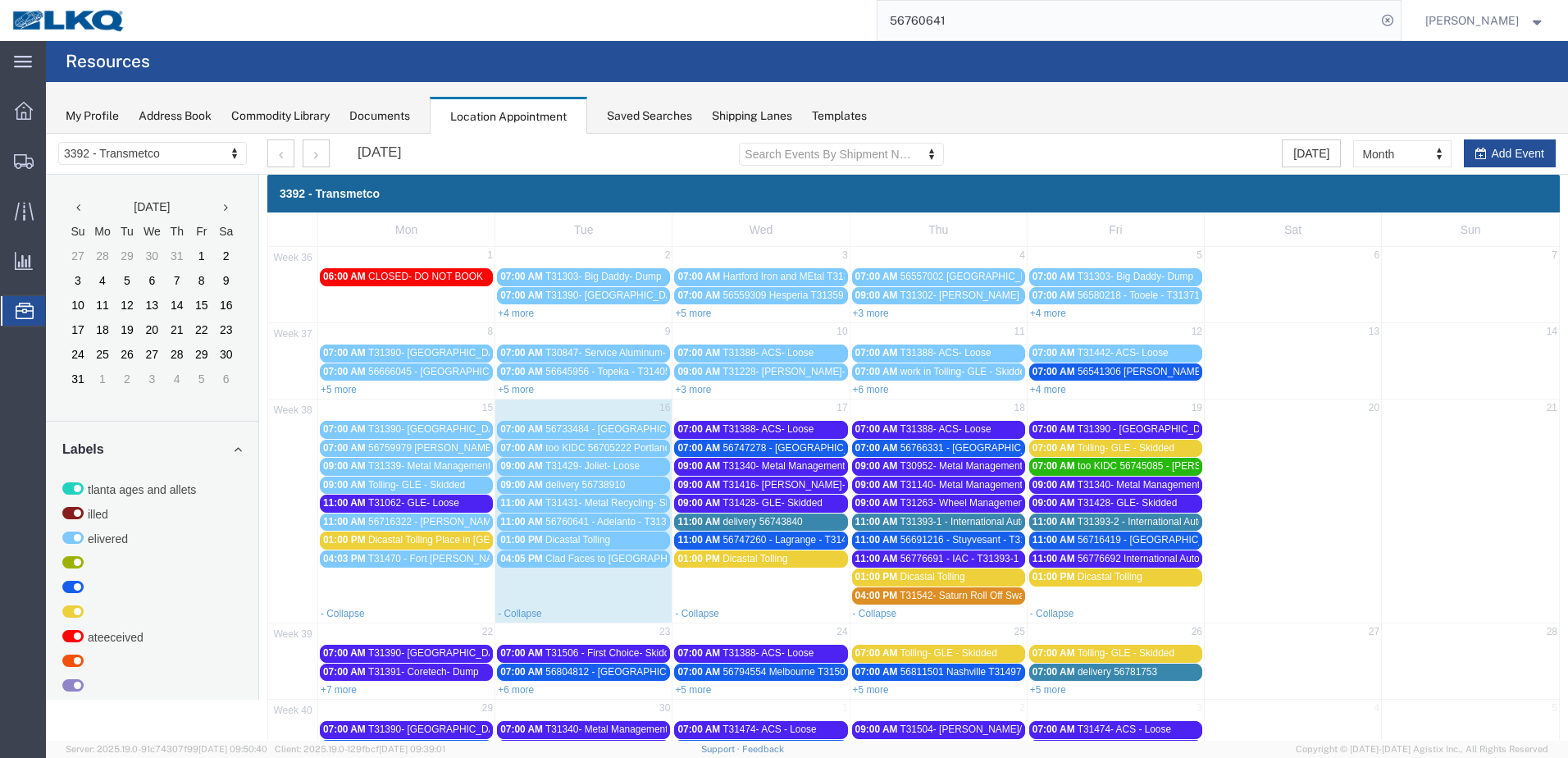
click at [950, 524] on span "T31393-1 - International Auto- Skidded" at bounding box center [982, 521] width 167 height 12
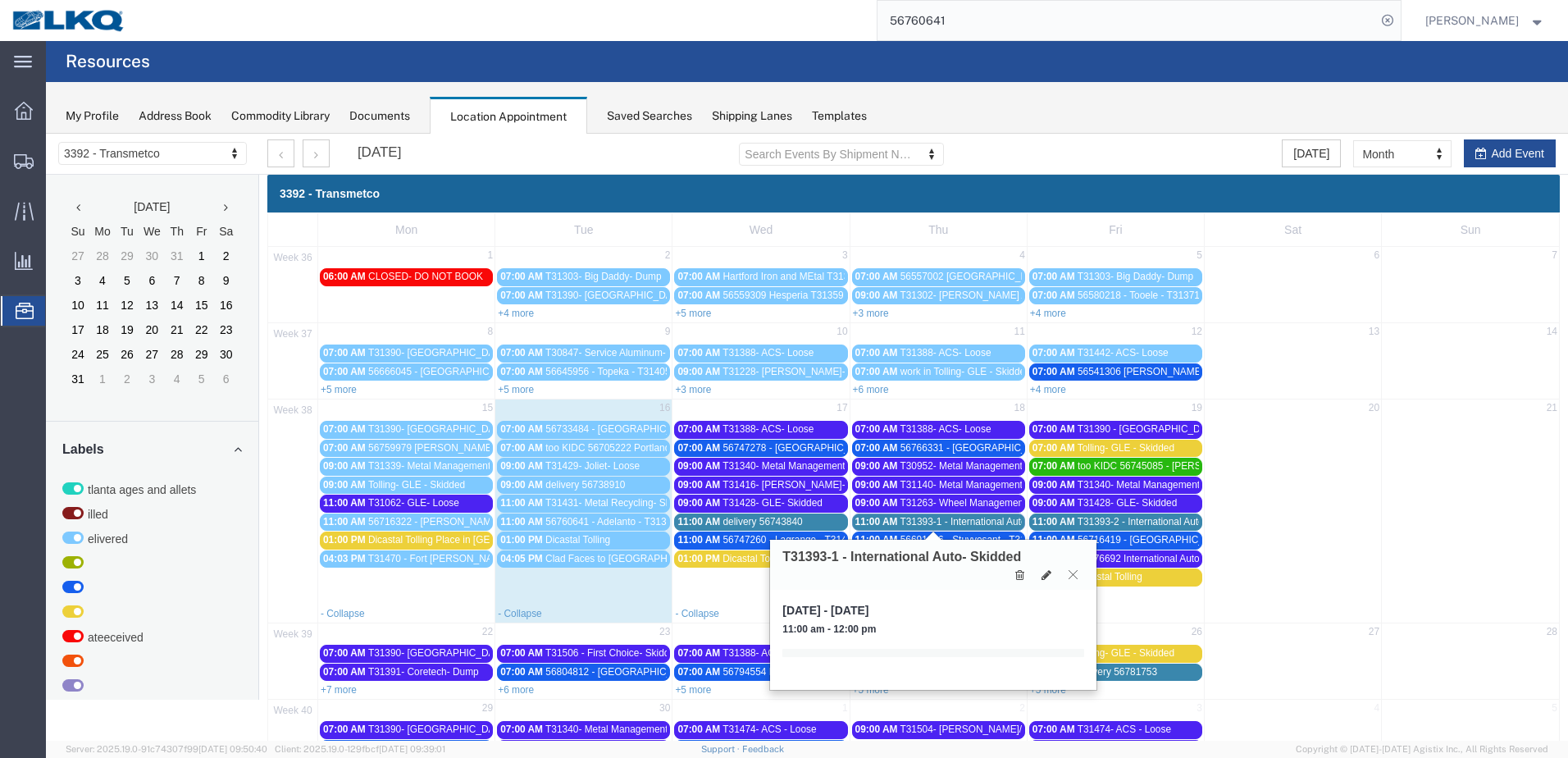
click at [1071, 572] on icon at bounding box center [1073, 574] width 9 height 10
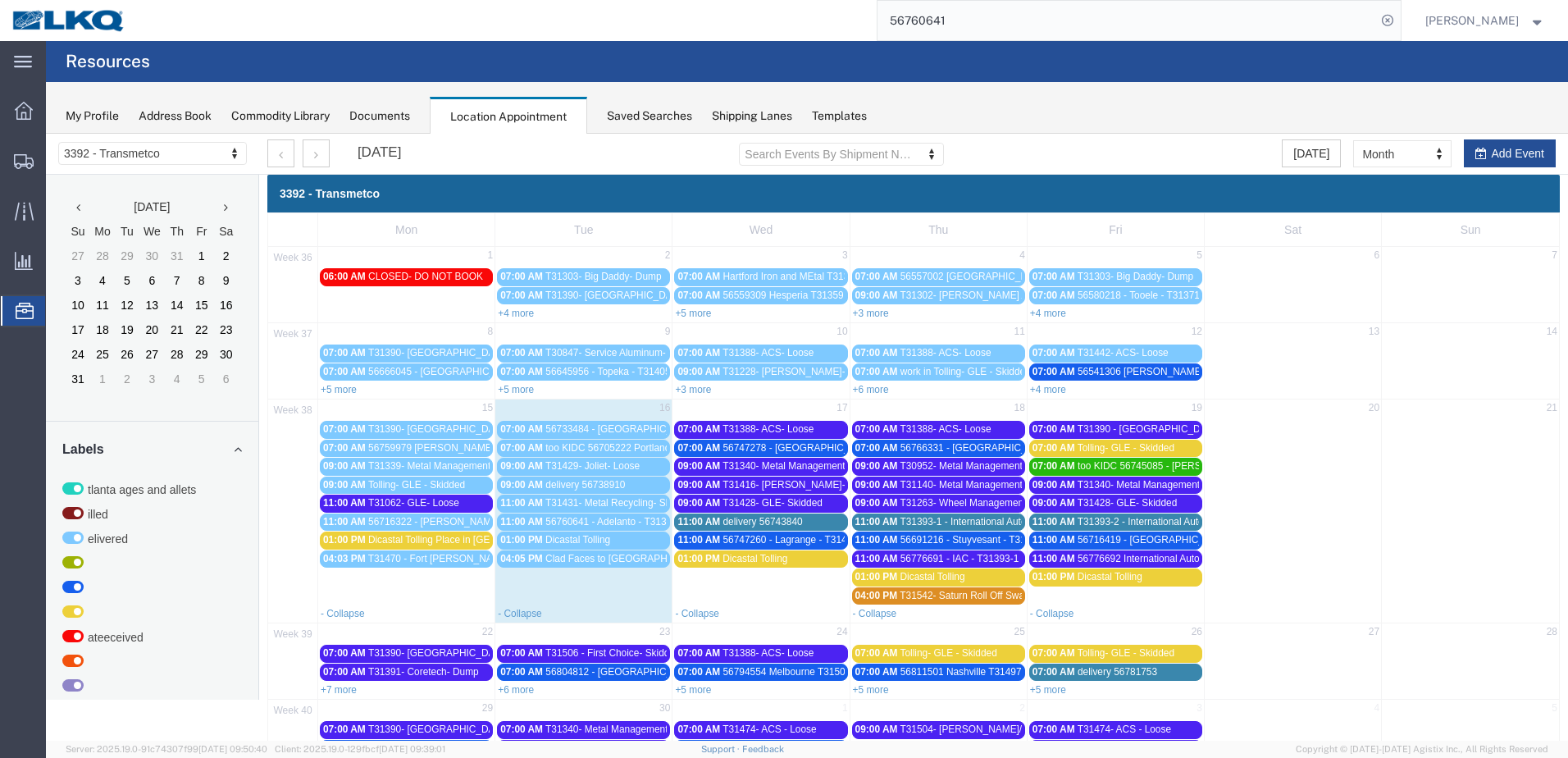
click at [978, 539] on span "56691216 - Stuyvesant - T31433 - Palletized" at bounding box center [996, 539] width 192 height 12
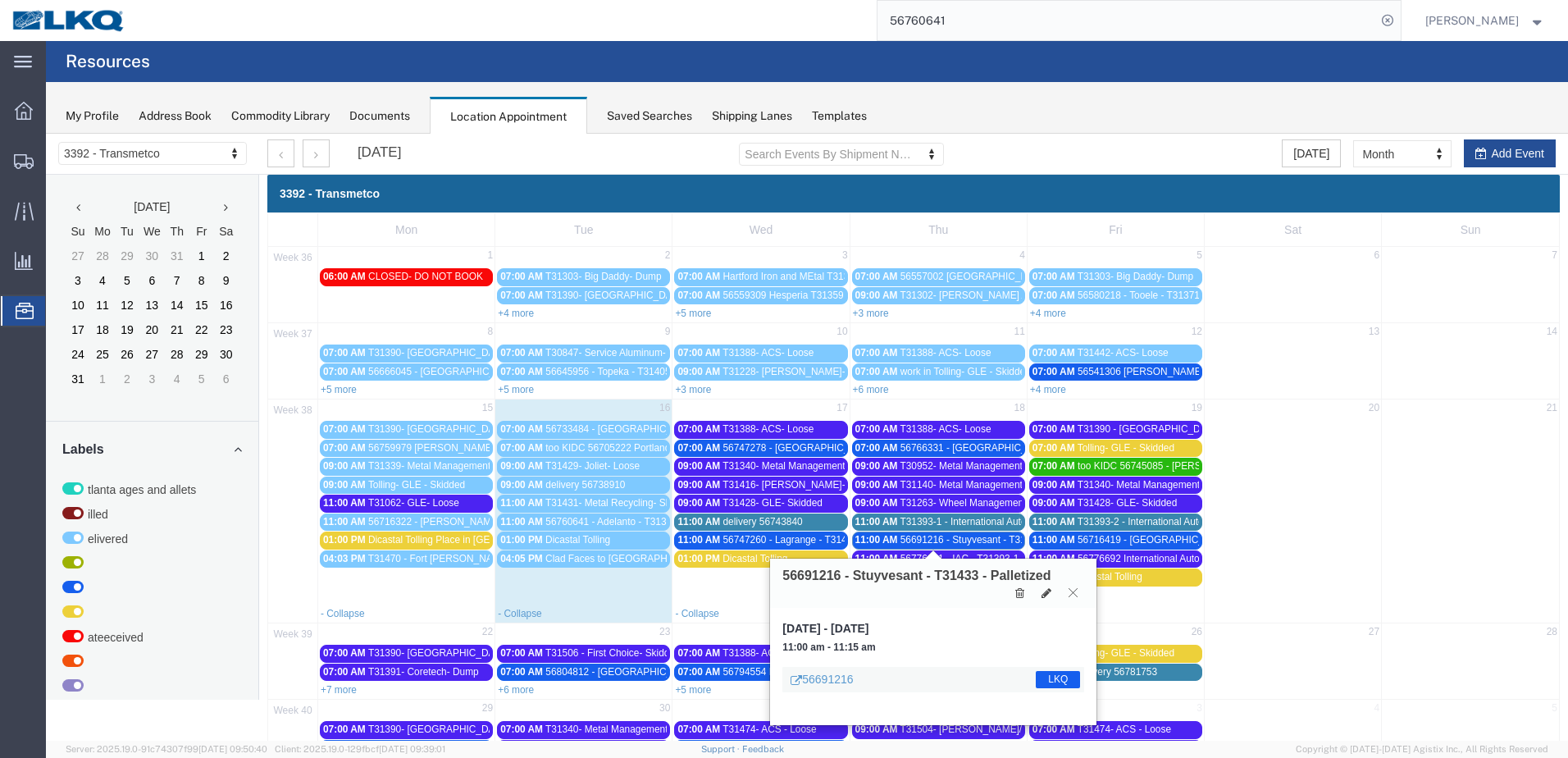
click at [1072, 596] on icon at bounding box center [1073, 592] width 9 height 10
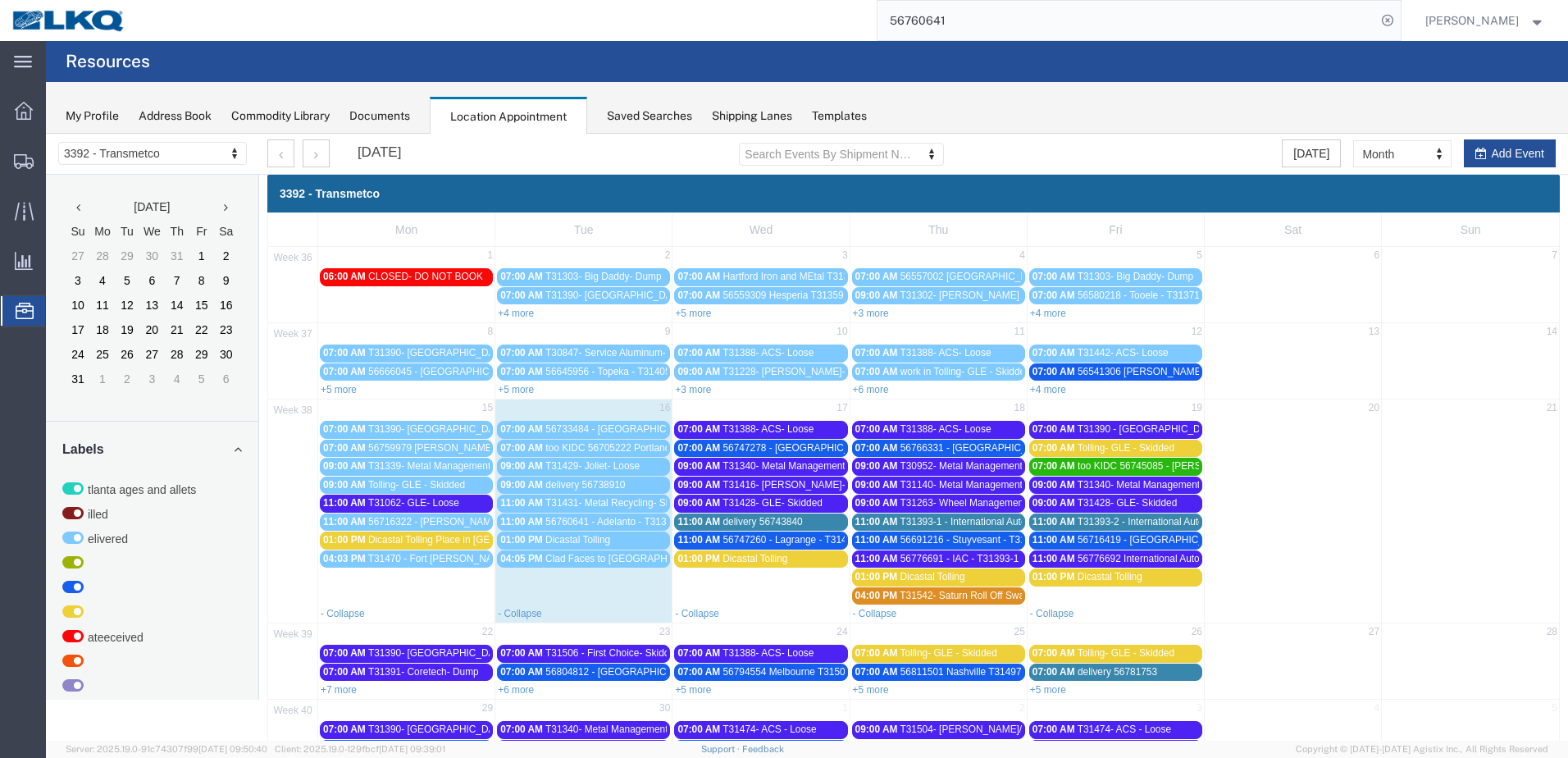
click at [994, 560] on span "56776691 - IAC - T31393-1 - Palletized" at bounding box center [985, 558] width 170 height 12
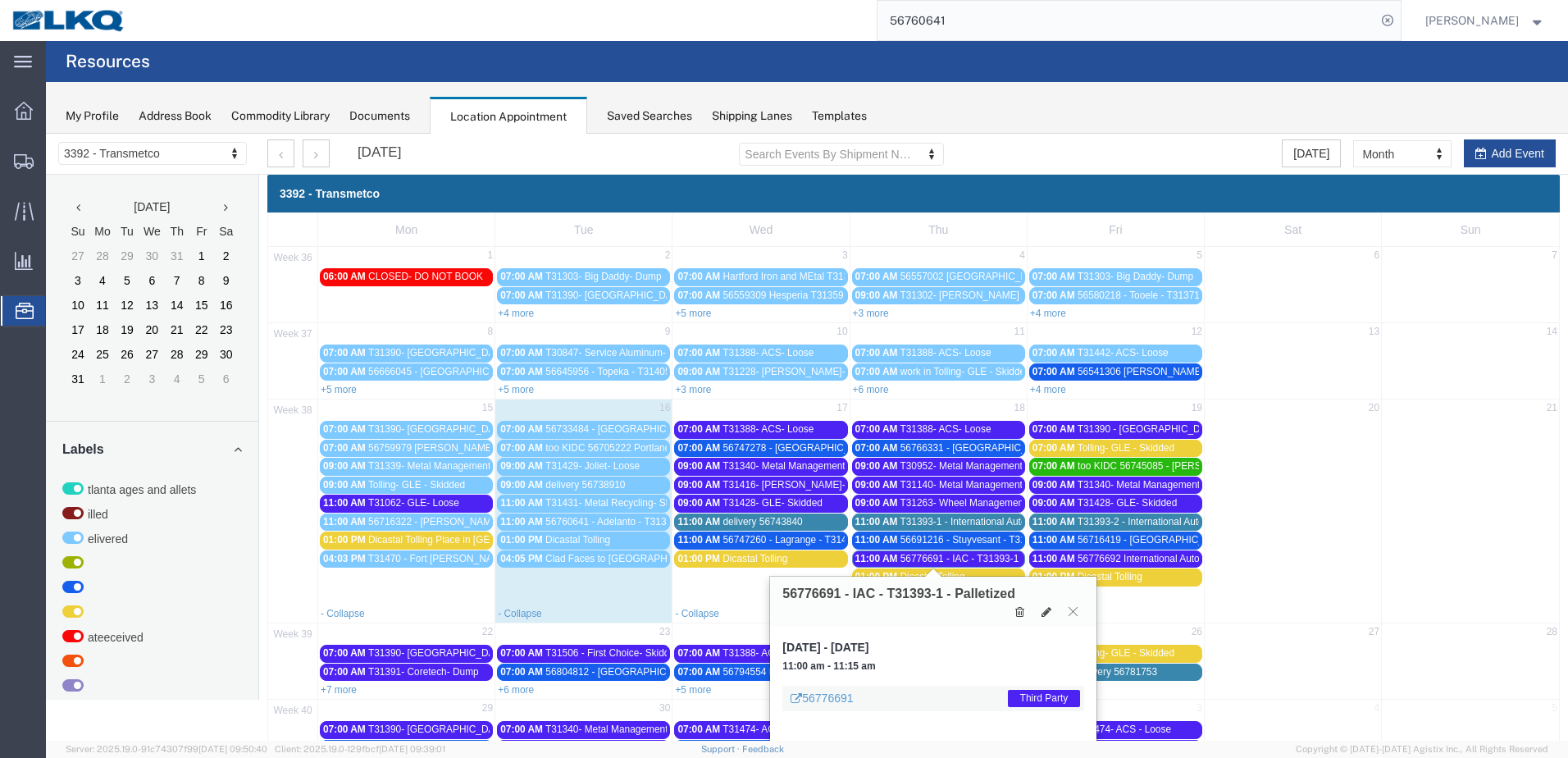
click at [1077, 606] on icon at bounding box center [1073, 610] width 9 height 10
